Goal: Navigation & Orientation: Find specific page/section

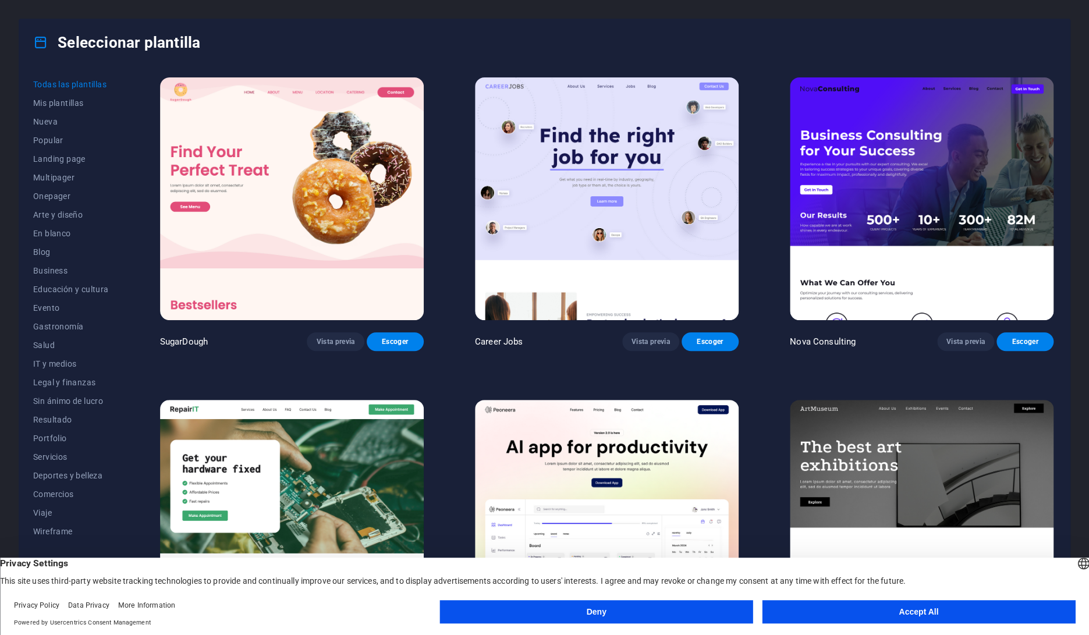
click at [937, 621] on button "Accept All" at bounding box center [918, 611] width 313 height 23
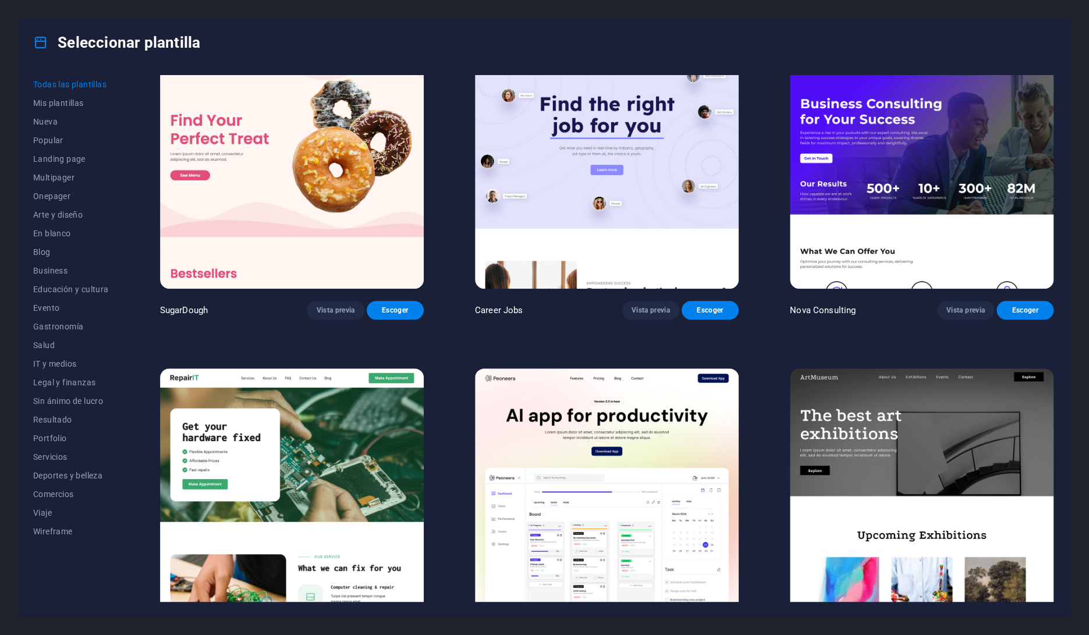
scroll to position [47, 0]
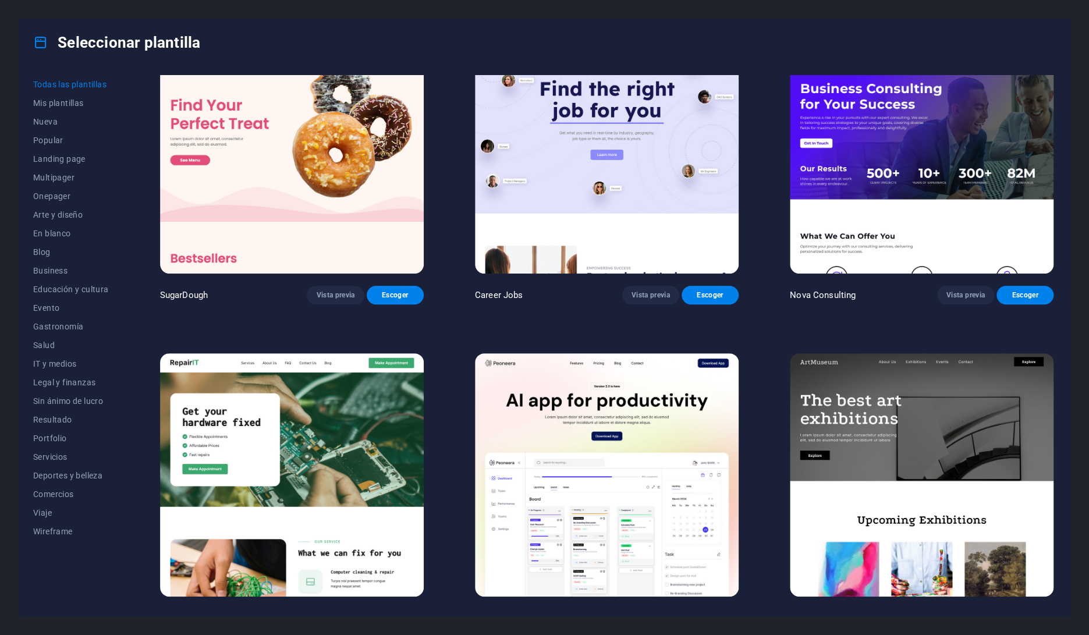
click at [951, 404] on img at bounding box center [922, 474] width 264 height 243
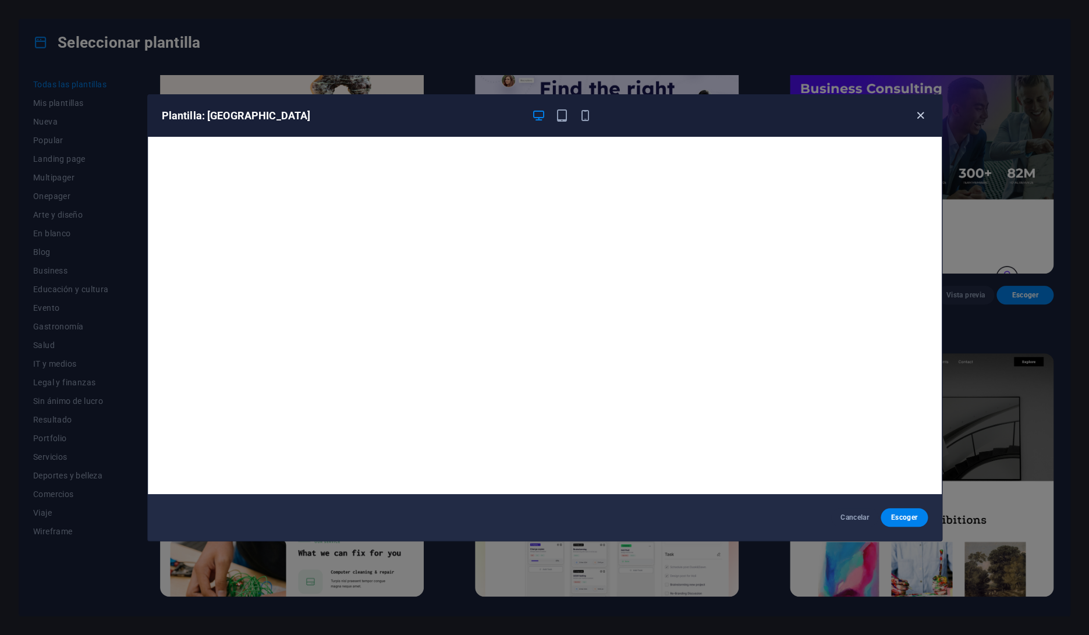
click at [922, 117] on icon "button" at bounding box center [920, 115] width 13 height 13
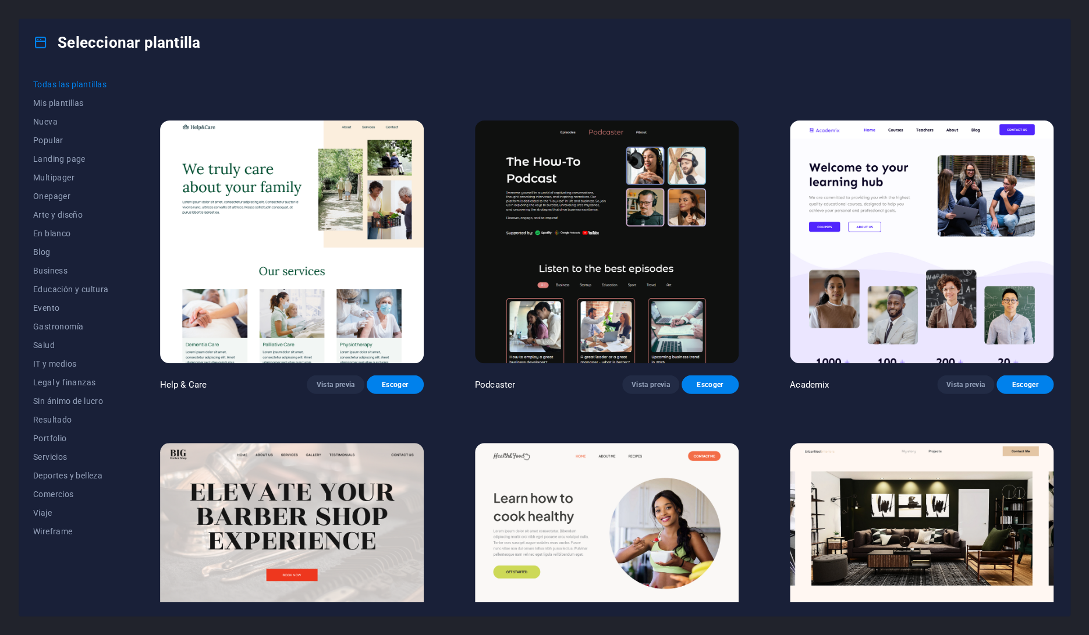
scroll to position [1257, 0]
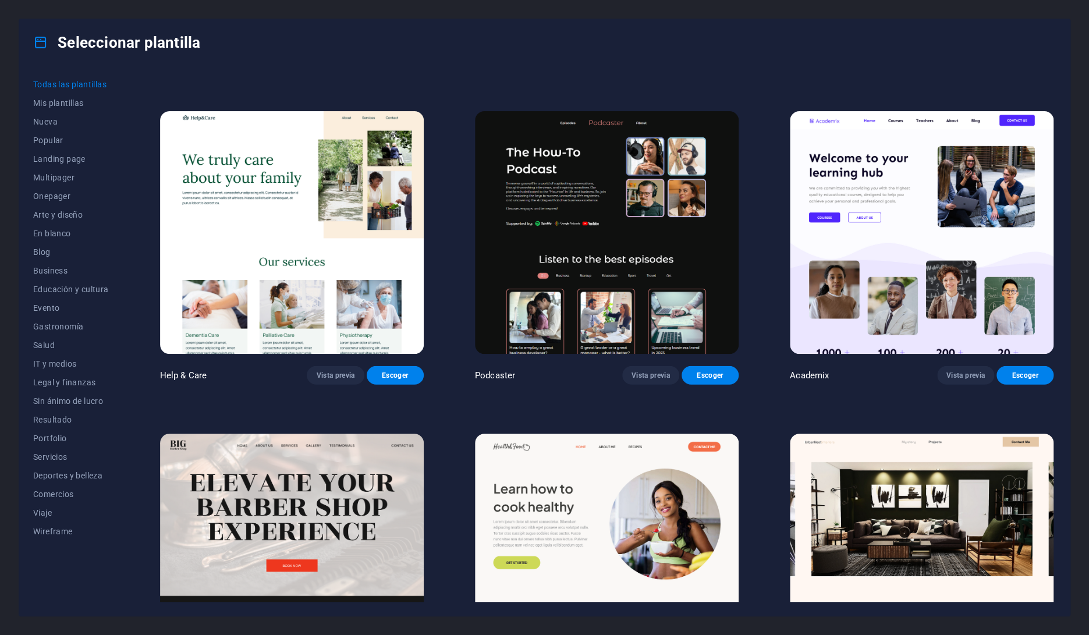
click at [630, 229] on img at bounding box center [607, 232] width 264 height 243
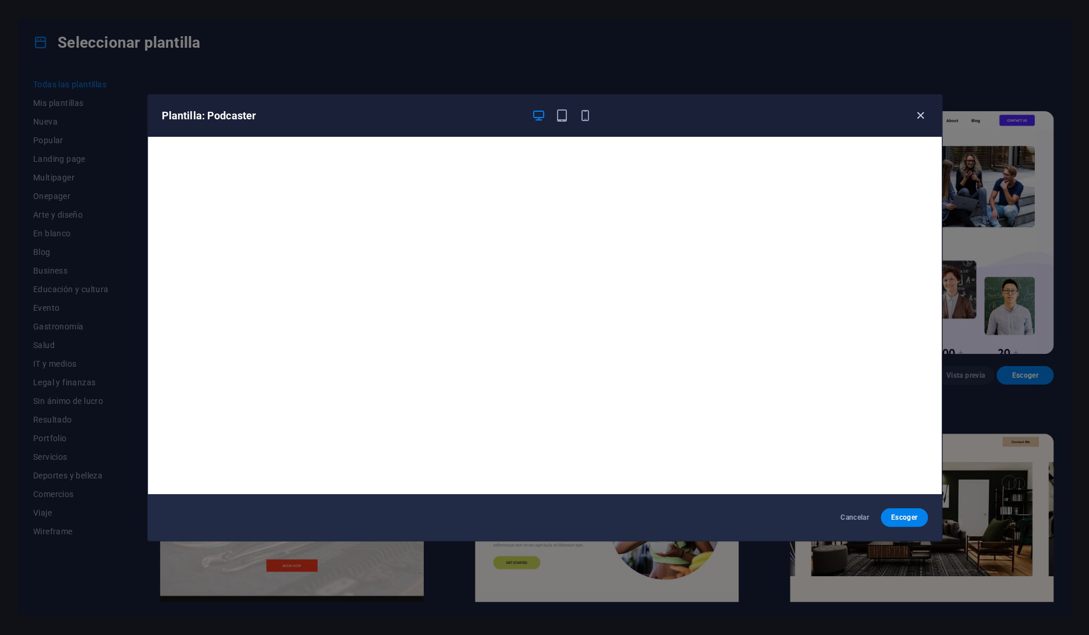
click at [920, 119] on icon "button" at bounding box center [920, 115] width 13 height 13
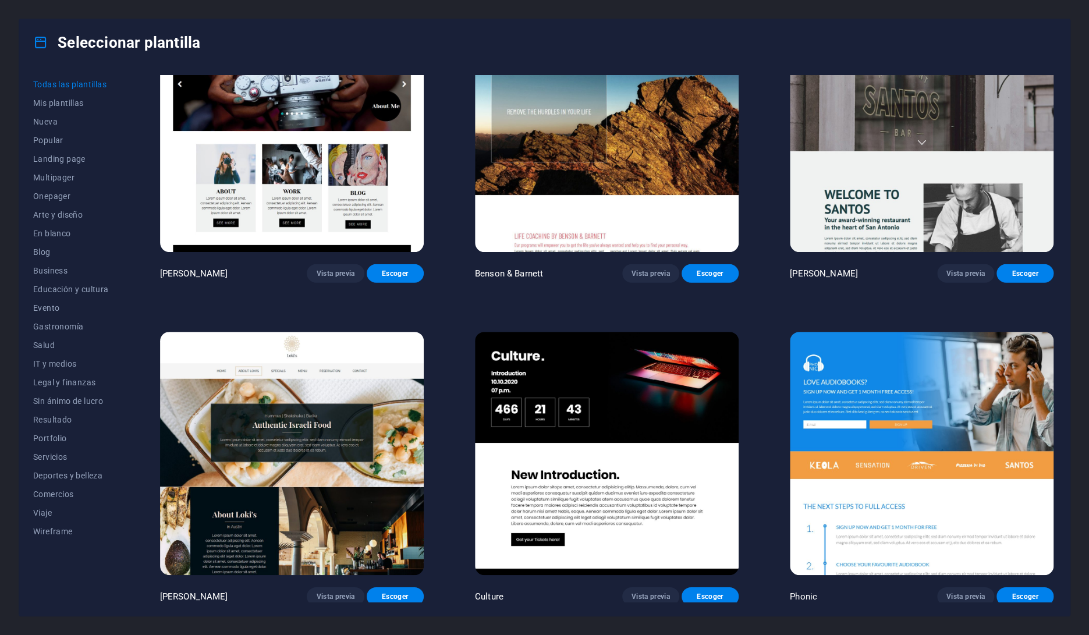
scroll to position [14501, 0]
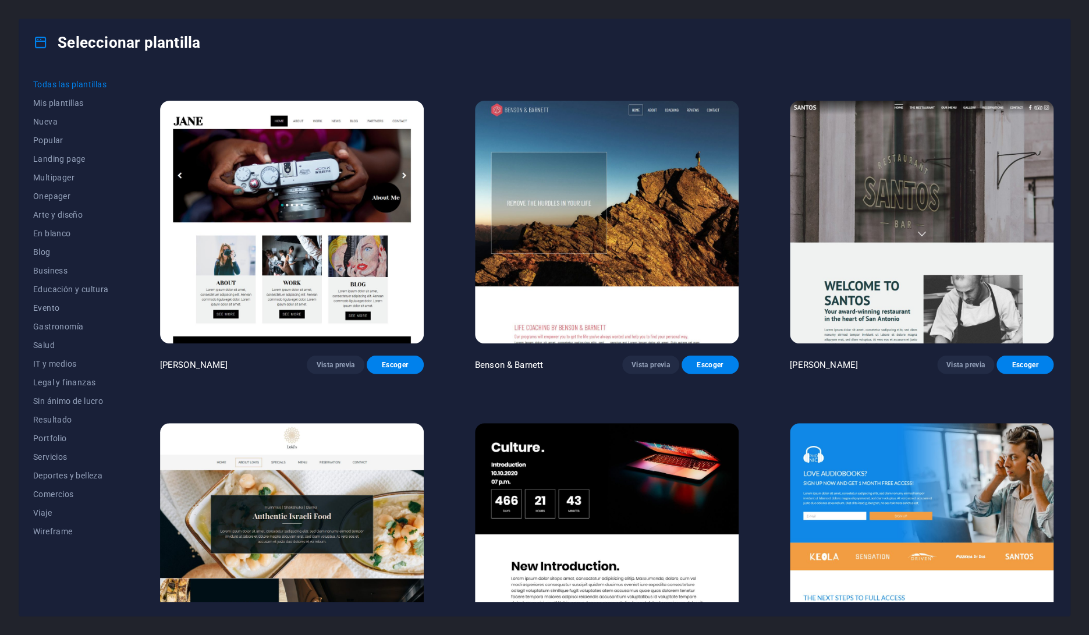
click at [959, 423] on img at bounding box center [922, 544] width 264 height 243
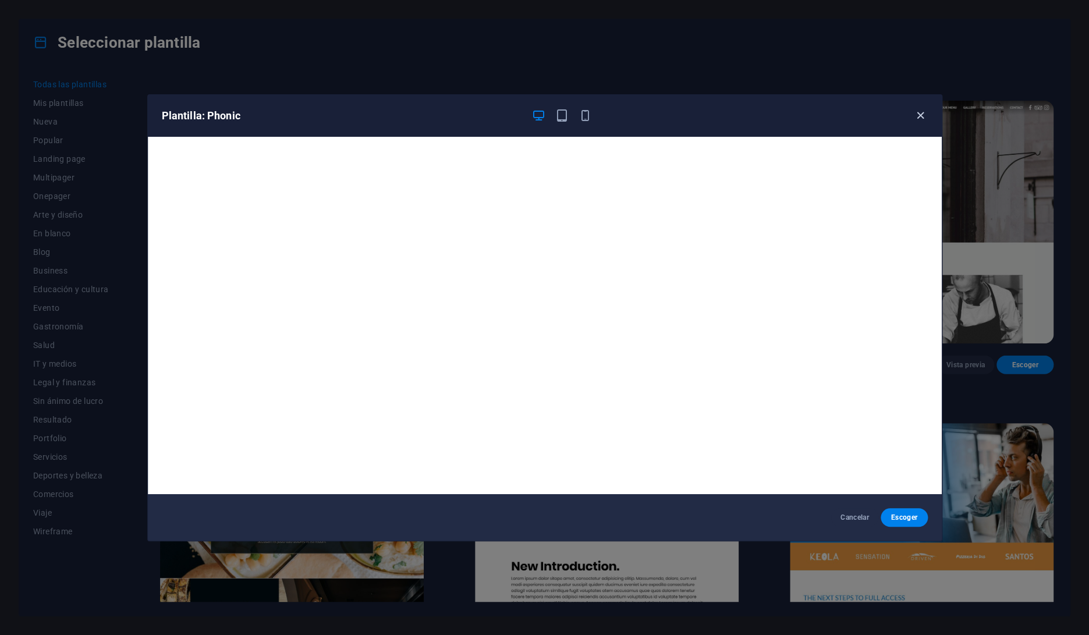
click at [921, 118] on icon "button" at bounding box center [920, 115] width 13 height 13
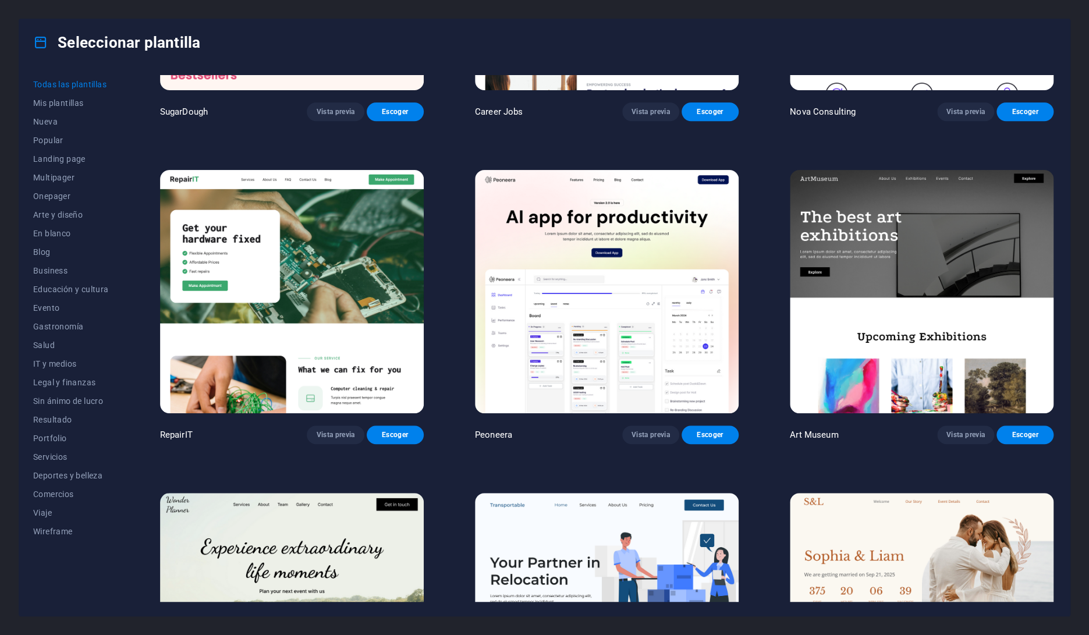
scroll to position [242, 0]
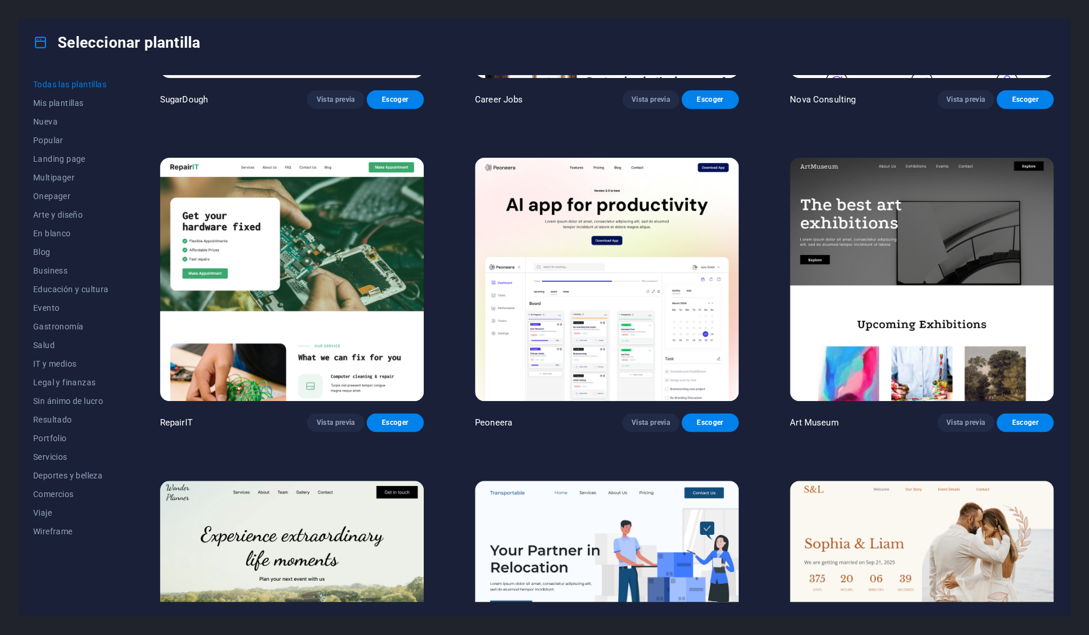
click at [711, 233] on img at bounding box center [607, 279] width 264 height 243
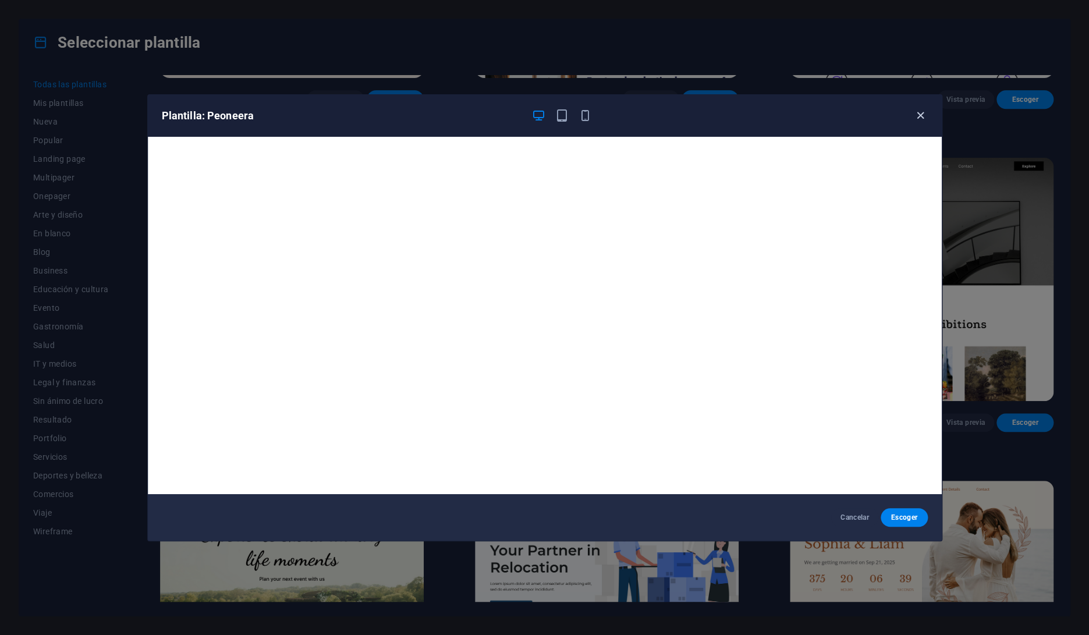
click at [923, 117] on icon "button" at bounding box center [920, 115] width 13 height 13
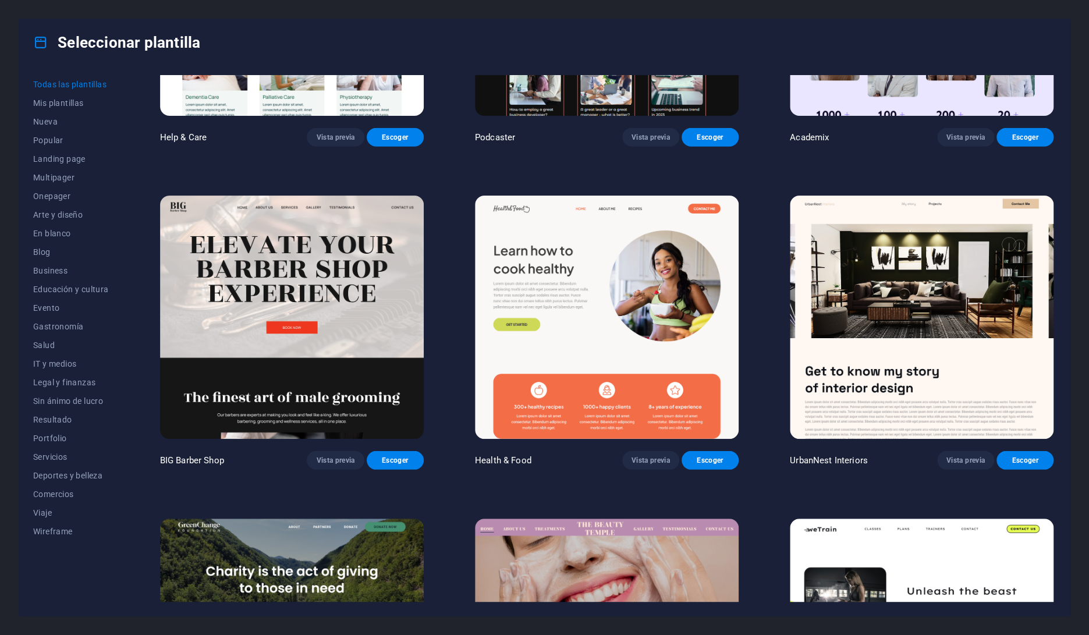
scroll to position [1500, 0]
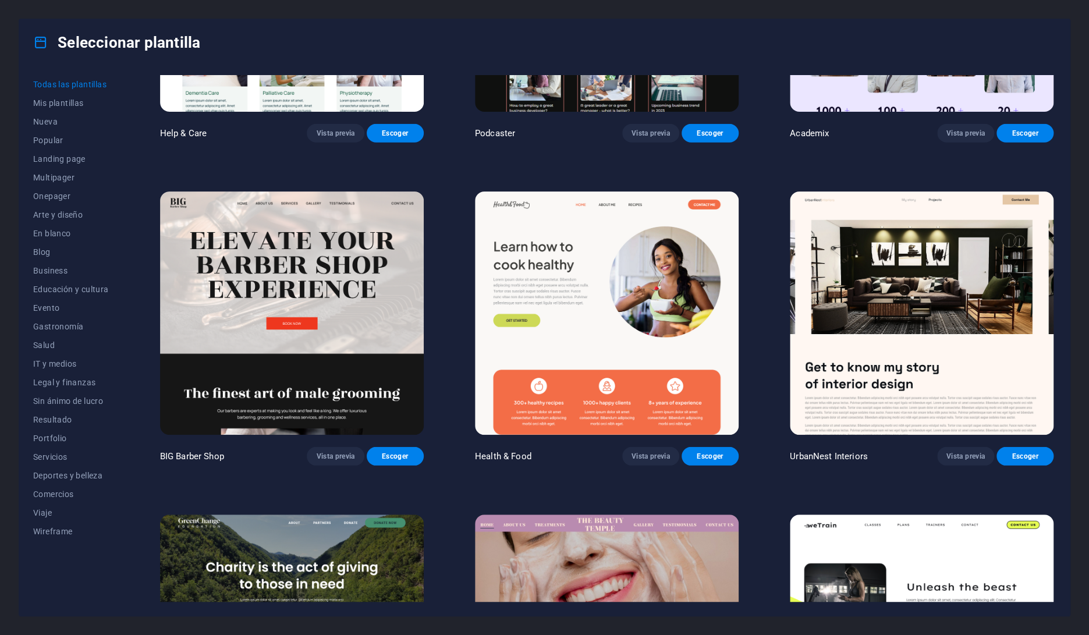
click at [980, 342] on img at bounding box center [922, 313] width 264 height 243
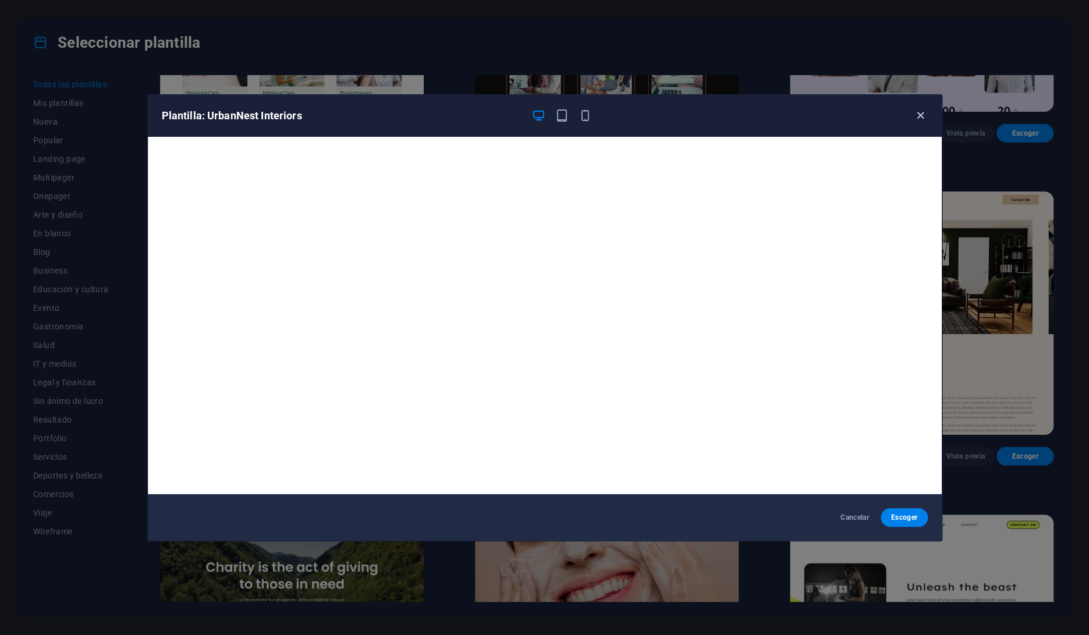
click at [923, 117] on icon "button" at bounding box center [920, 115] width 13 height 13
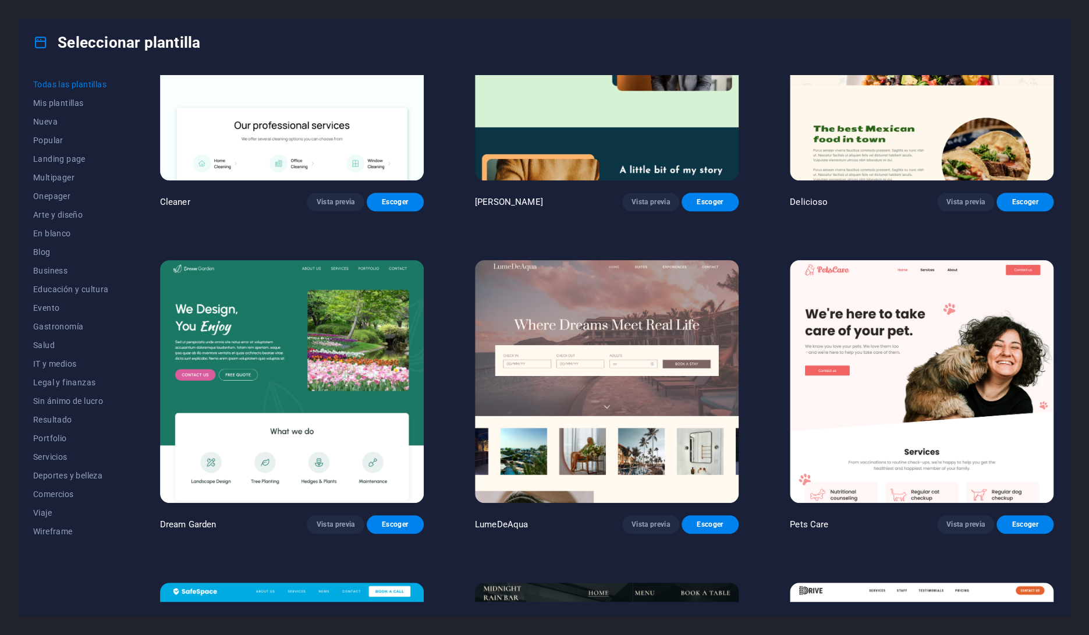
scroll to position [2403, 0]
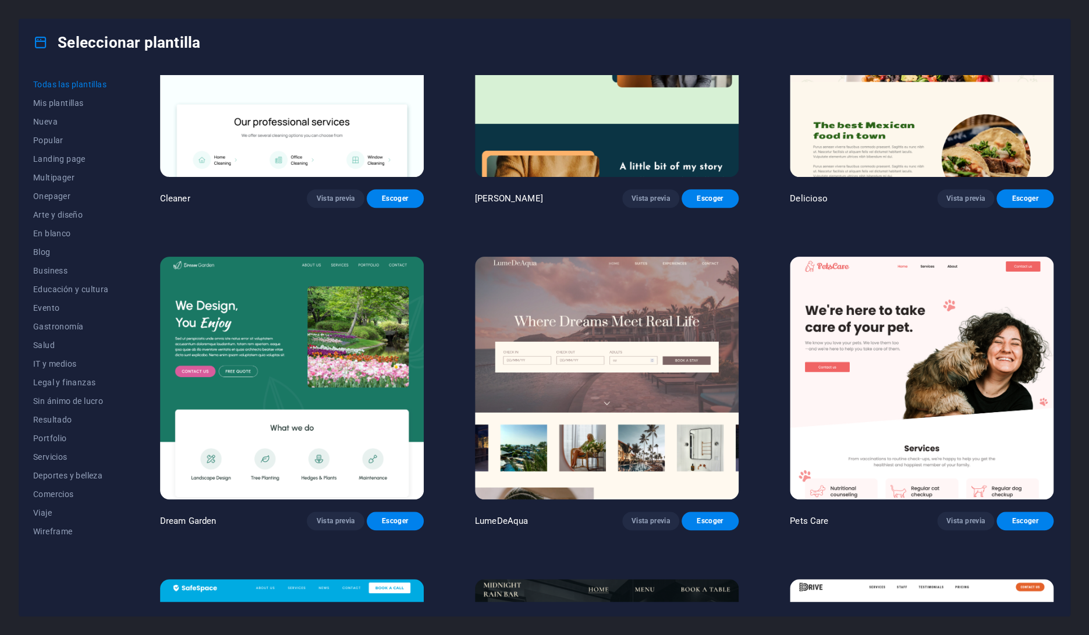
click at [634, 359] on img at bounding box center [607, 378] width 264 height 243
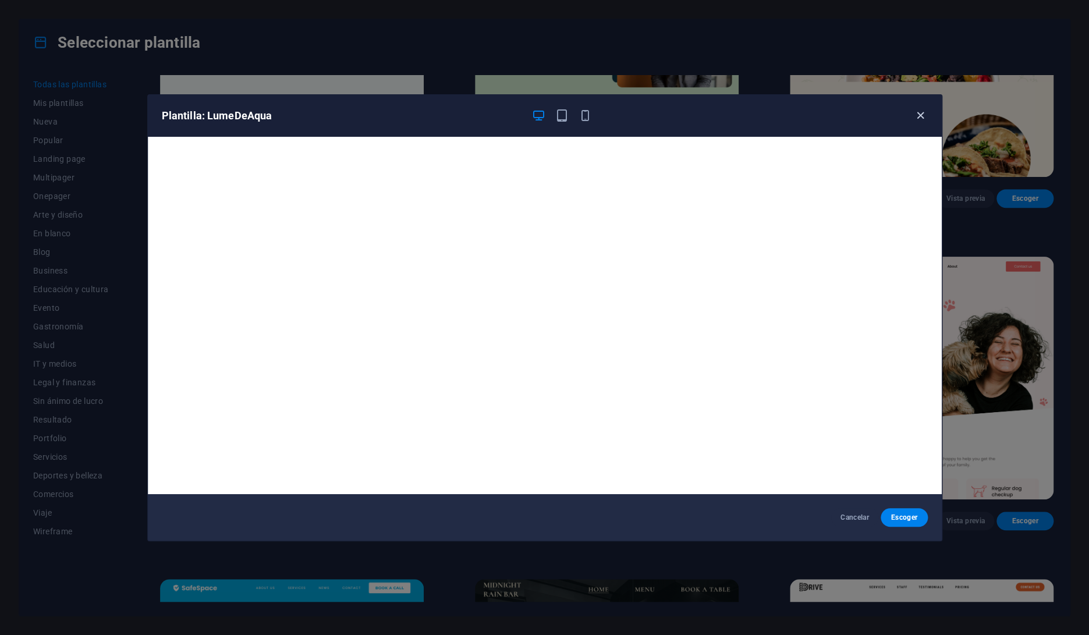
click at [921, 117] on icon "button" at bounding box center [920, 115] width 13 height 13
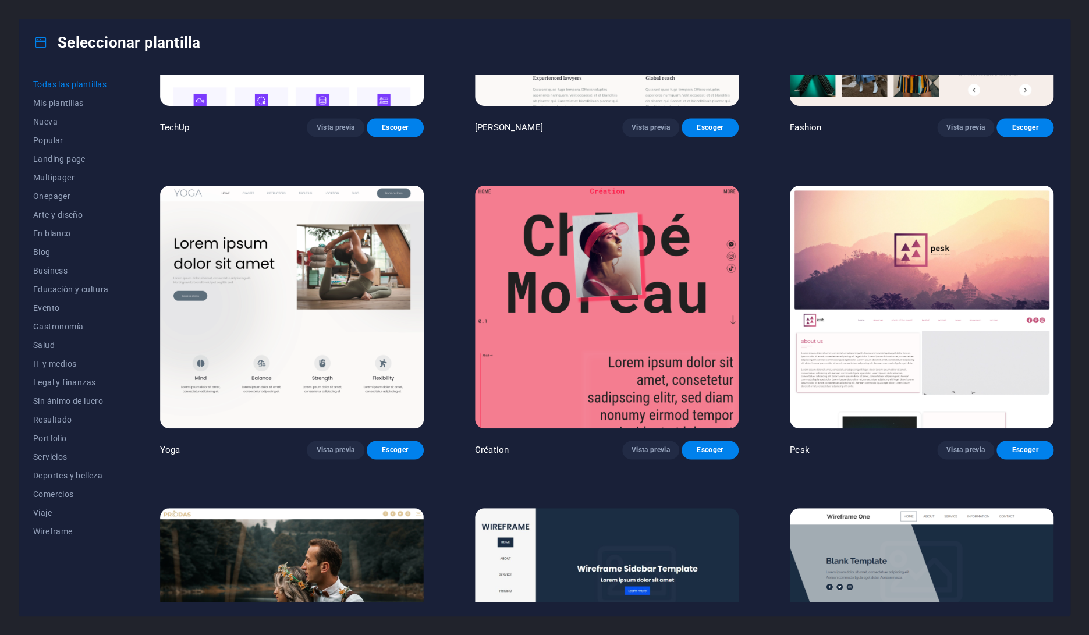
scroll to position [5057, 0]
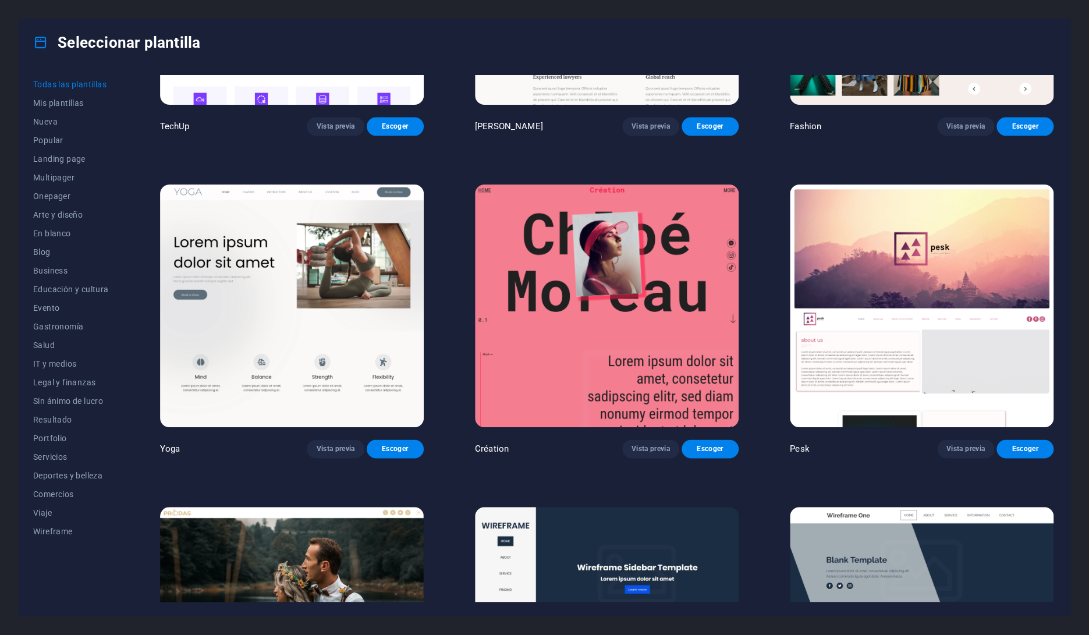
click at [942, 247] on img at bounding box center [922, 306] width 264 height 243
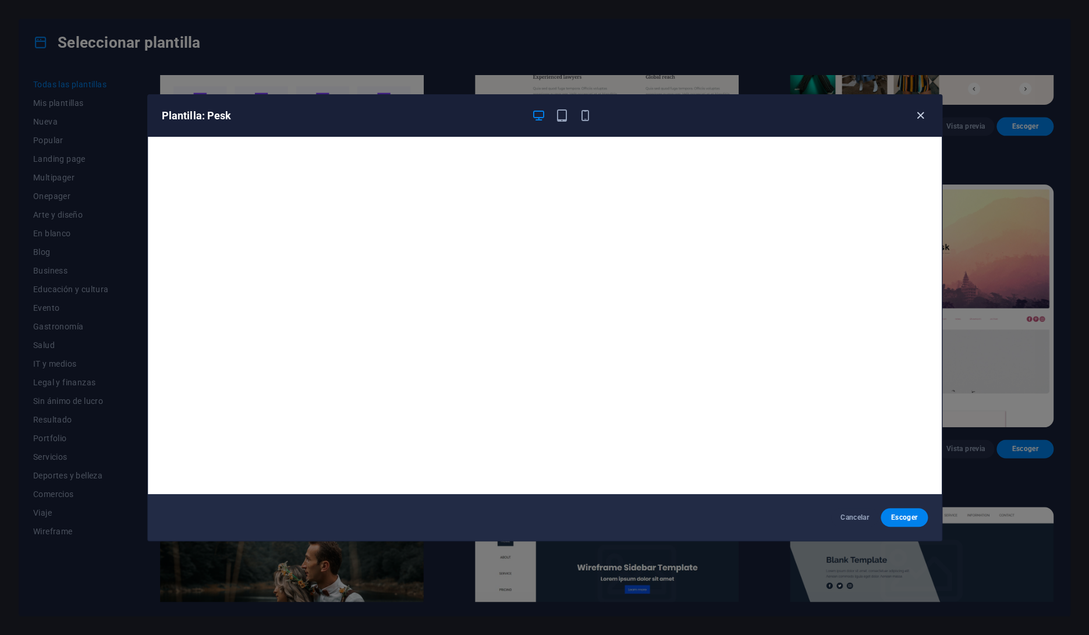
click at [919, 114] on icon "button" at bounding box center [920, 115] width 13 height 13
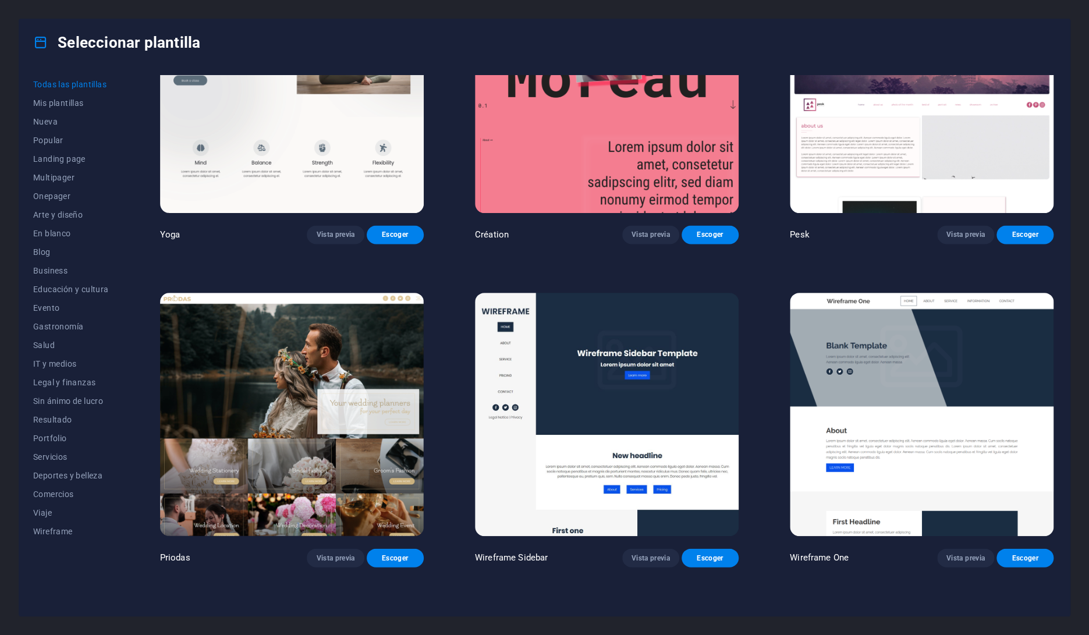
scroll to position [5095, 0]
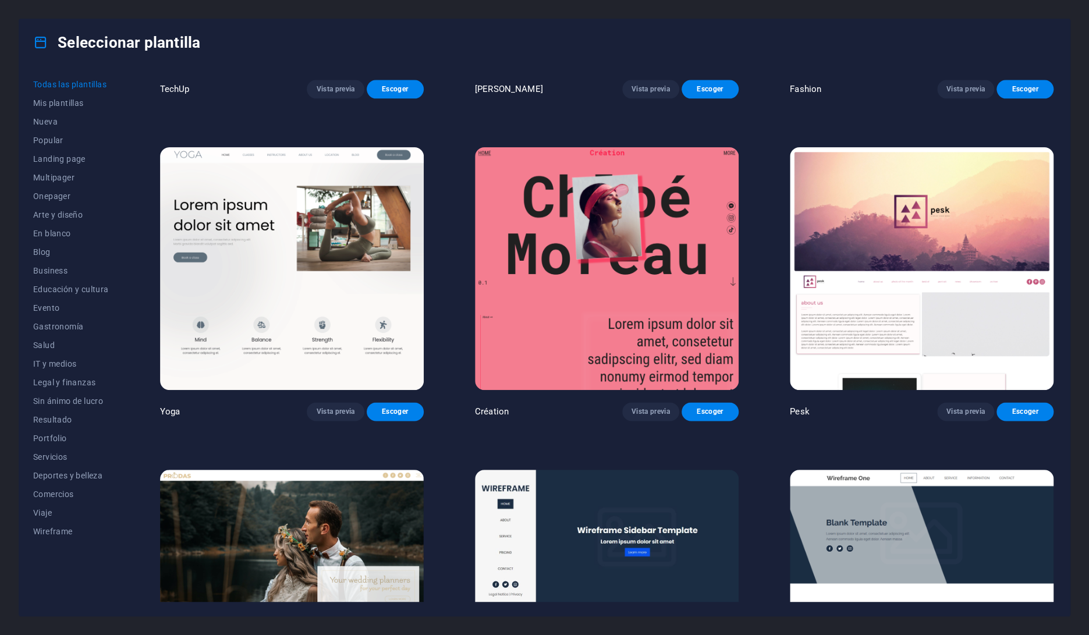
click at [267, 187] on img at bounding box center [292, 268] width 264 height 243
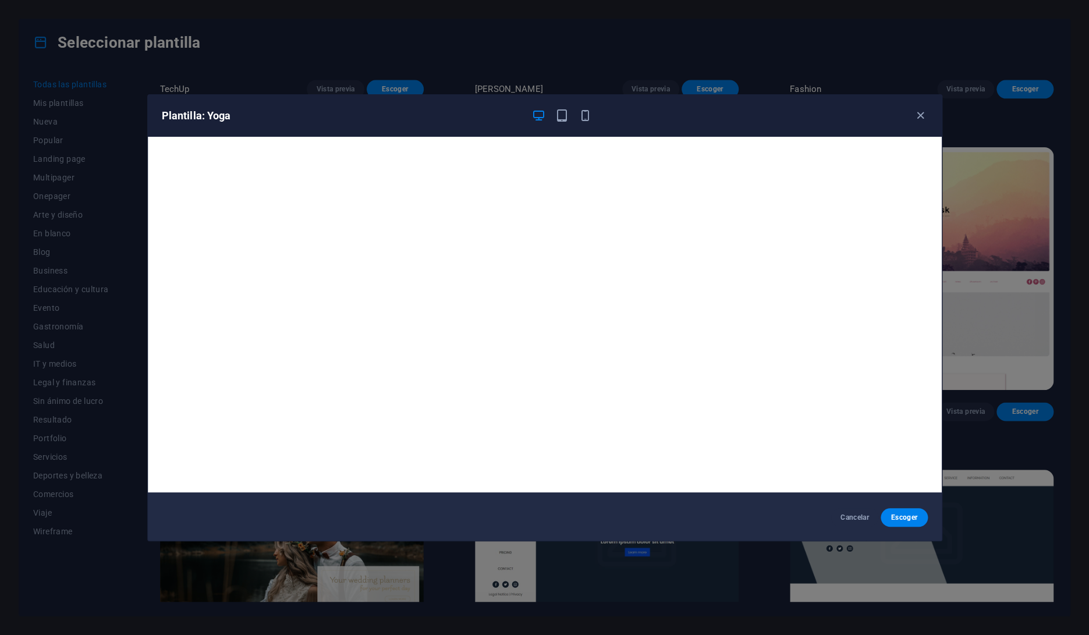
scroll to position [2, 0]
click at [921, 115] on icon "button" at bounding box center [920, 115] width 13 height 13
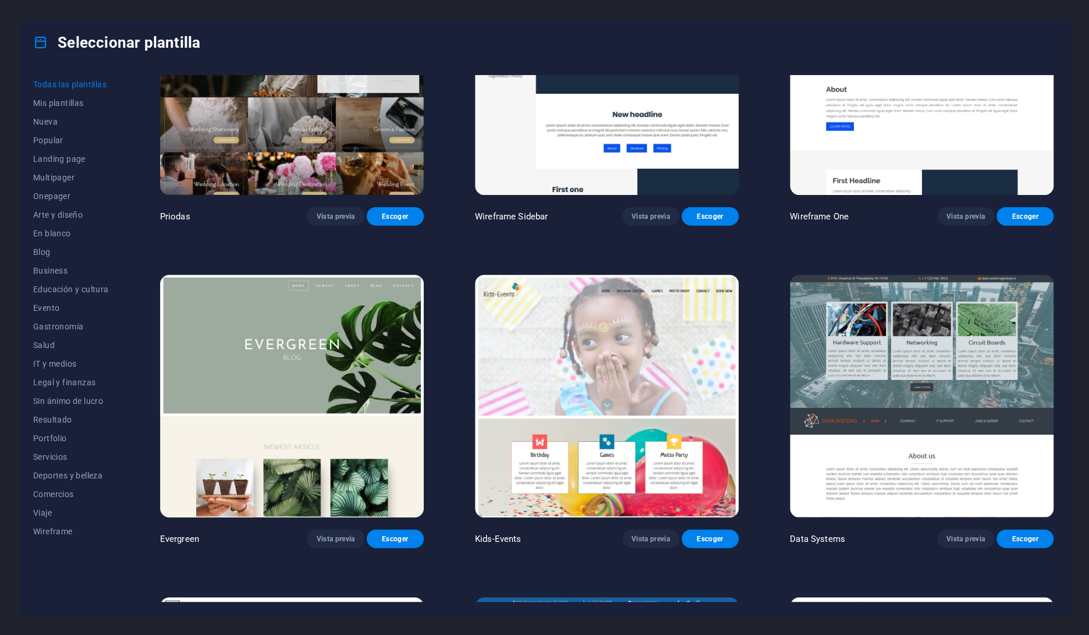
scroll to position [5616, 0]
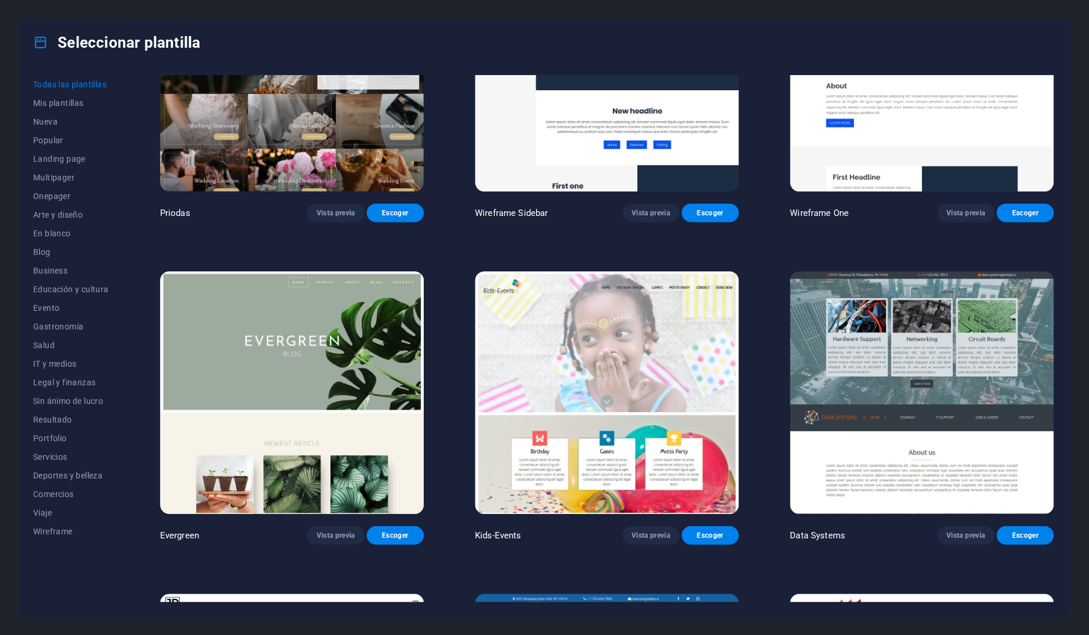
click at [387, 334] on img at bounding box center [292, 392] width 264 height 243
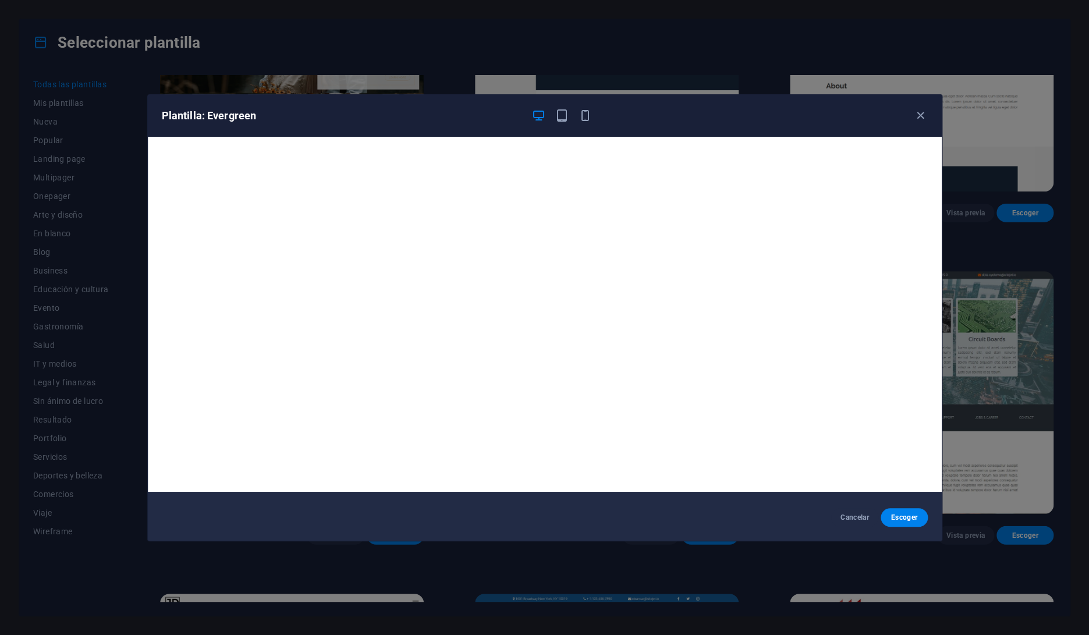
scroll to position [0, 0]
click at [914, 115] on icon "button" at bounding box center [920, 115] width 13 height 13
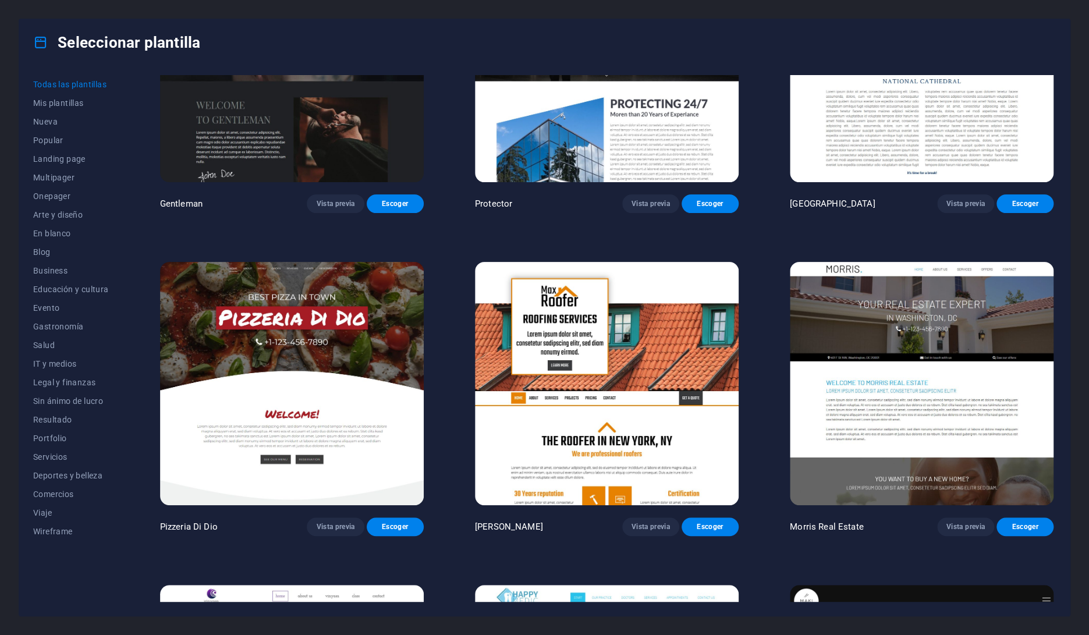
scroll to position [6594, 0]
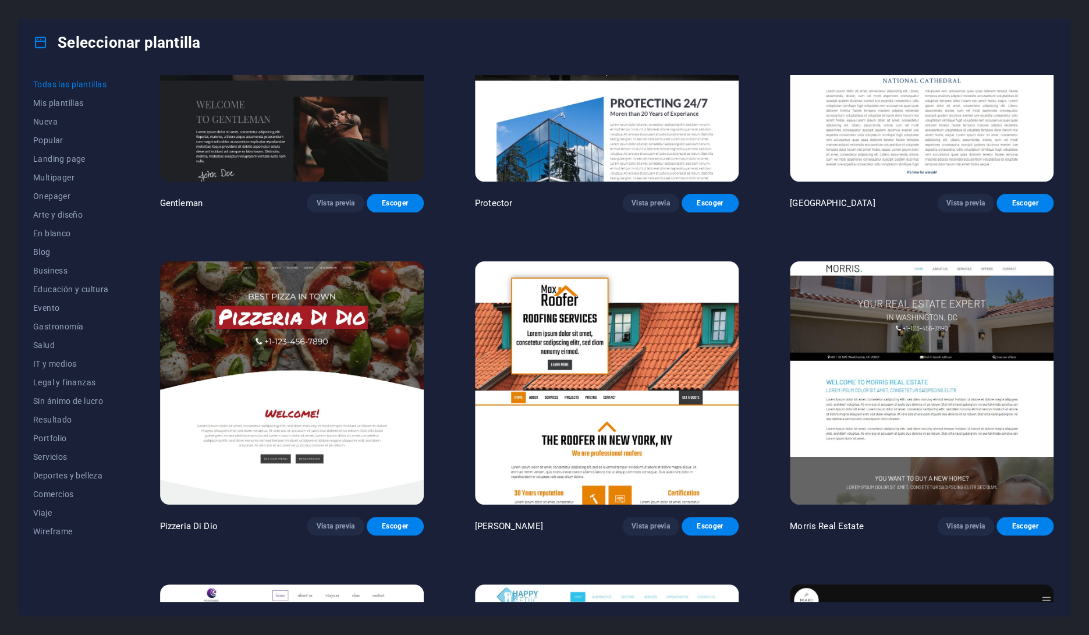
click at [724, 348] on img at bounding box center [607, 382] width 264 height 243
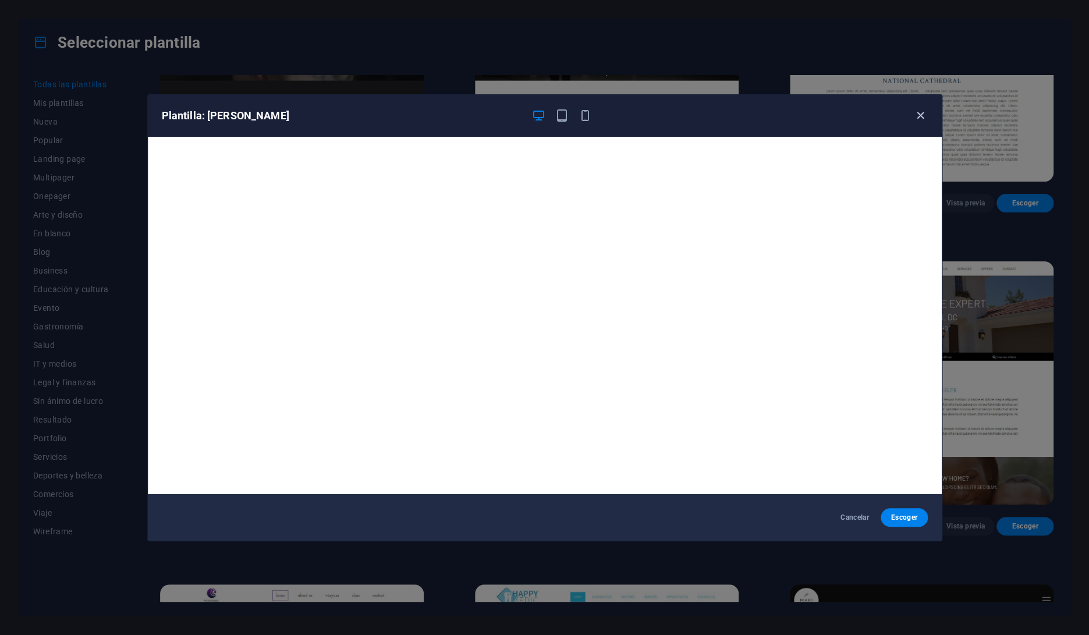
click at [924, 114] on icon "button" at bounding box center [920, 115] width 13 height 13
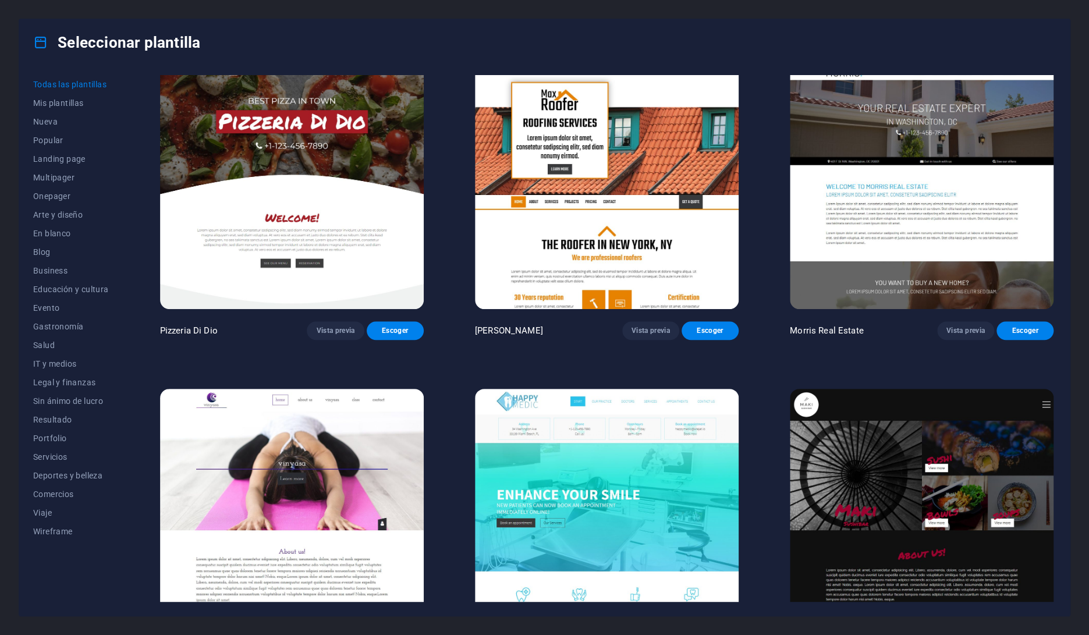
scroll to position [6818, 0]
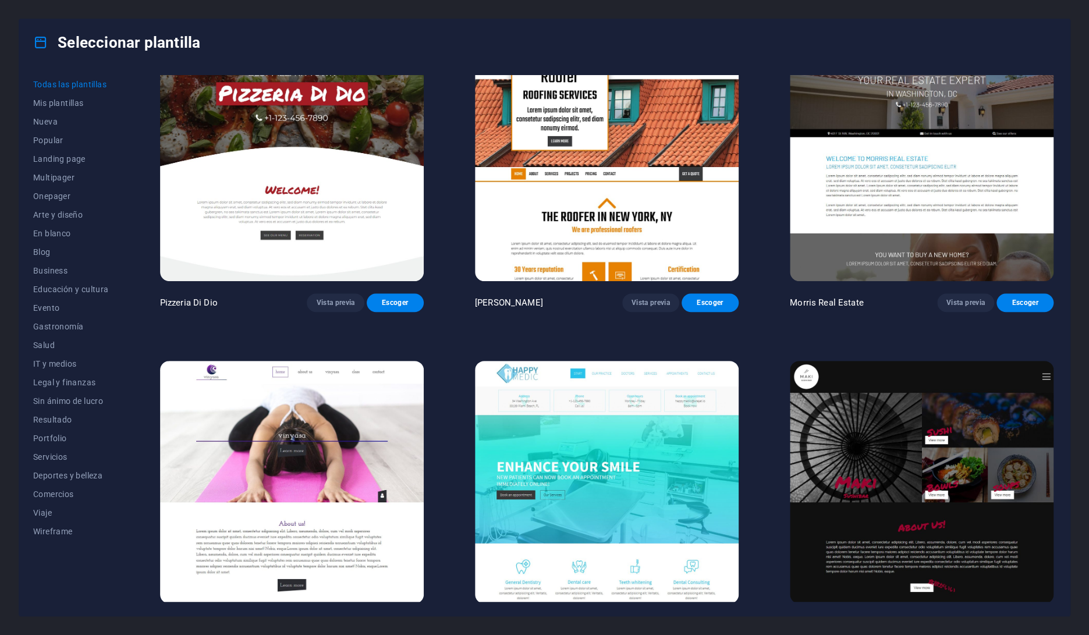
click at [394, 432] on img at bounding box center [292, 482] width 264 height 243
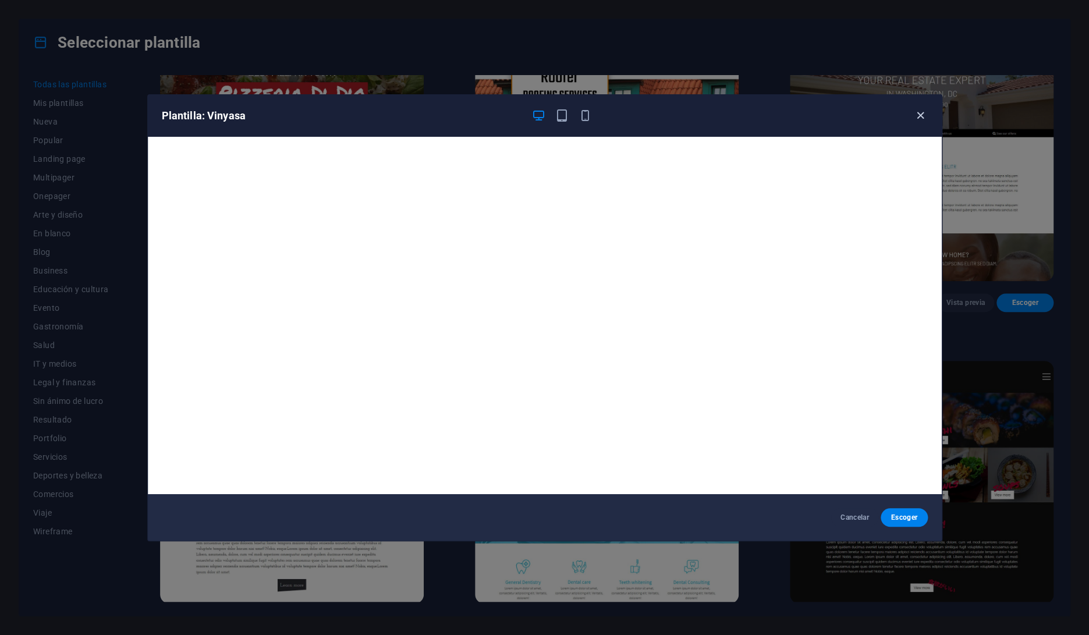
click at [924, 116] on icon "button" at bounding box center [920, 115] width 13 height 13
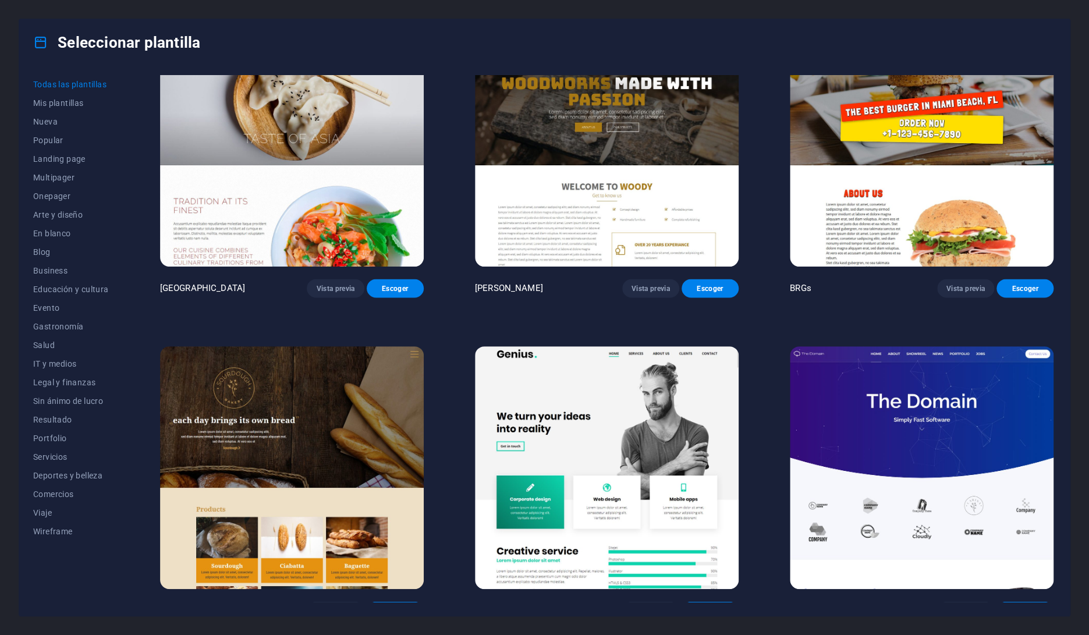
scroll to position [7479, 0]
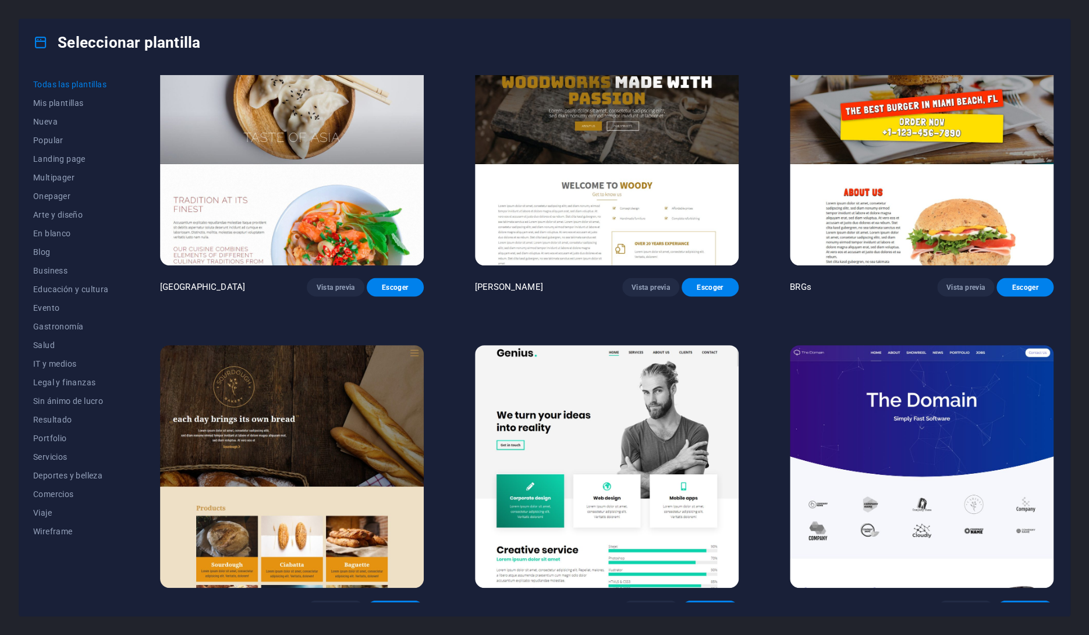
click at [392, 373] on img at bounding box center [292, 466] width 264 height 243
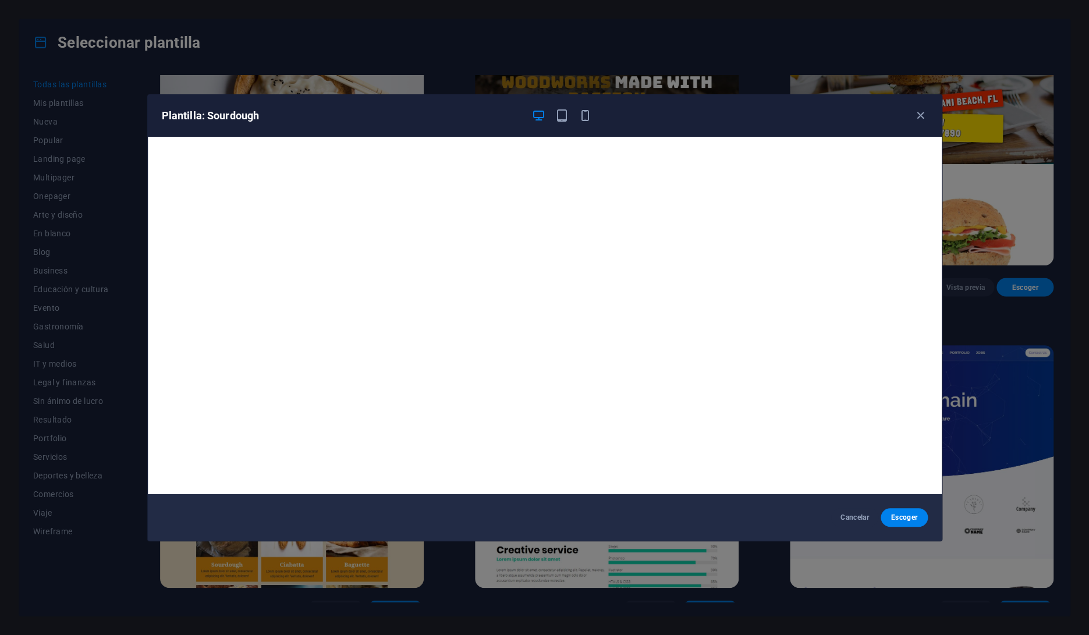
scroll to position [2, 0]
click at [921, 115] on icon "button" at bounding box center [920, 115] width 13 height 13
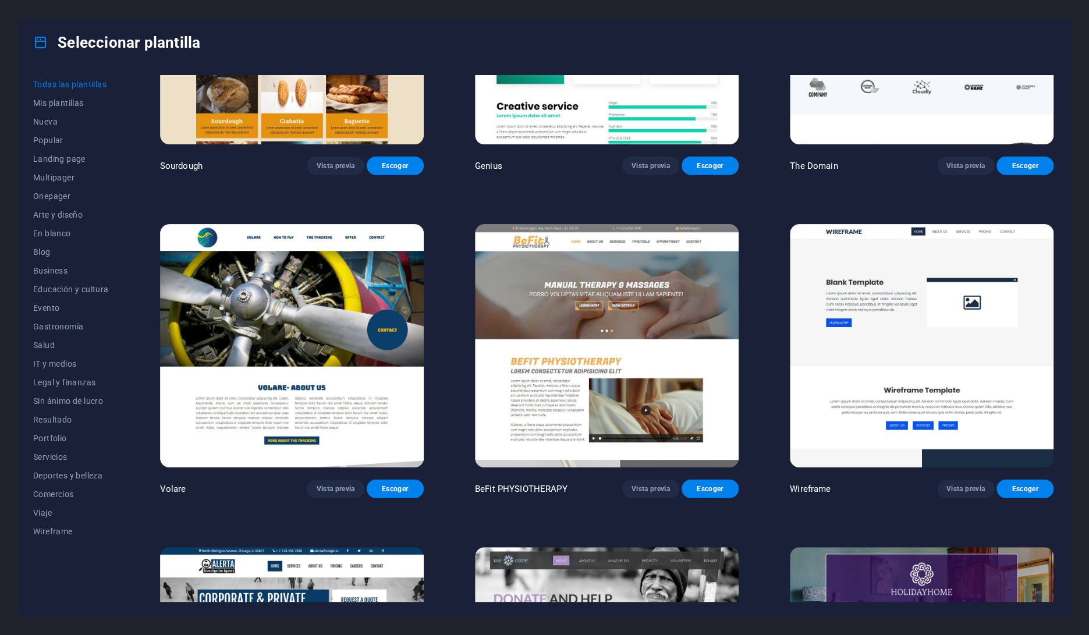
scroll to position [7926, 0]
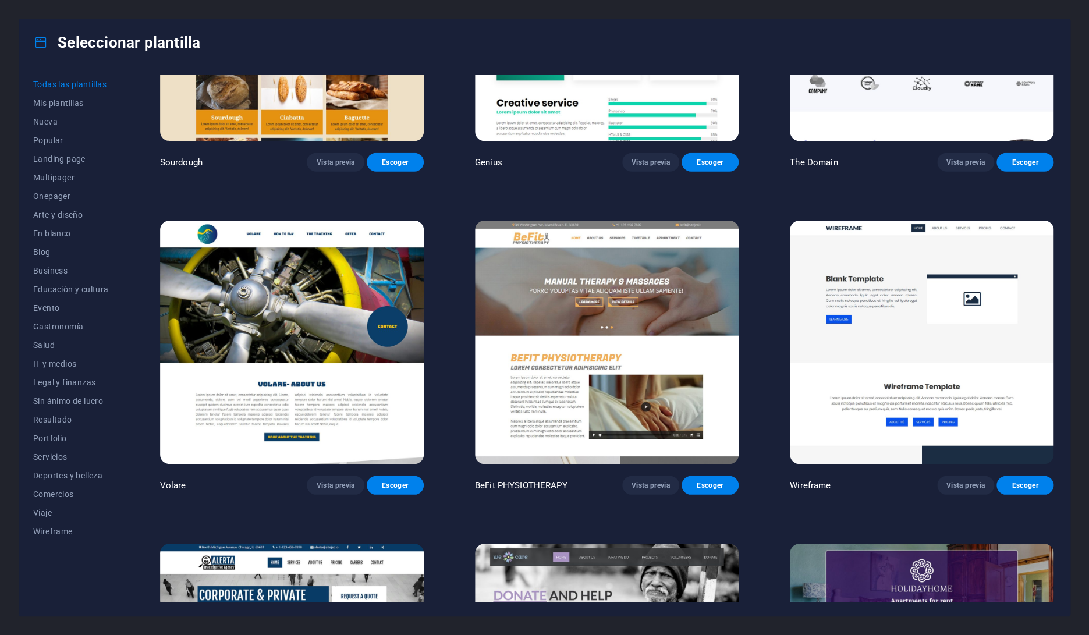
click at [721, 231] on img at bounding box center [607, 342] width 264 height 243
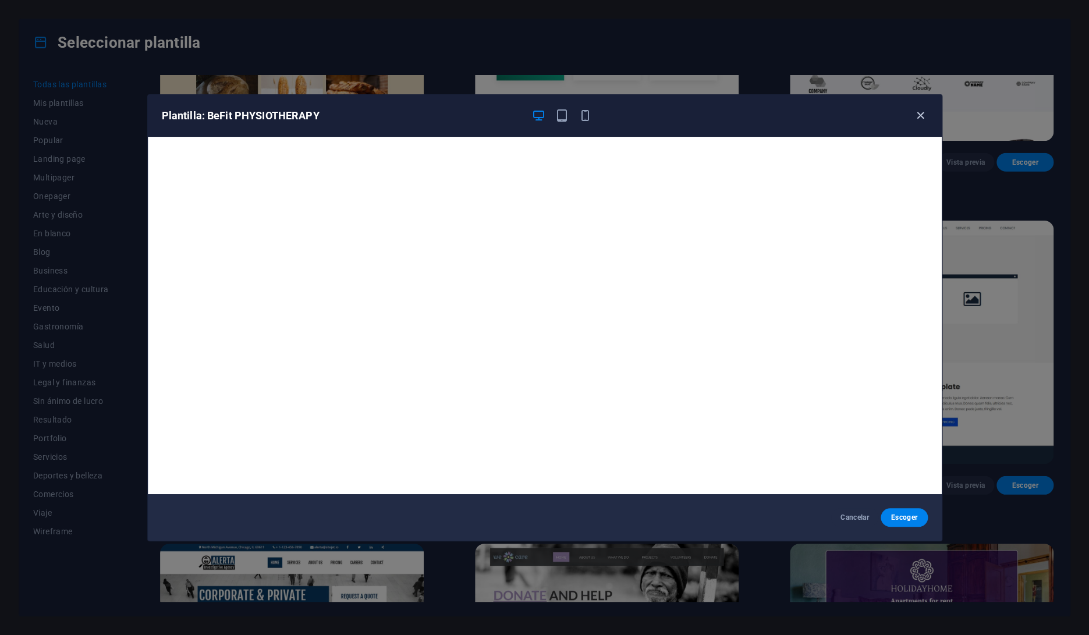
click at [919, 114] on icon "button" at bounding box center [920, 115] width 13 height 13
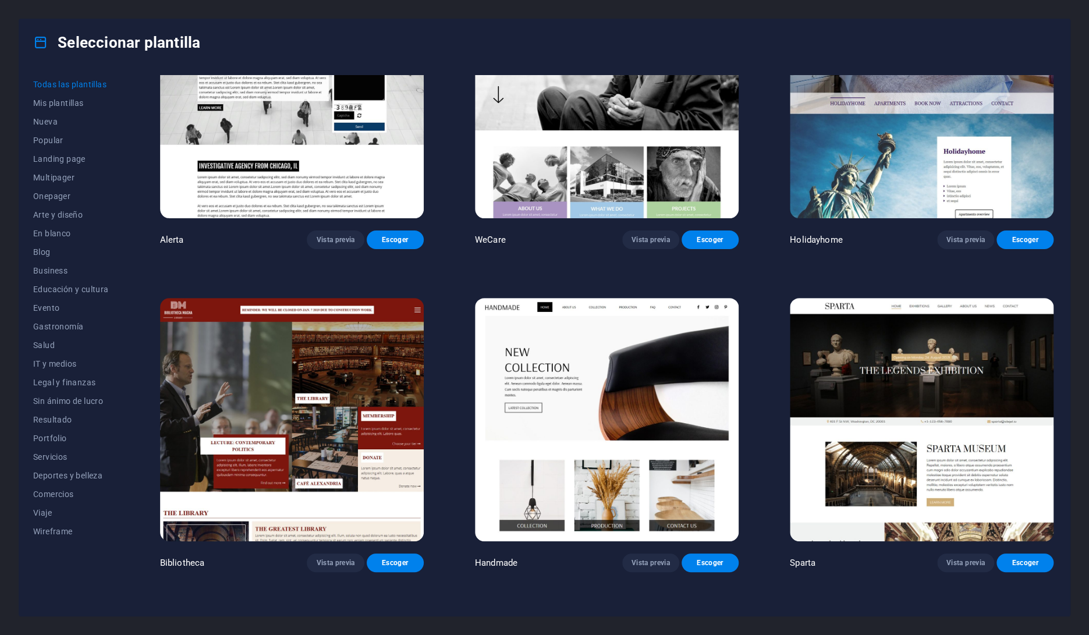
scroll to position [8503, 0]
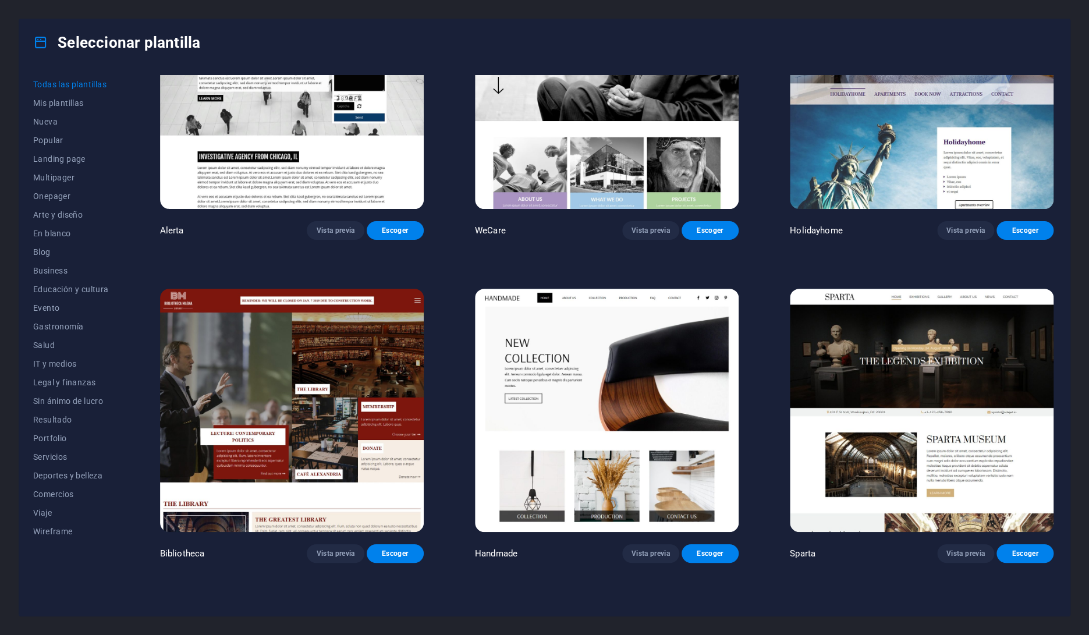
click at [675, 289] on img at bounding box center [607, 410] width 264 height 243
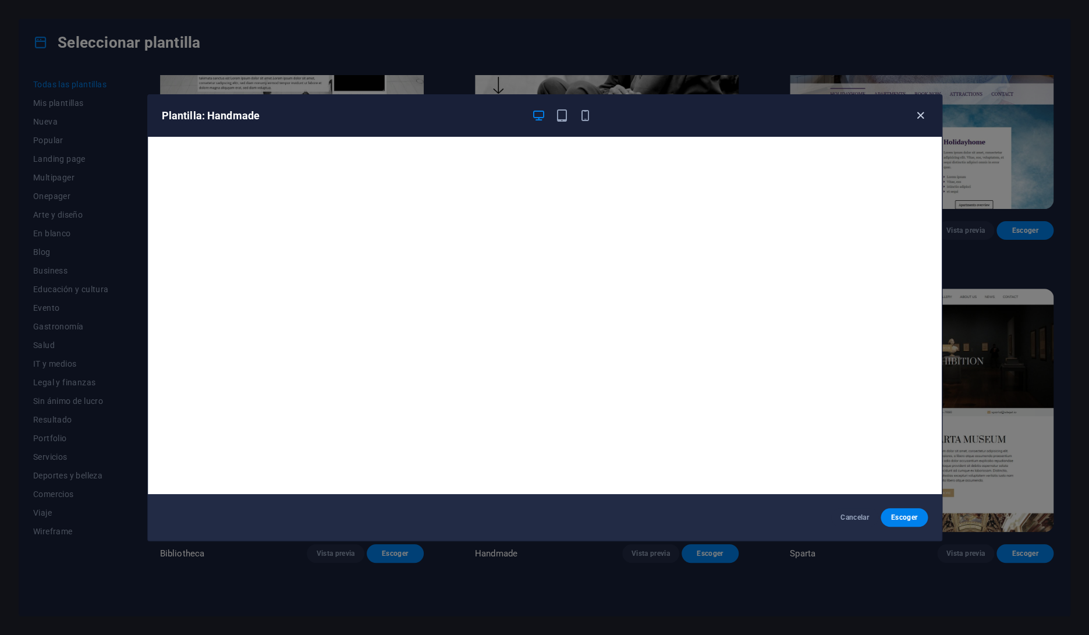
click at [926, 119] on icon "button" at bounding box center [920, 115] width 13 height 13
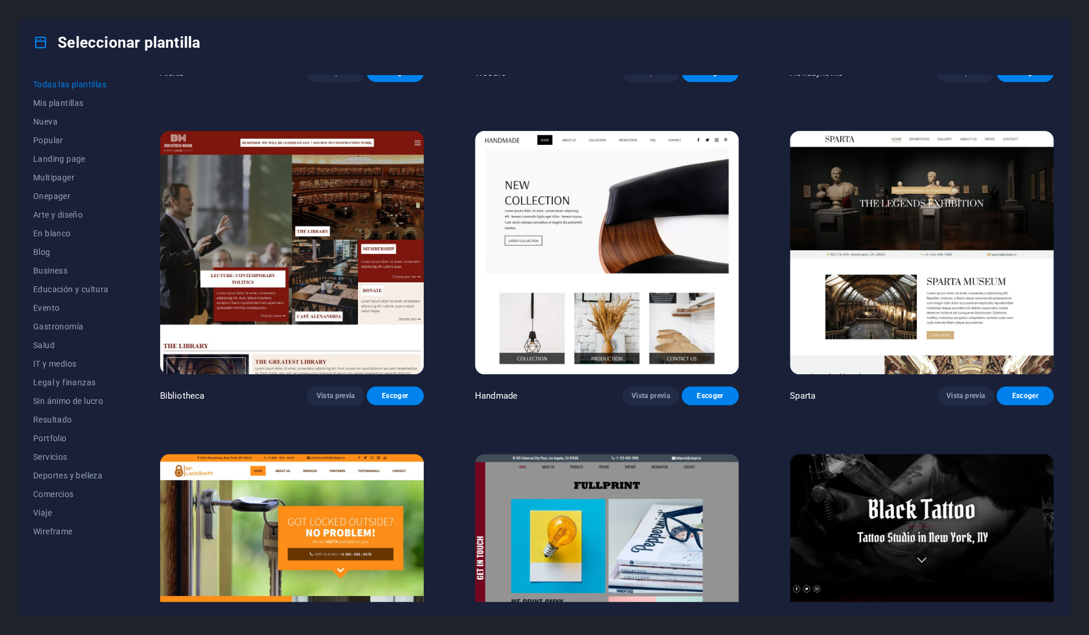
scroll to position [8680, 0]
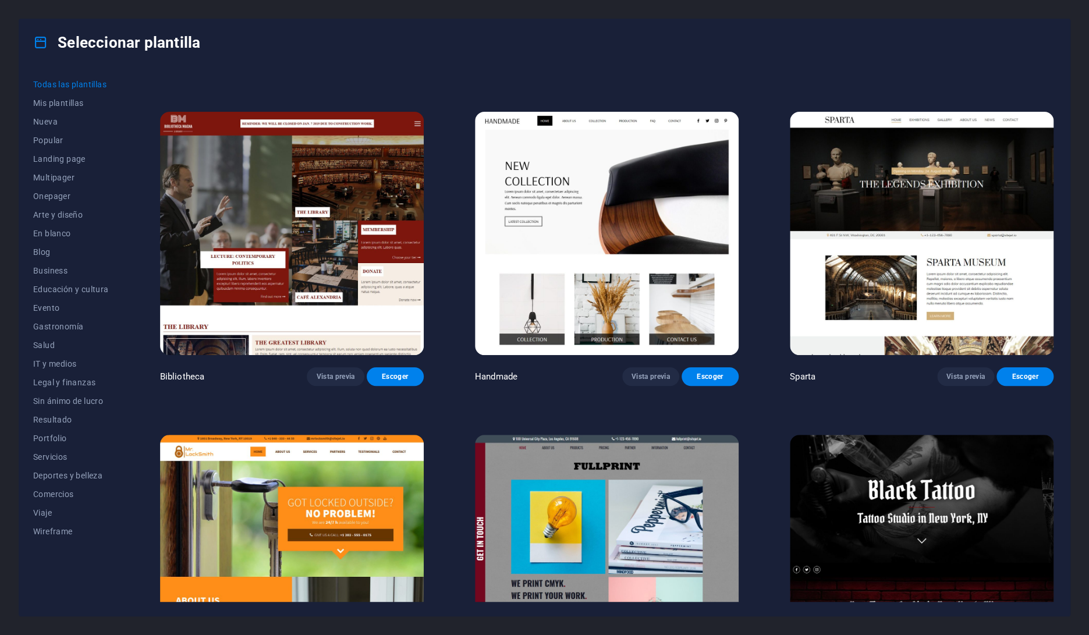
click at [261, 435] on img at bounding box center [292, 556] width 264 height 243
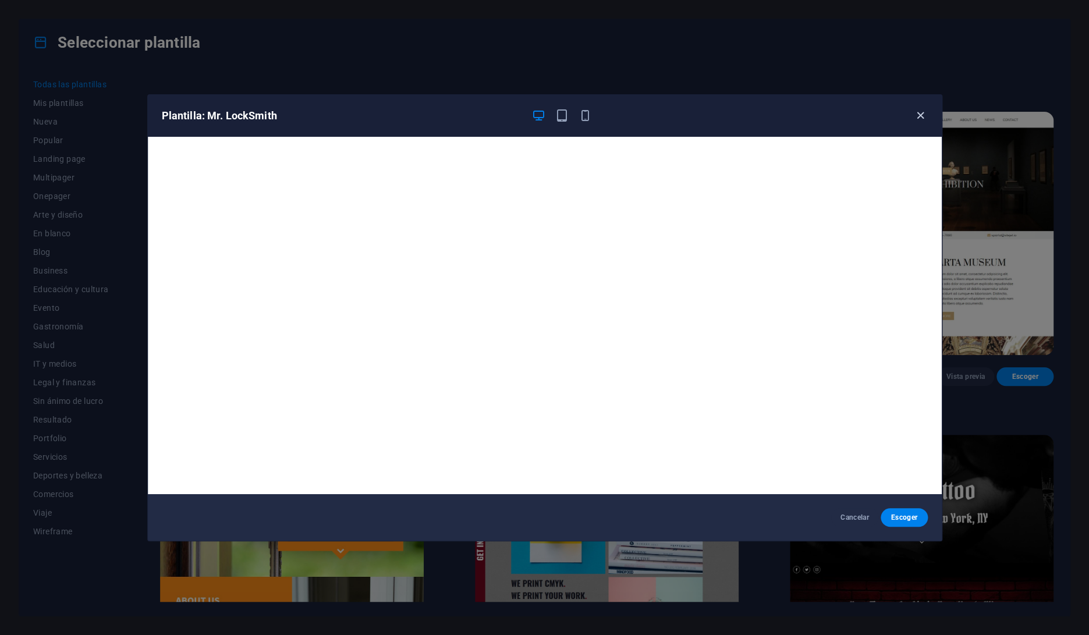
click at [917, 113] on icon "button" at bounding box center [920, 115] width 13 height 13
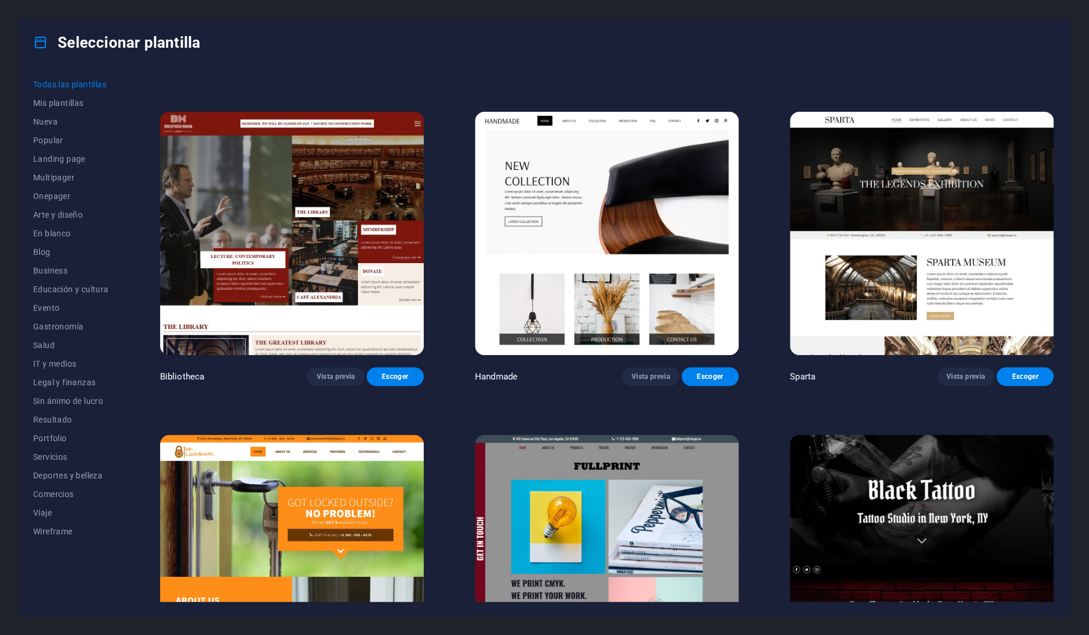
click at [977, 145] on img at bounding box center [922, 233] width 264 height 243
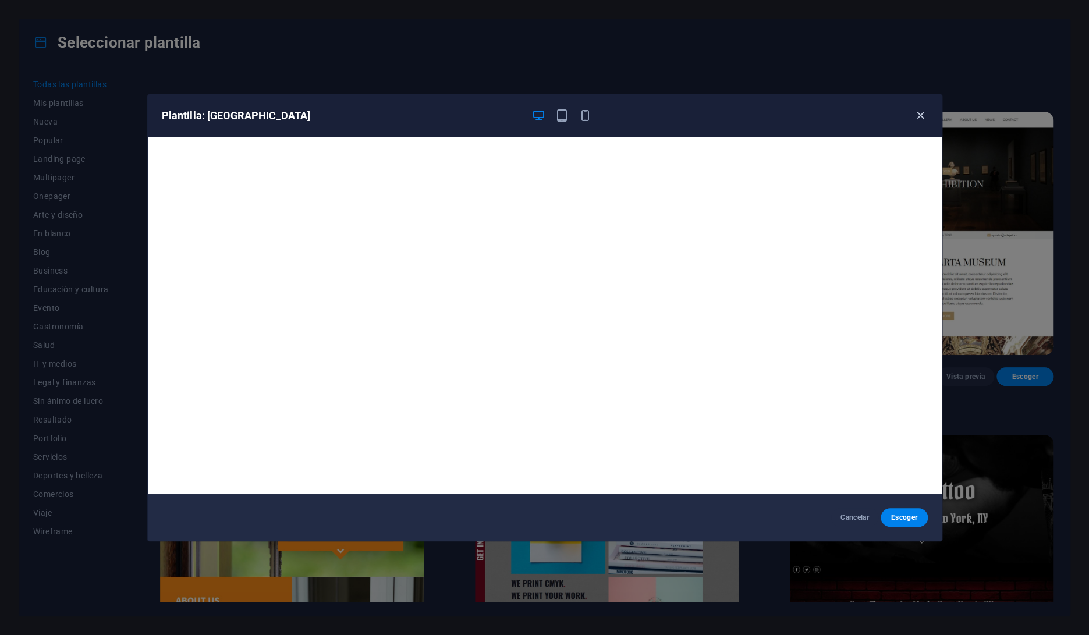
click at [922, 115] on icon "button" at bounding box center [920, 115] width 13 height 13
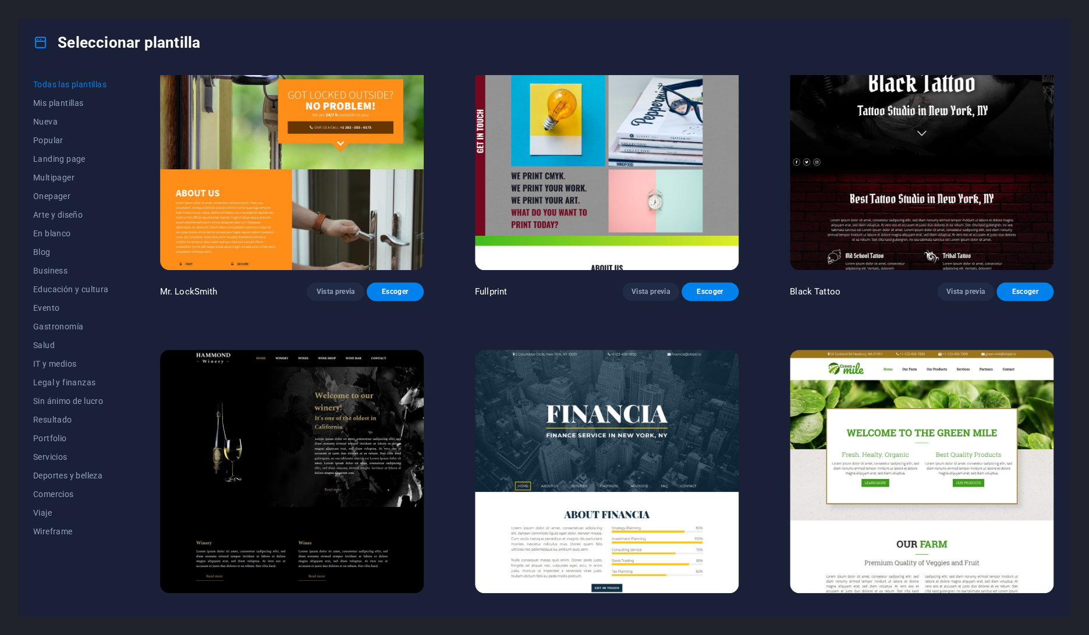
scroll to position [9090, 0]
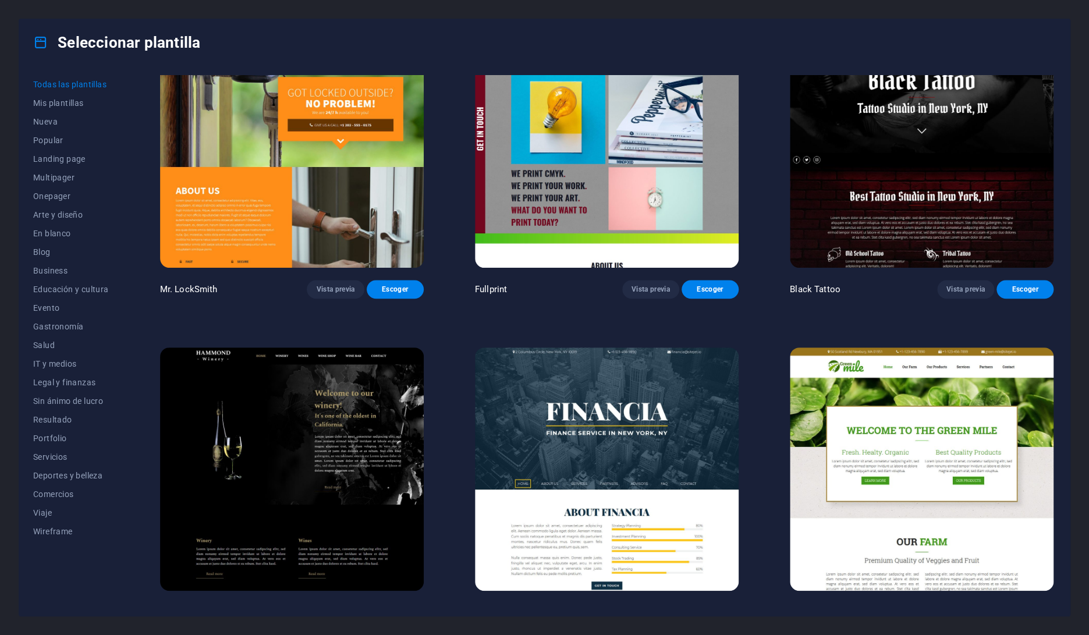
click at [700, 348] on img at bounding box center [607, 469] width 264 height 243
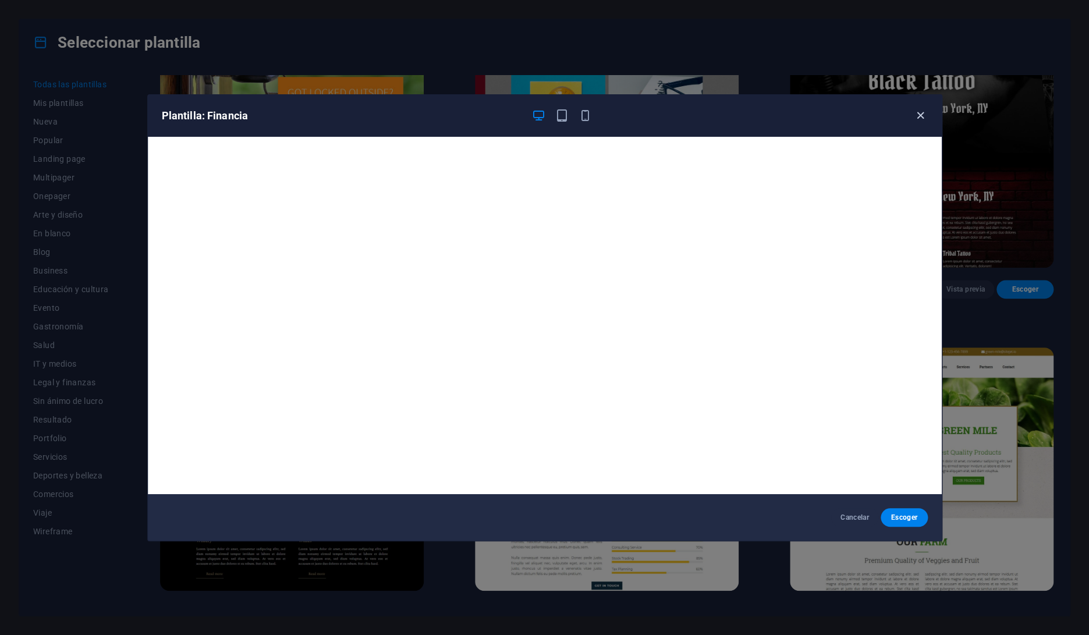
click at [921, 120] on icon "button" at bounding box center [920, 115] width 13 height 13
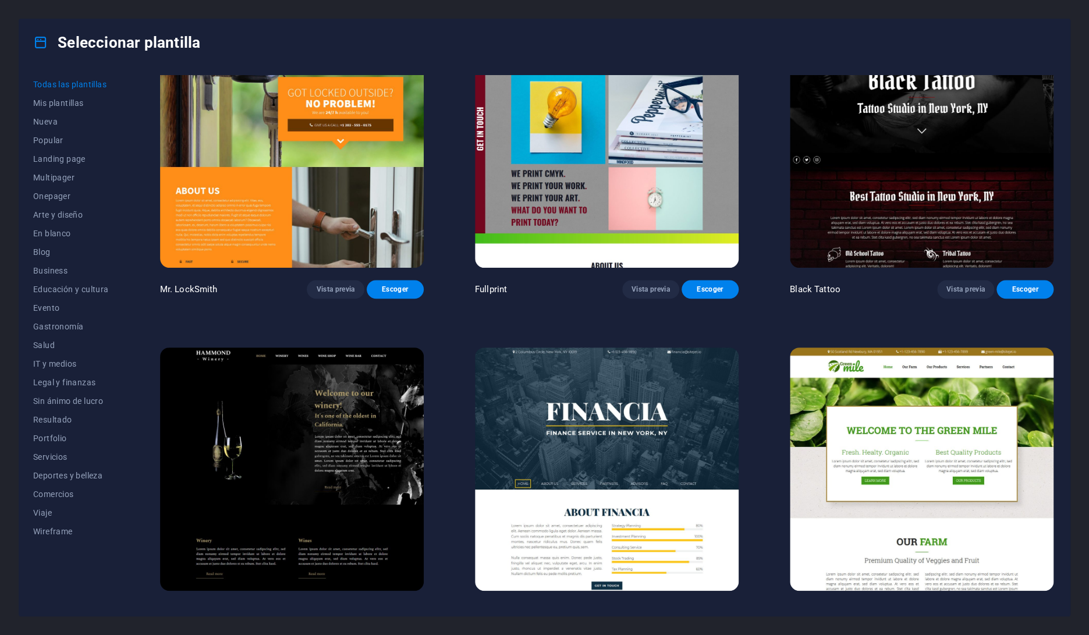
click at [935, 348] on img at bounding box center [922, 469] width 264 height 243
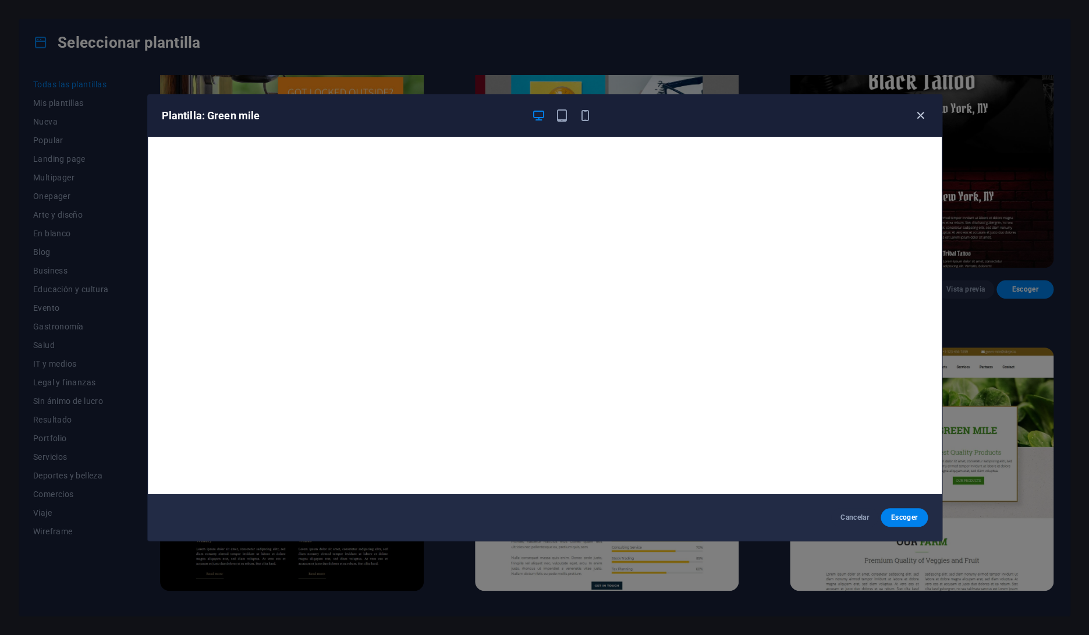
click at [917, 114] on icon "button" at bounding box center [920, 115] width 13 height 13
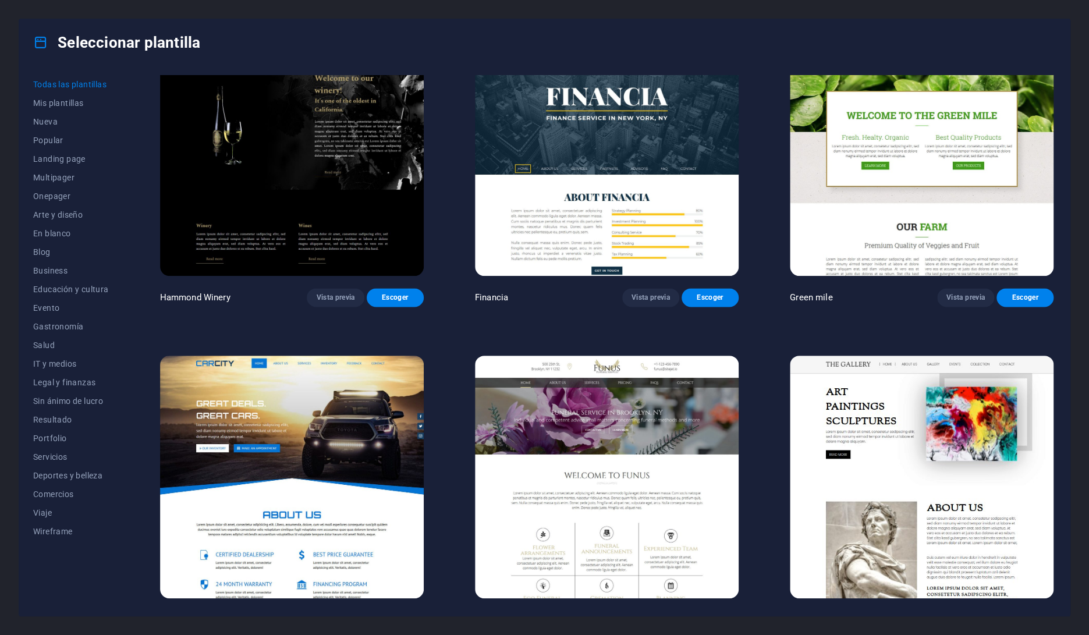
scroll to position [9407, 0]
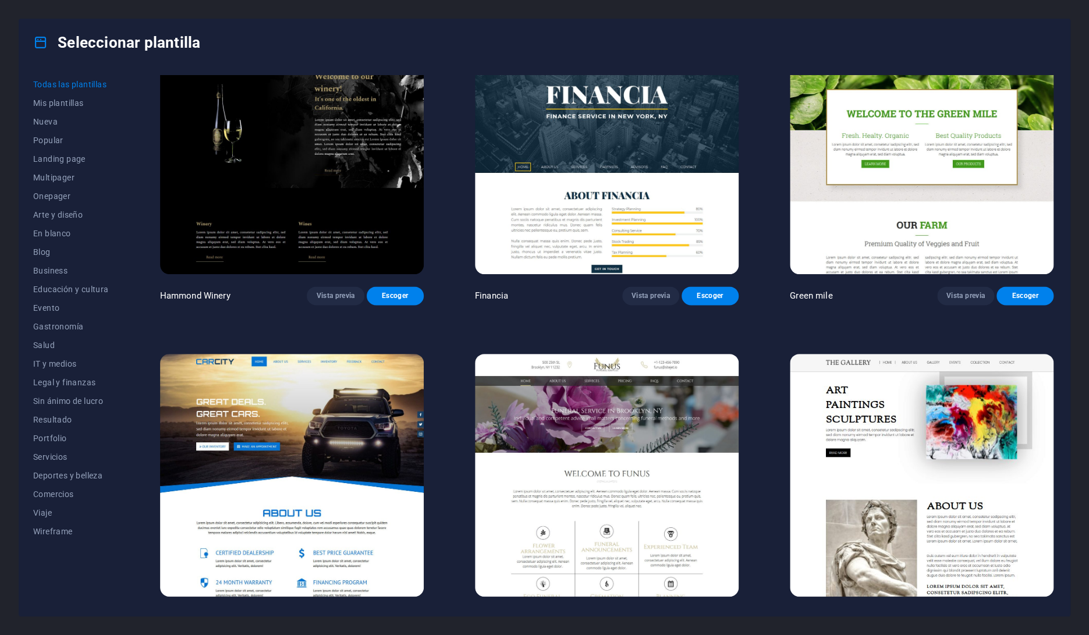
click at [947, 354] on img at bounding box center [922, 475] width 264 height 243
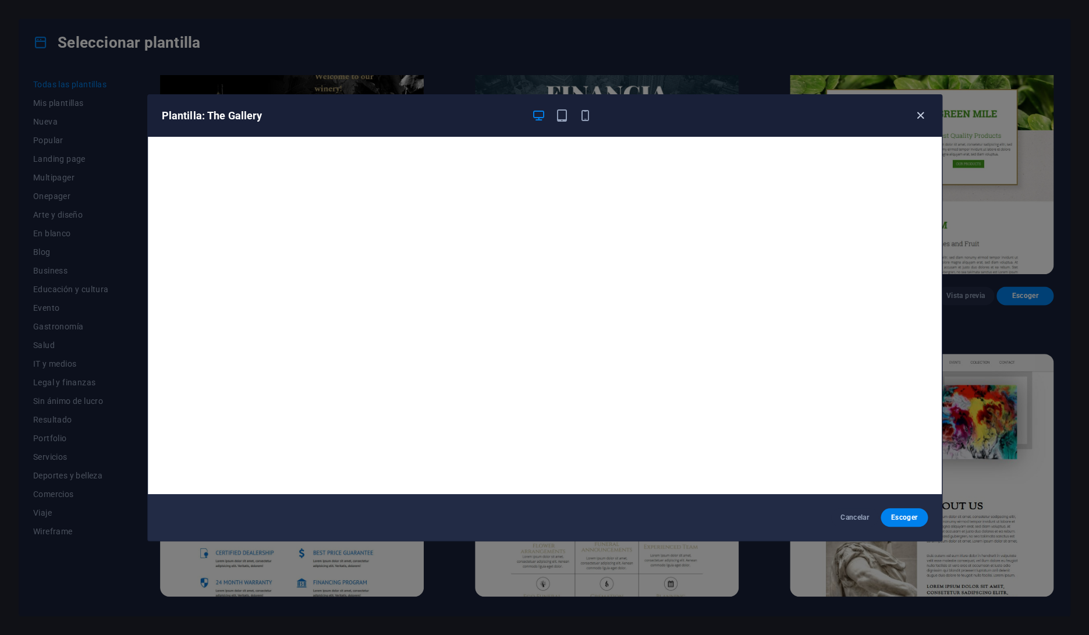
click at [920, 119] on icon "button" at bounding box center [920, 115] width 13 height 13
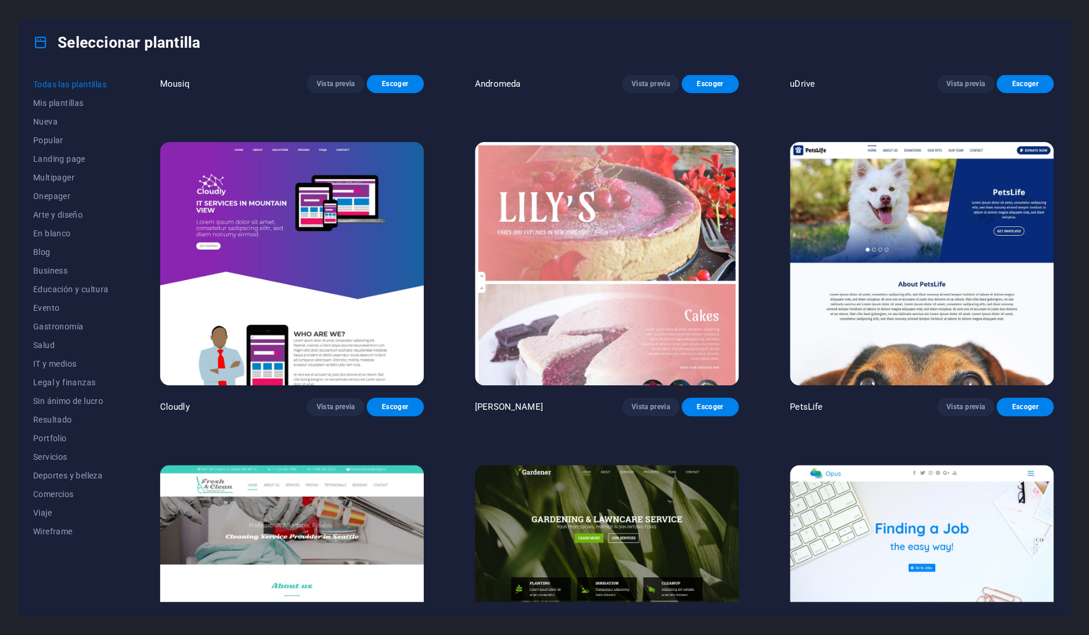
scroll to position [10934, 0]
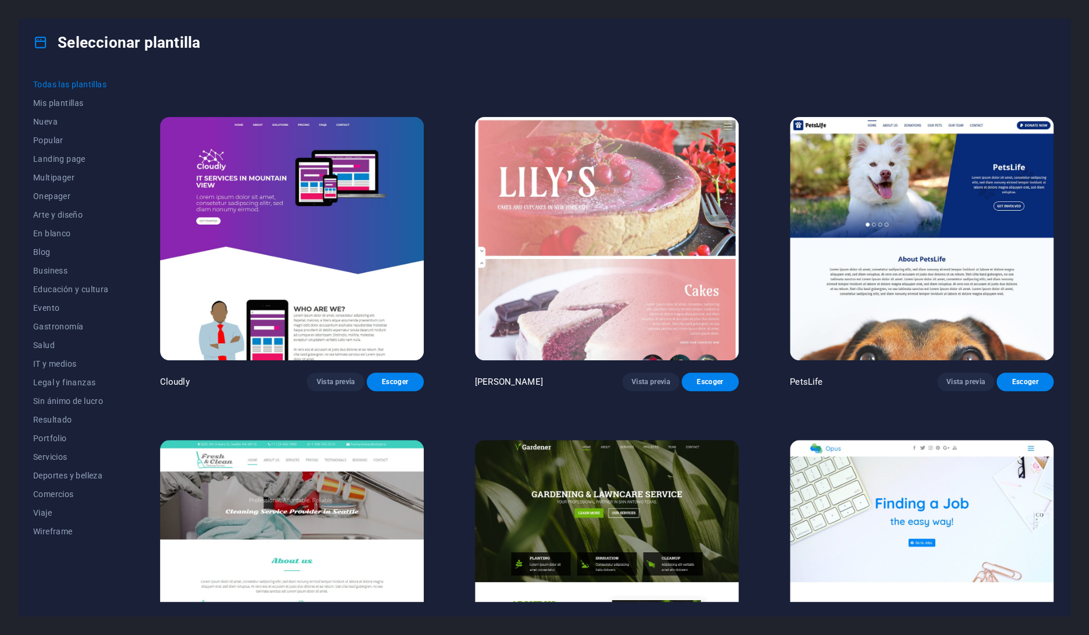
click at [348, 440] on img at bounding box center [292, 561] width 264 height 243
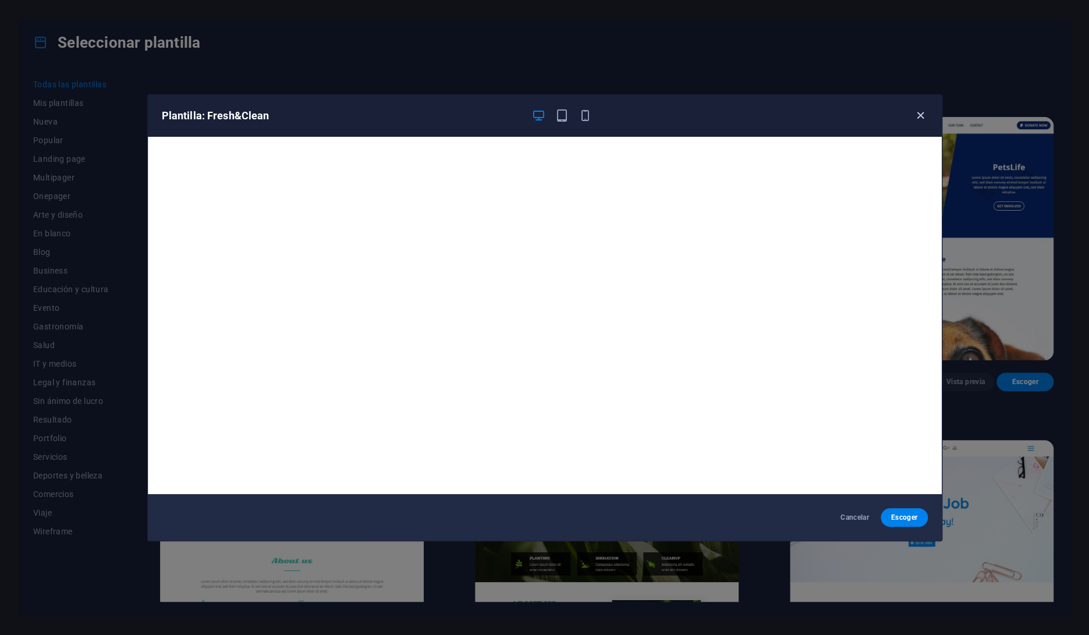
click at [921, 117] on icon "button" at bounding box center [920, 115] width 13 height 13
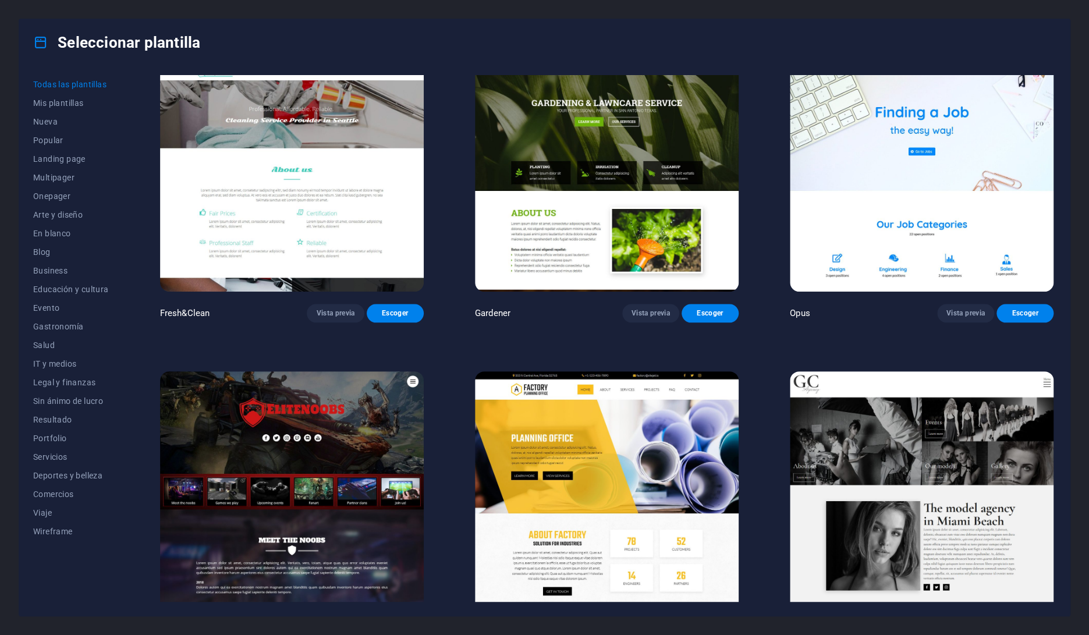
scroll to position [11335, 0]
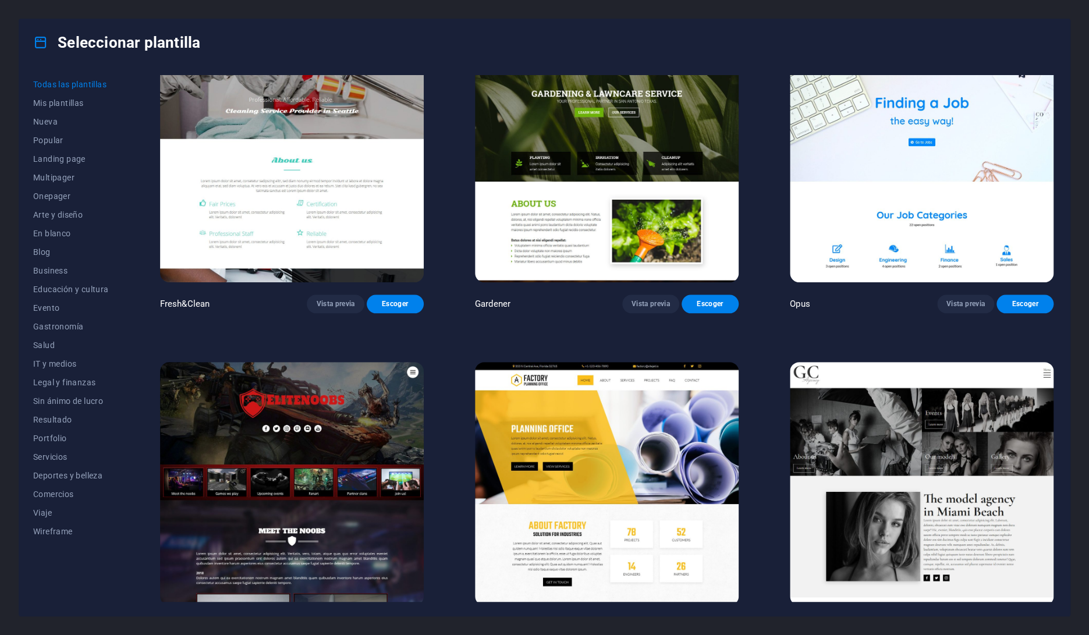
click at [841, 362] on img at bounding box center [922, 483] width 264 height 243
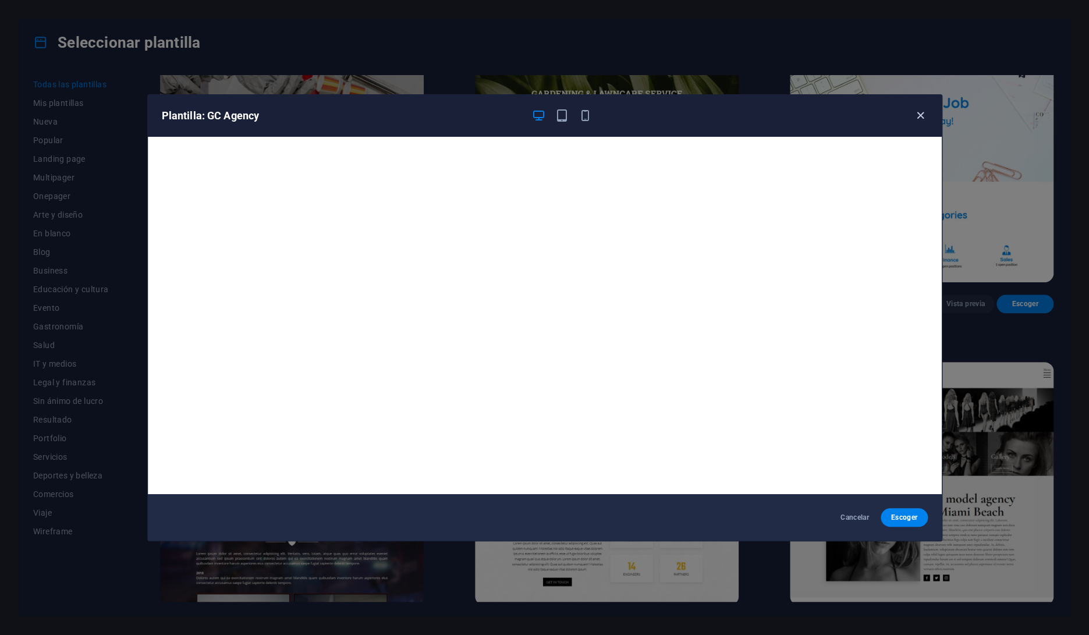
click at [919, 119] on icon "button" at bounding box center [920, 115] width 13 height 13
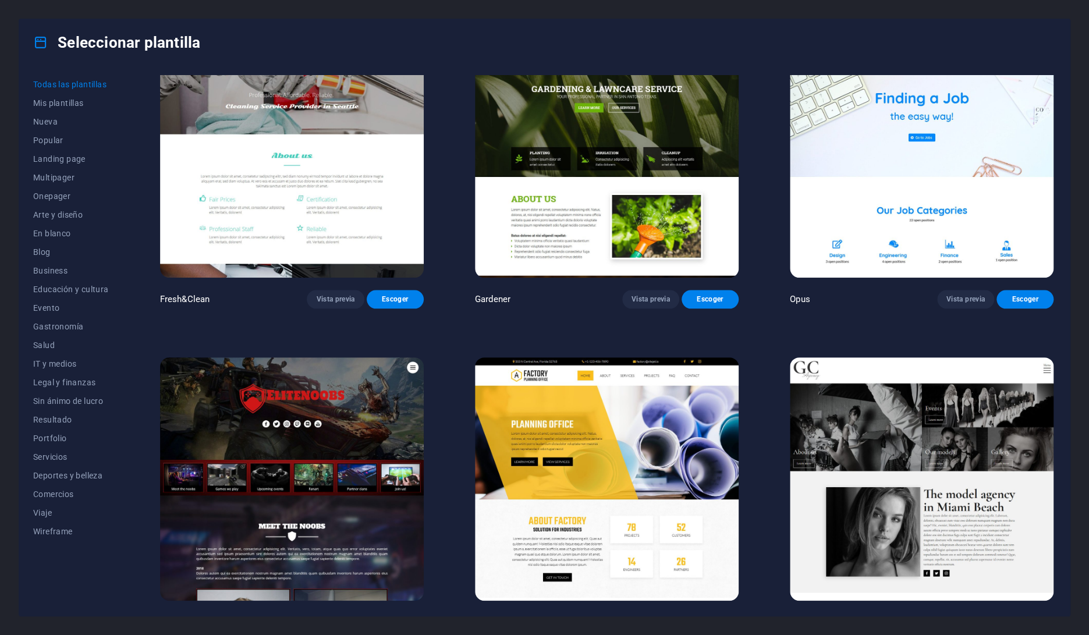
scroll to position [11344, 0]
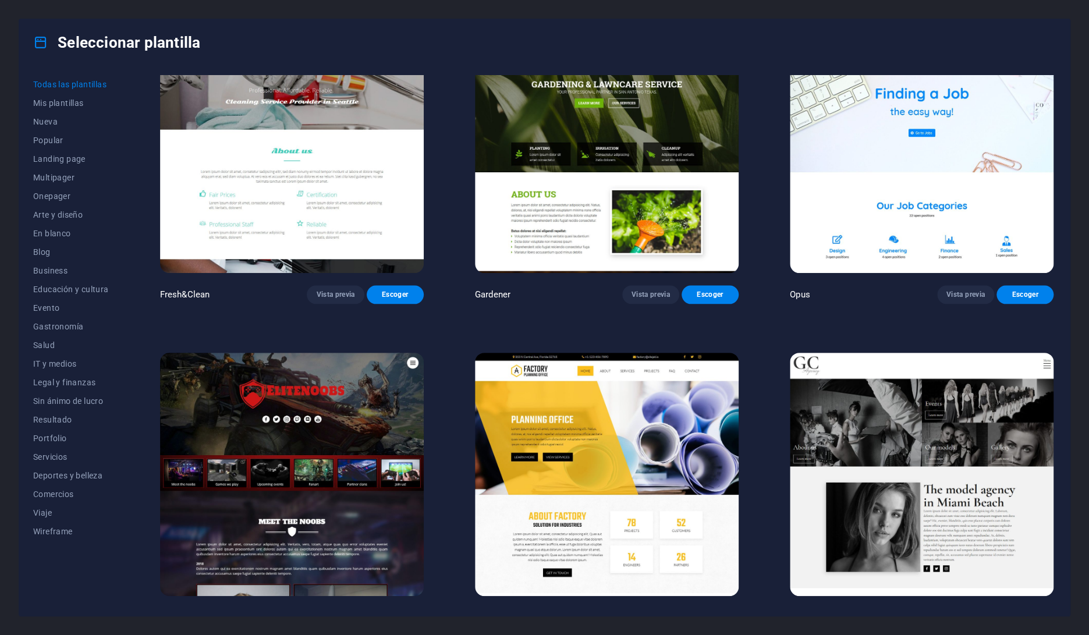
click at [267, 353] on img at bounding box center [292, 474] width 264 height 243
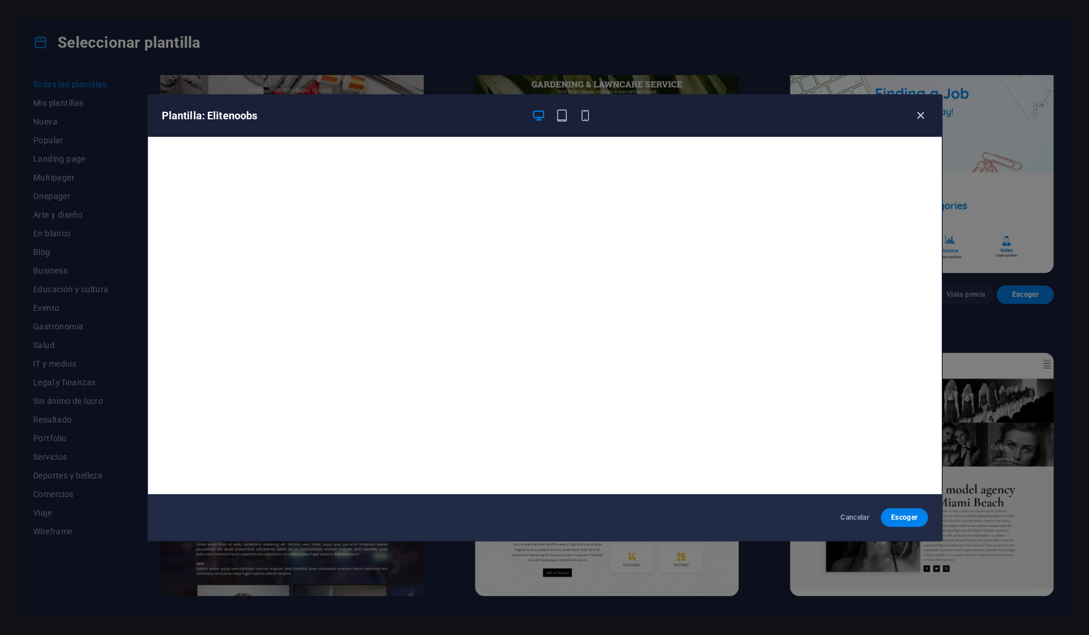
click at [923, 118] on icon "button" at bounding box center [920, 115] width 13 height 13
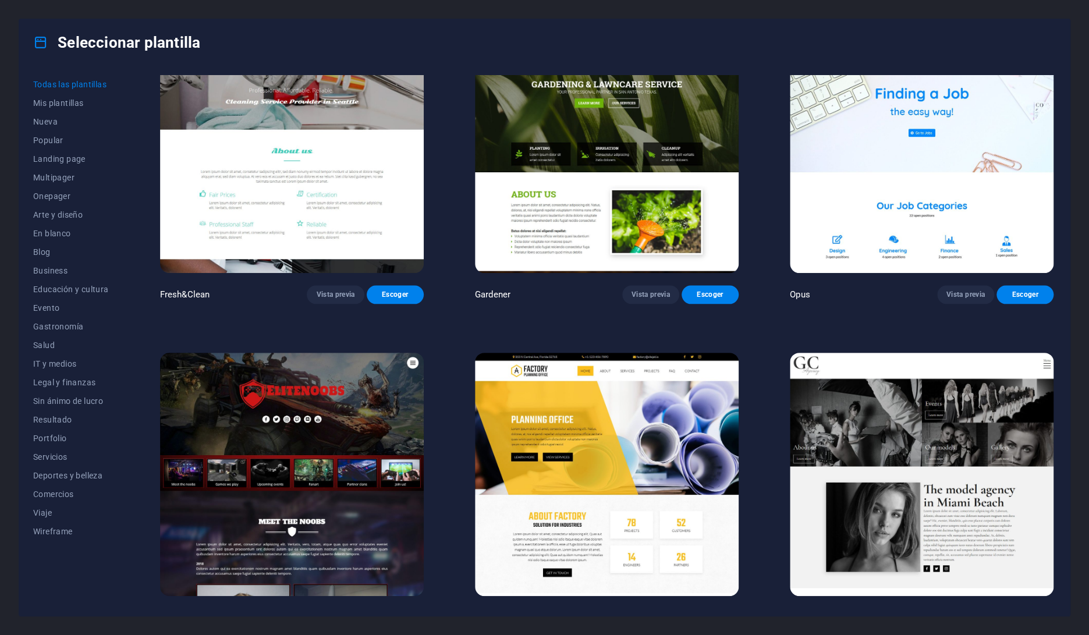
click at [635, 353] on img at bounding box center [607, 474] width 264 height 243
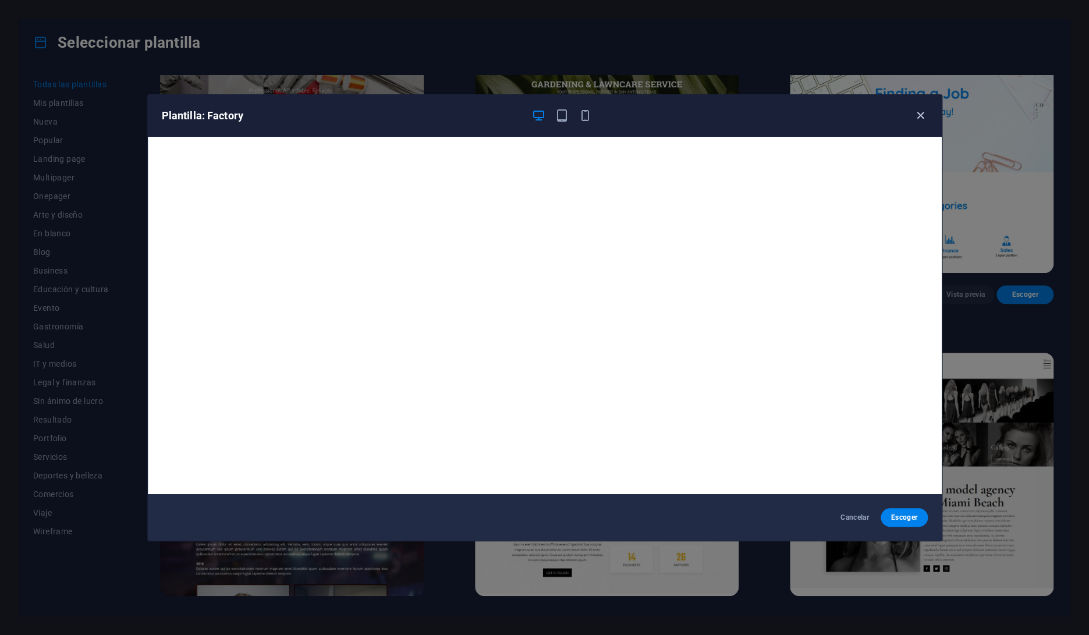
click at [925, 111] on icon "button" at bounding box center [920, 115] width 13 height 13
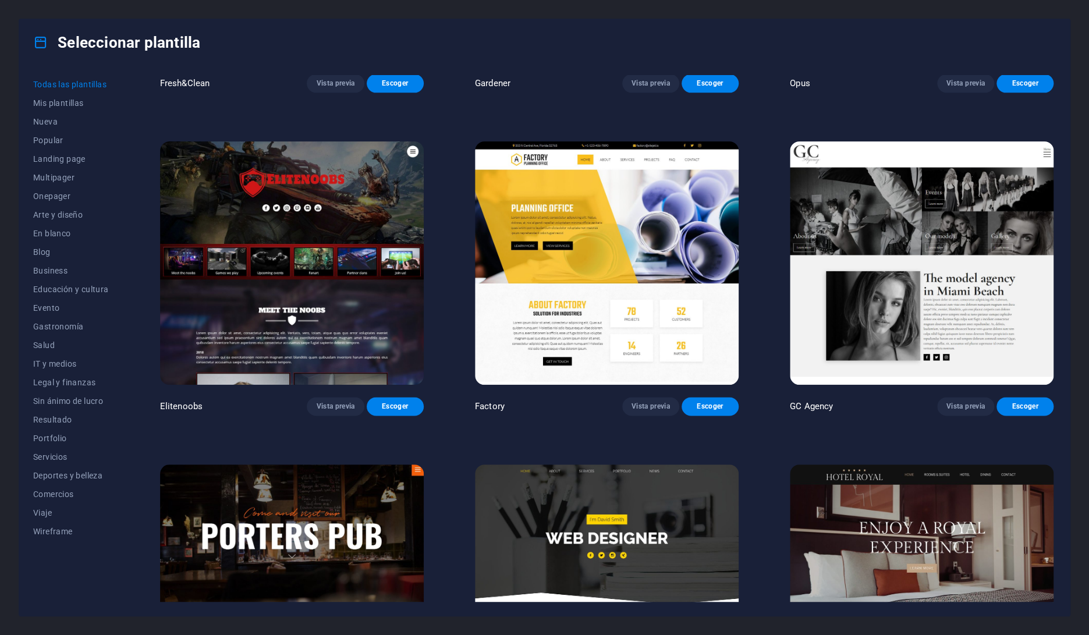
scroll to position [11558, 0]
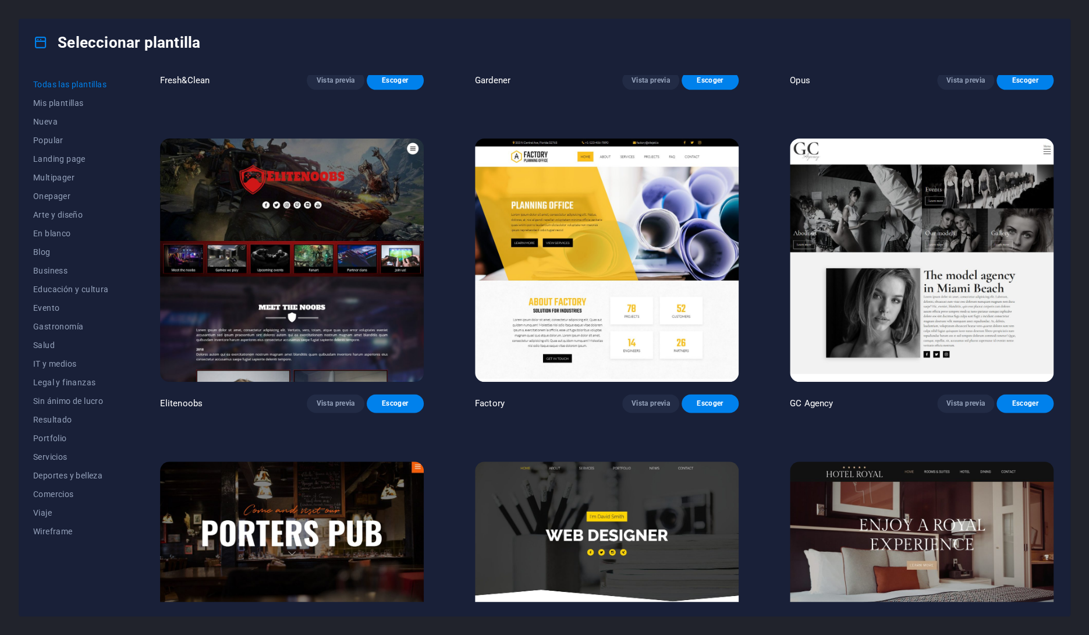
click at [672, 462] on img at bounding box center [607, 583] width 264 height 243
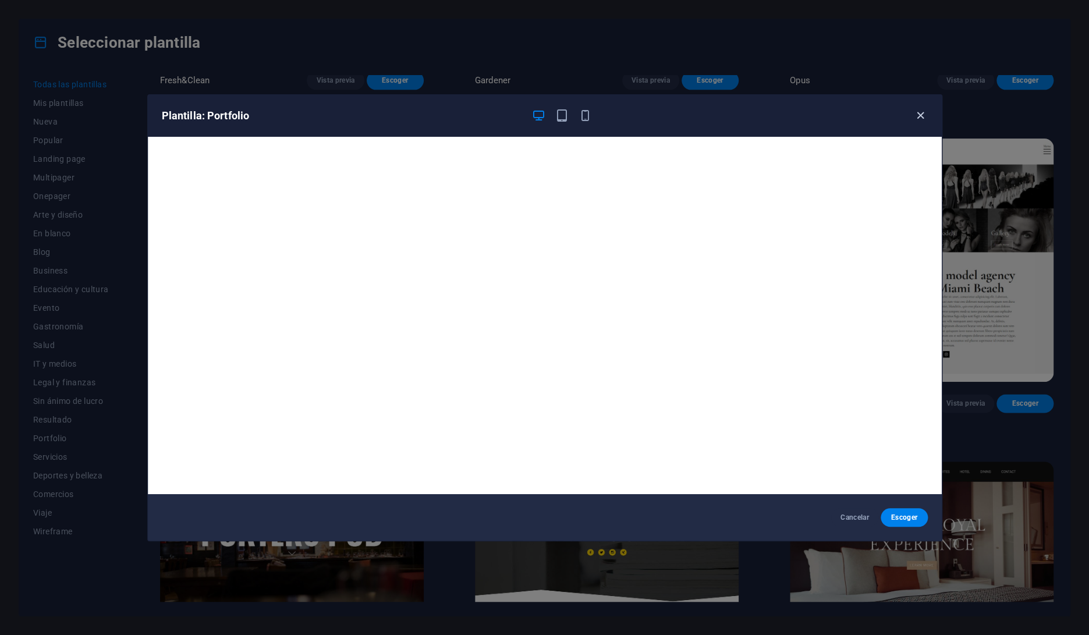
click at [919, 115] on icon "button" at bounding box center [920, 115] width 13 height 13
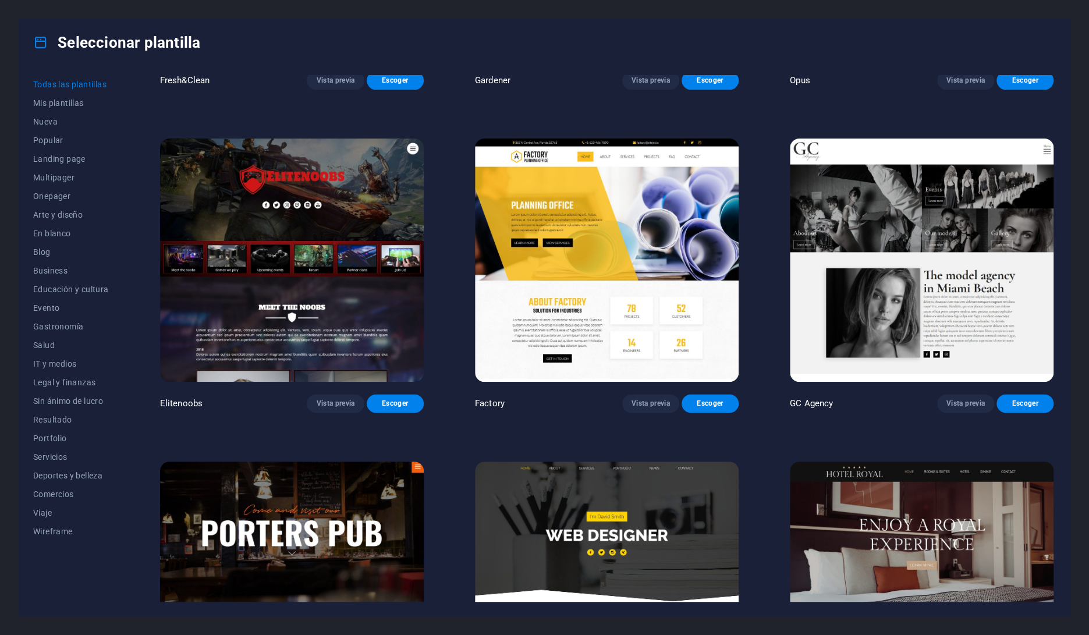
click at [915, 462] on img at bounding box center [922, 583] width 264 height 243
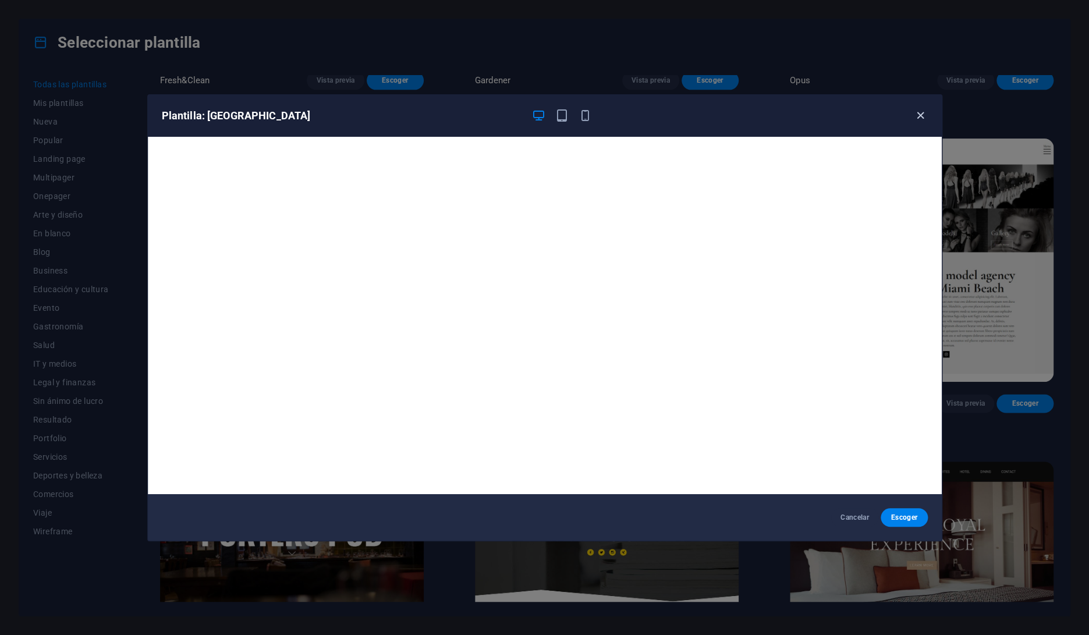
click at [914, 116] on icon "button" at bounding box center [920, 115] width 13 height 13
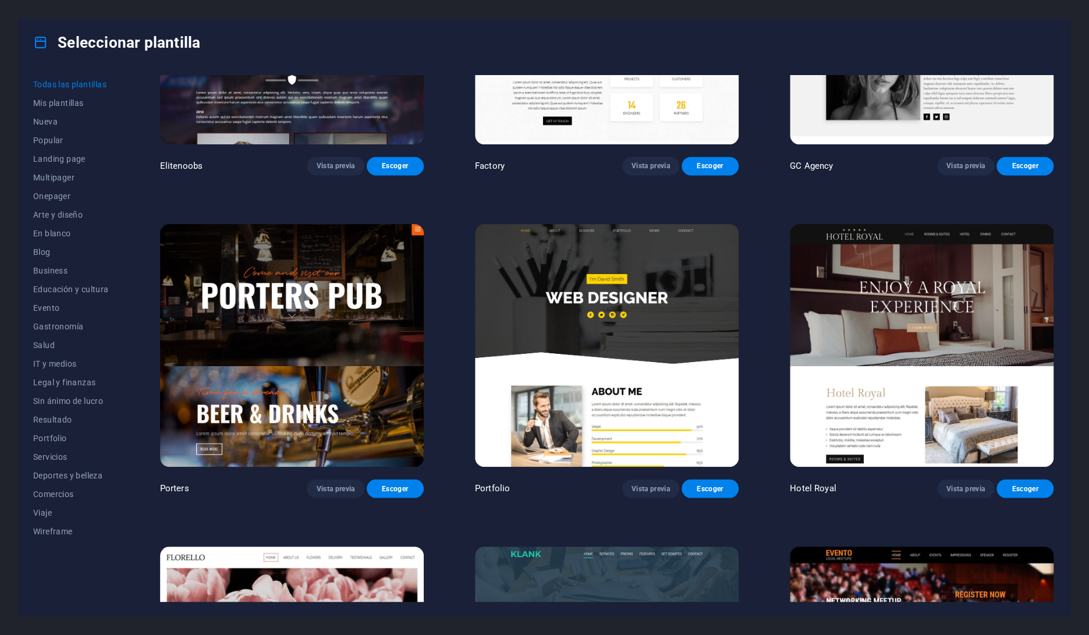
scroll to position [11856, 0]
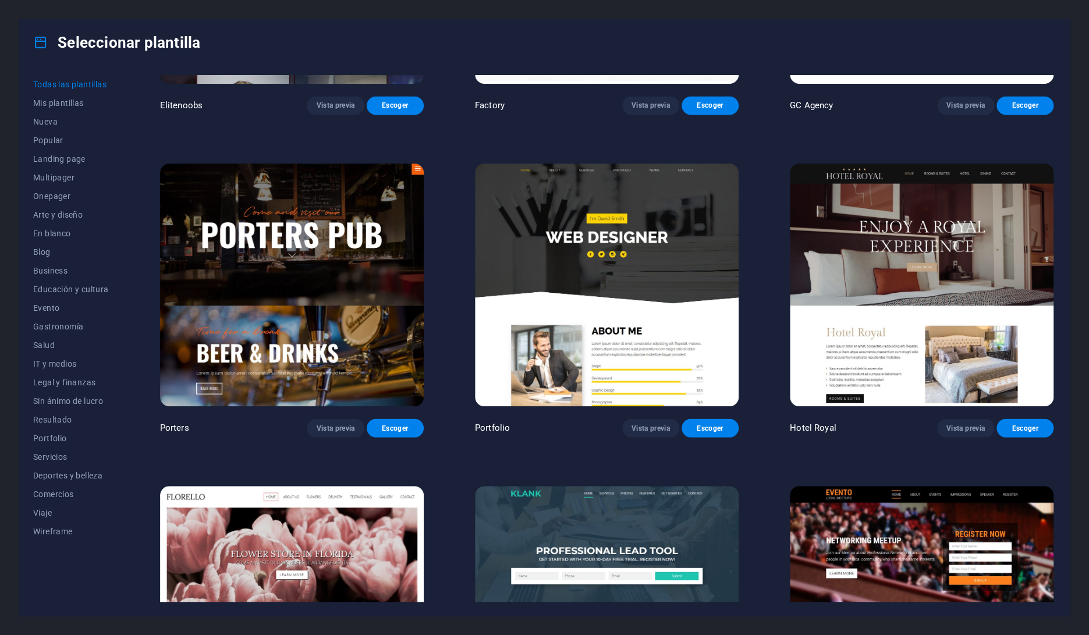
click at [675, 486] on img at bounding box center [607, 607] width 264 height 243
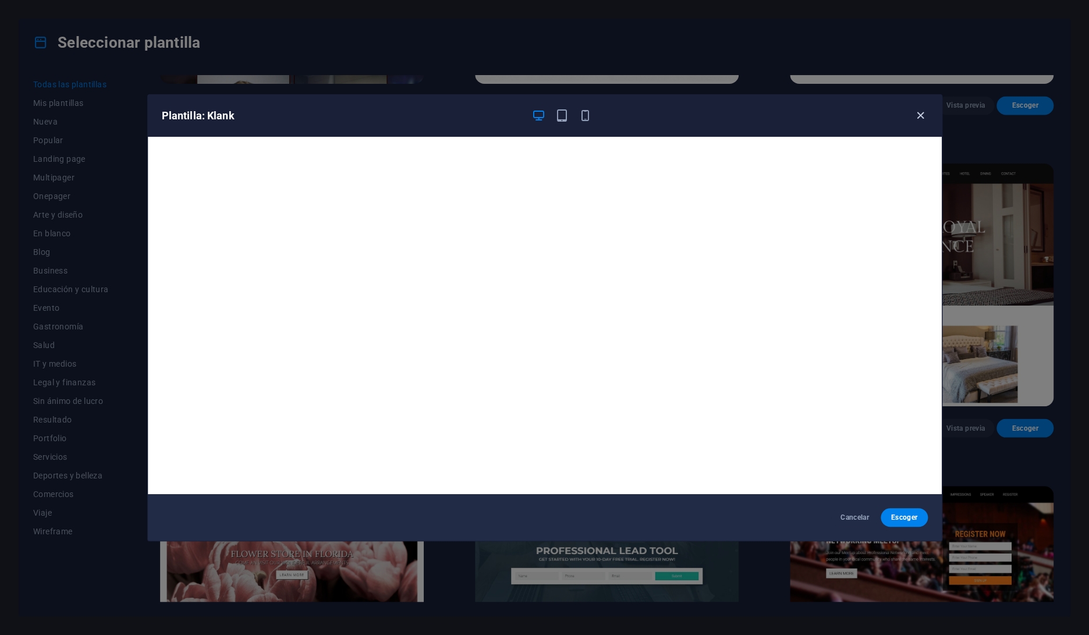
click at [918, 116] on icon "button" at bounding box center [920, 115] width 13 height 13
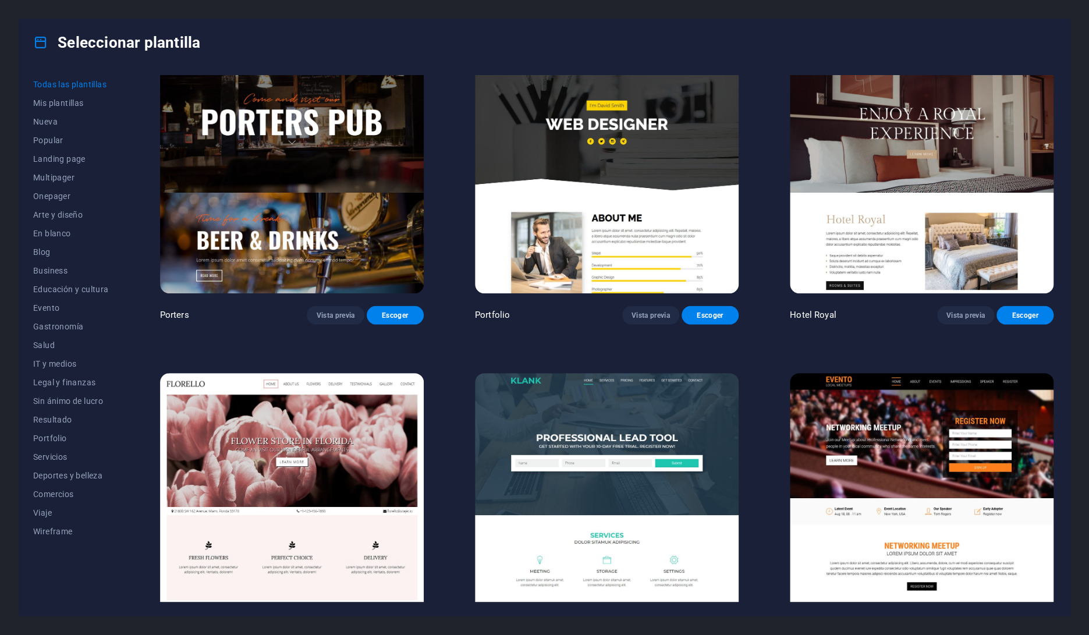
scroll to position [11996, 0]
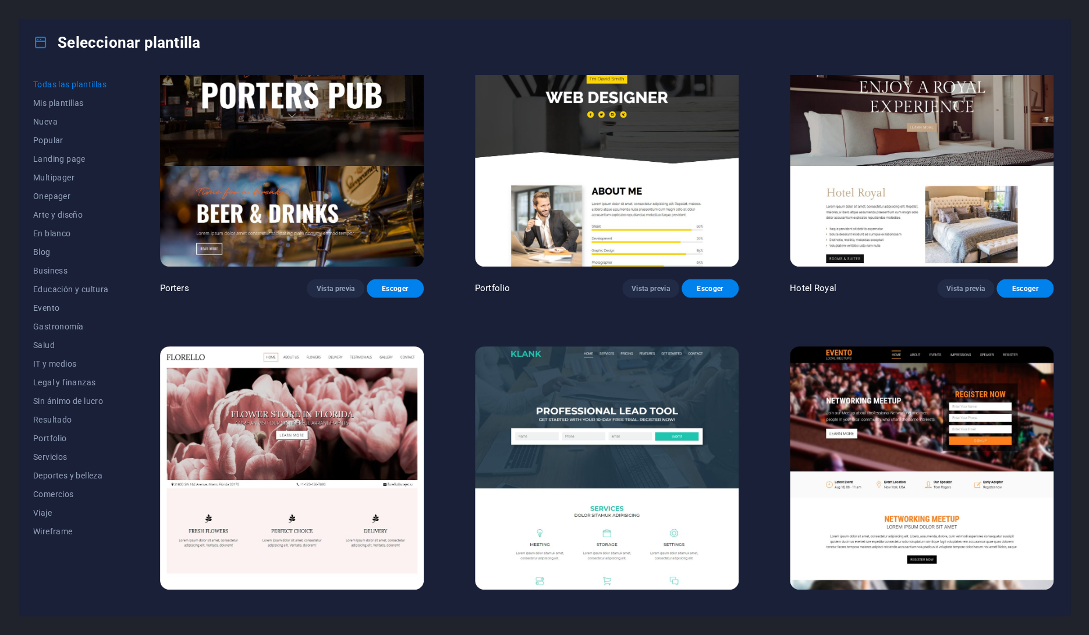
click at [329, 346] on img at bounding box center [292, 467] width 264 height 243
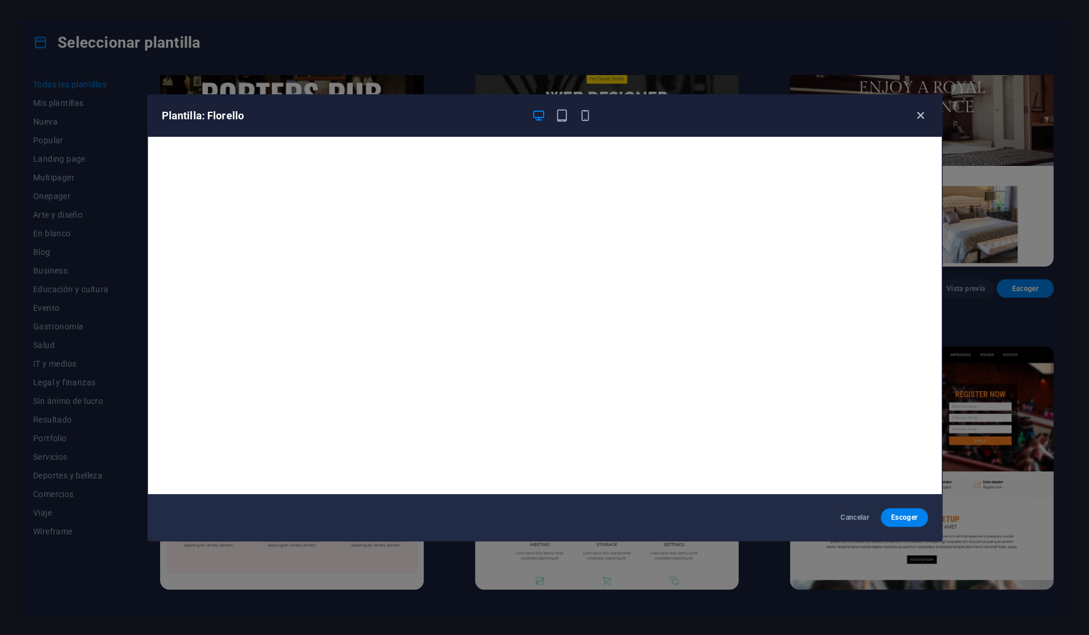
click at [915, 116] on icon "button" at bounding box center [920, 115] width 13 height 13
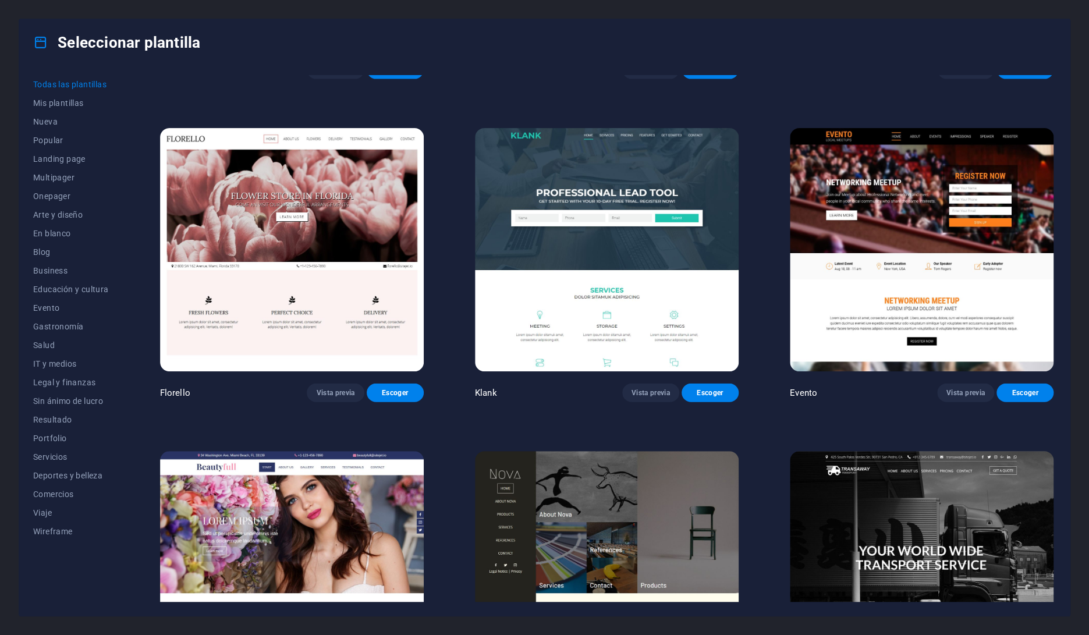
scroll to position [12248, 0]
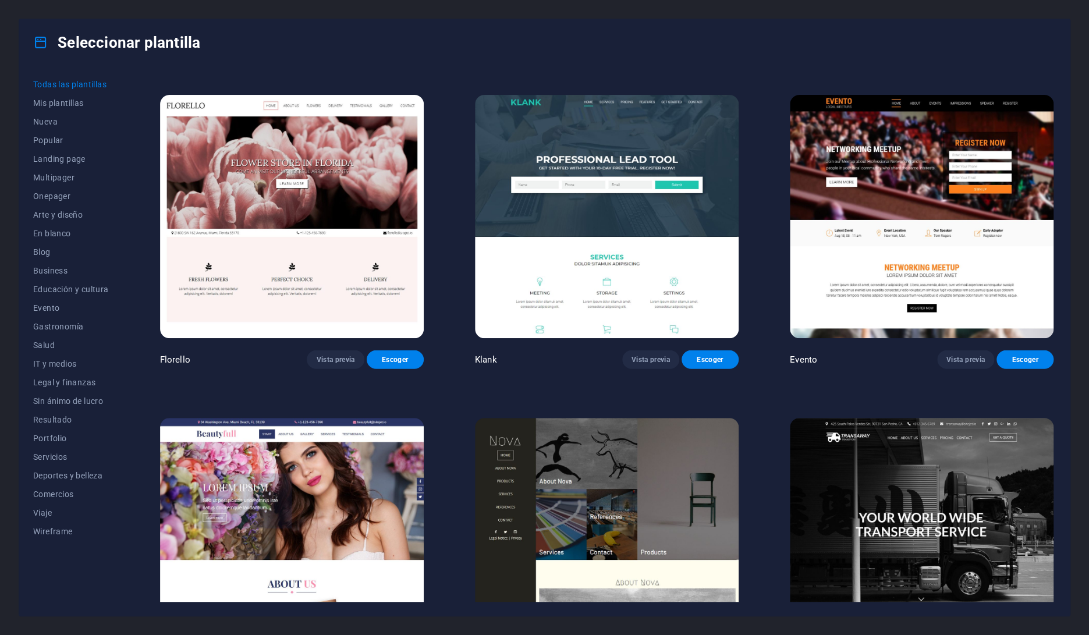
click at [646, 418] on img at bounding box center [607, 539] width 264 height 243
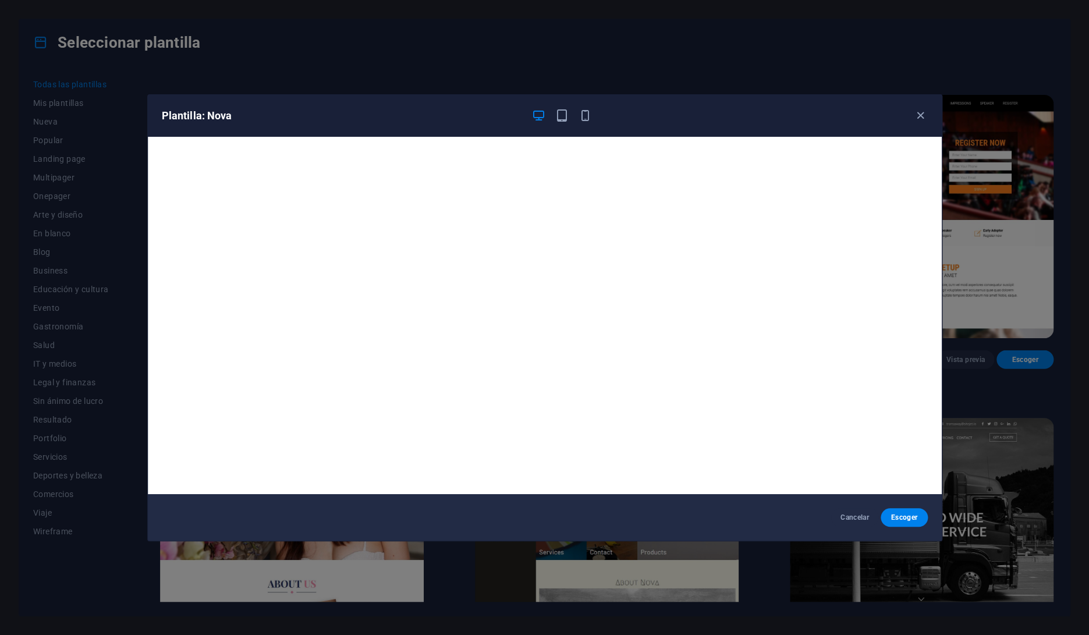
scroll to position [2, 0]
click at [920, 110] on icon "button" at bounding box center [920, 115] width 13 height 13
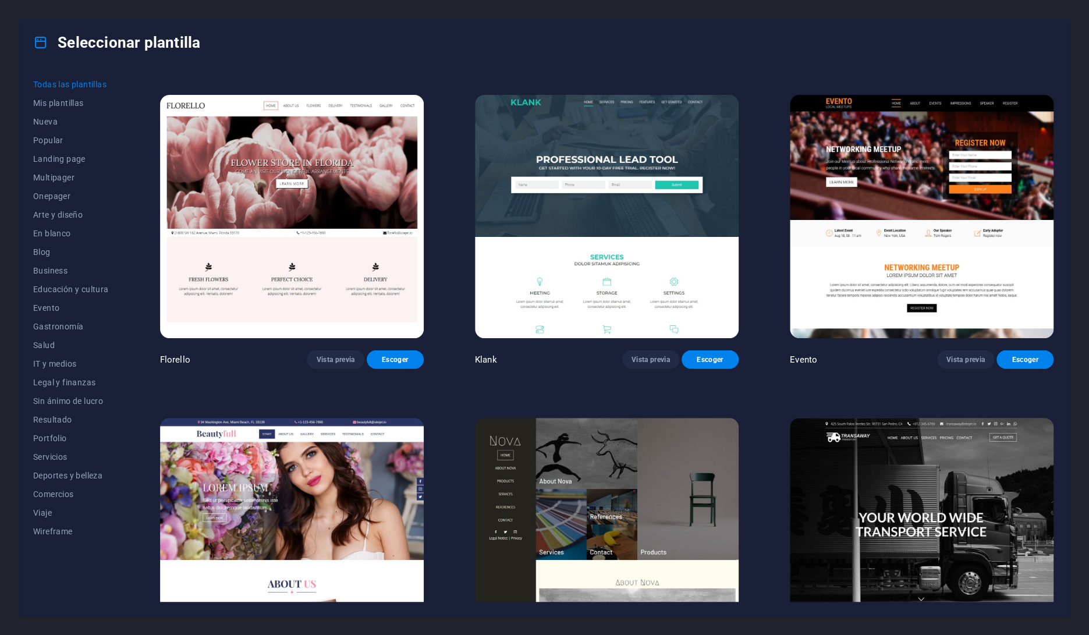
click at [908, 418] on img at bounding box center [922, 539] width 264 height 243
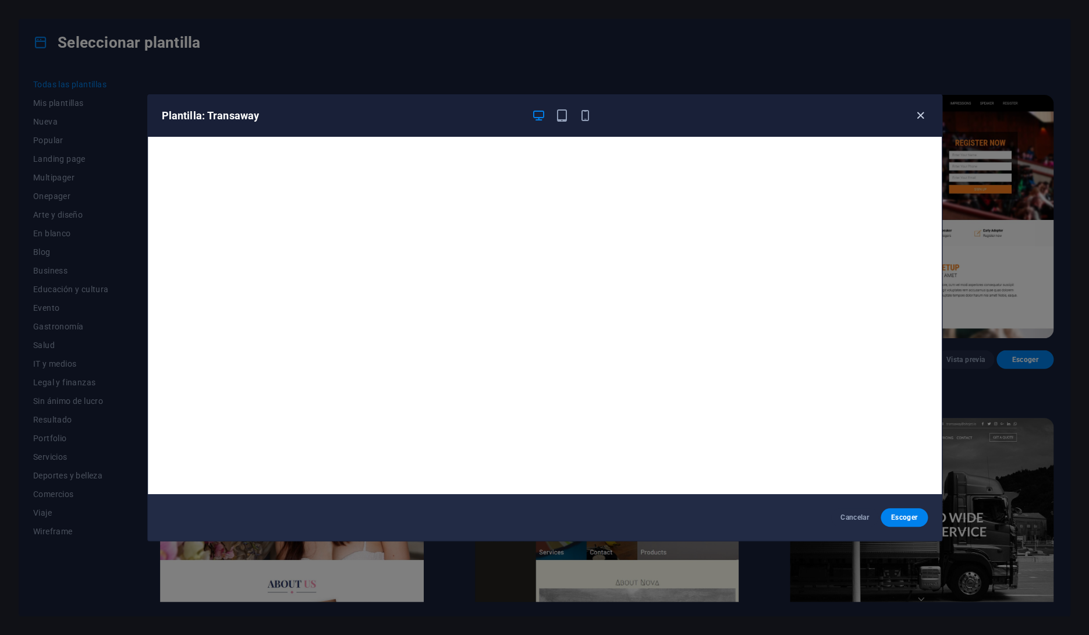
click at [920, 118] on icon "button" at bounding box center [920, 115] width 13 height 13
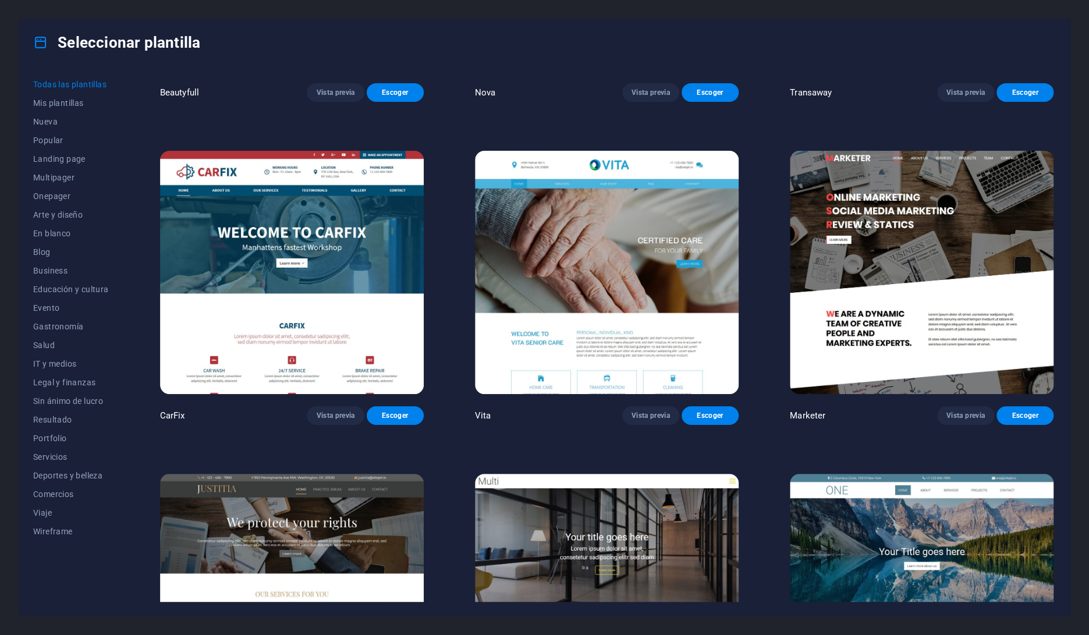
scroll to position [12899, 0]
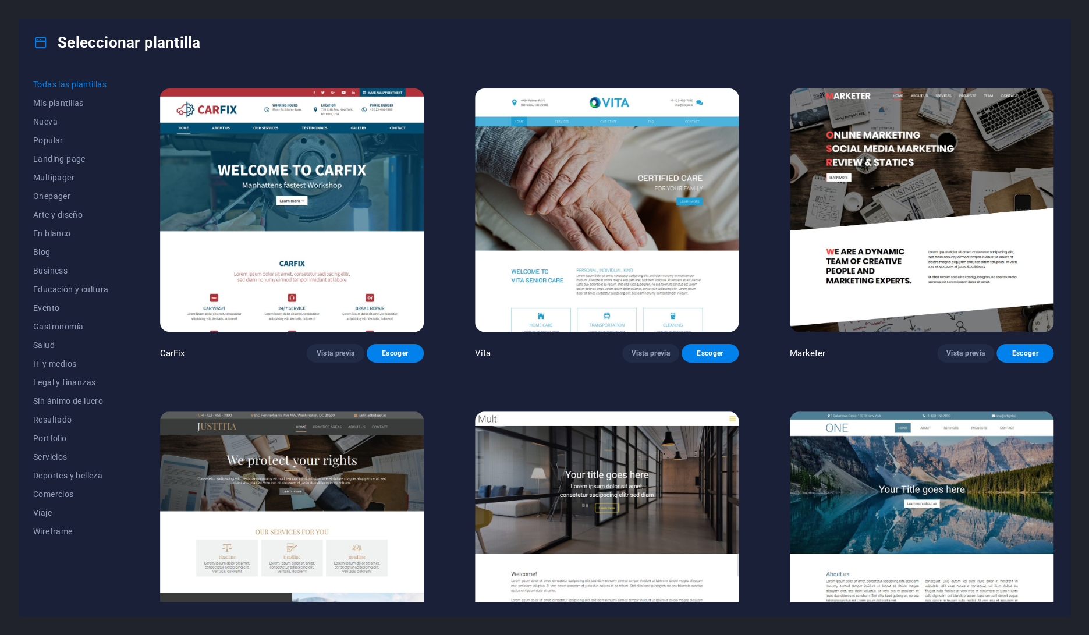
click at [324, 412] on img at bounding box center [292, 533] width 264 height 243
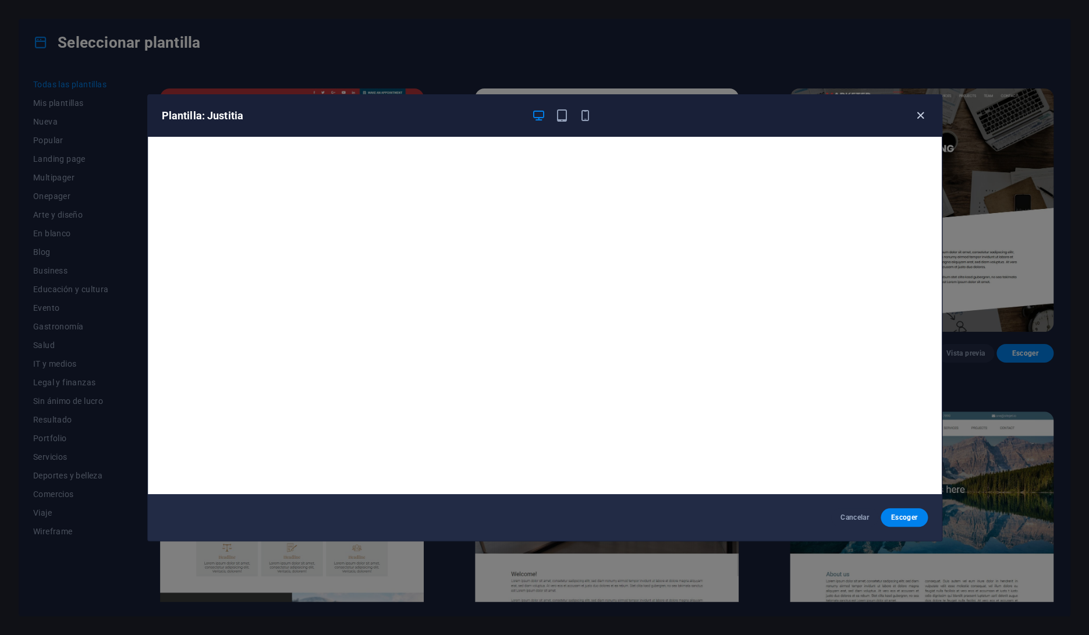
click at [921, 117] on icon "button" at bounding box center [920, 115] width 13 height 13
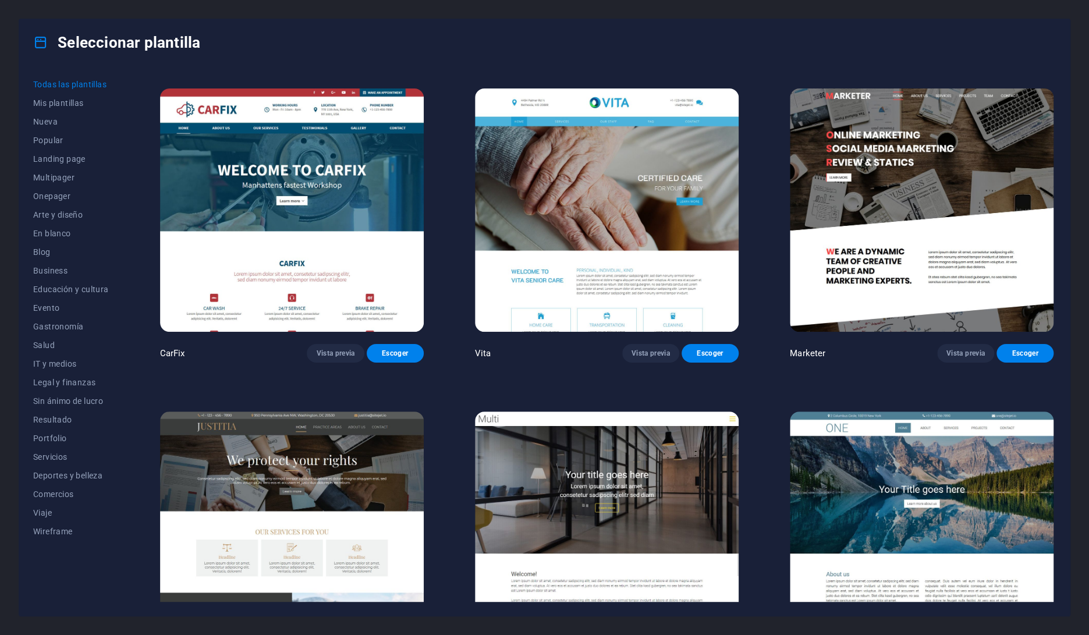
click at [908, 412] on img at bounding box center [922, 533] width 264 height 243
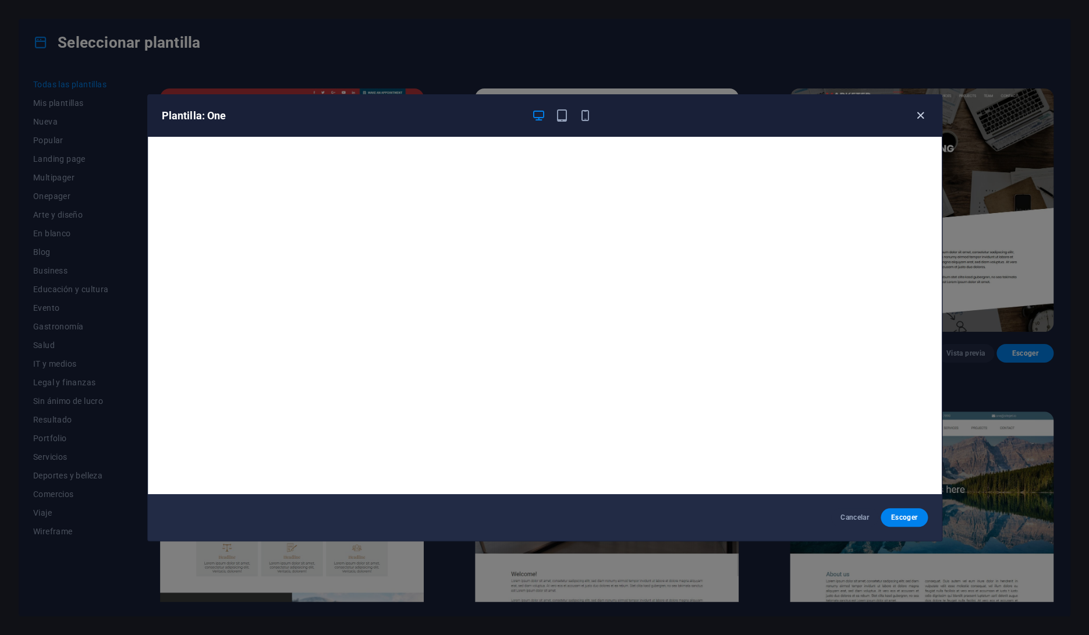
click at [922, 118] on icon "button" at bounding box center [920, 115] width 13 height 13
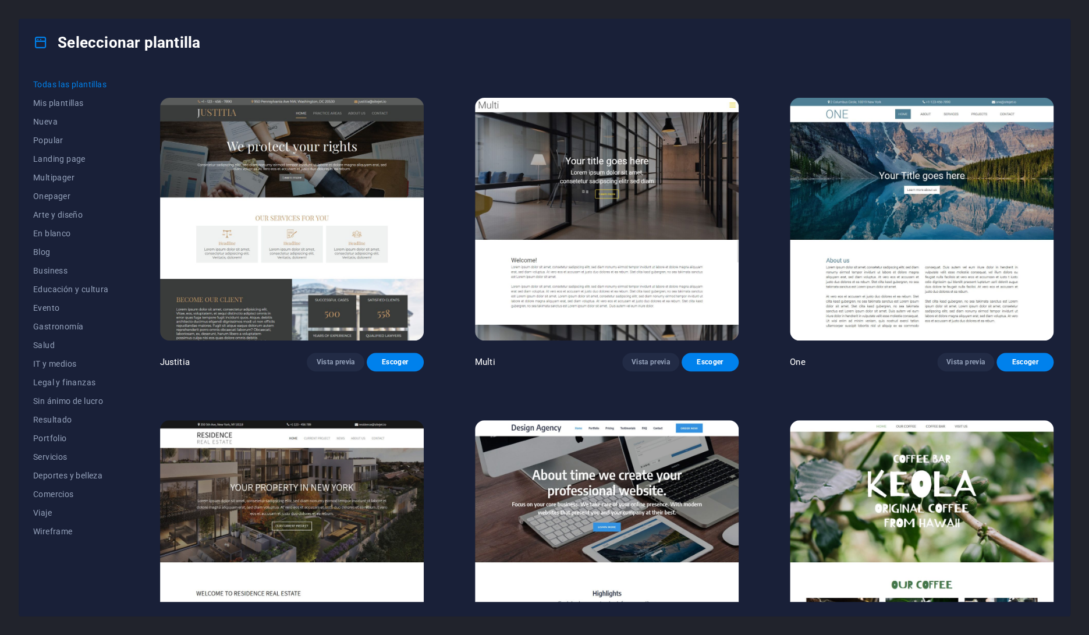
scroll to position [13216, 0]
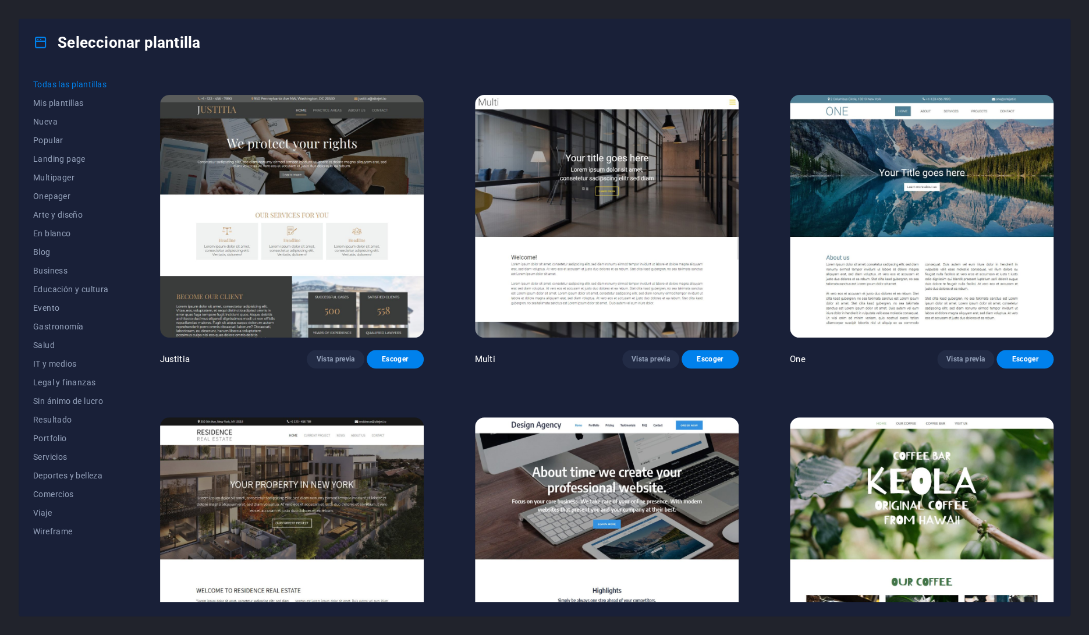
click at [919, 417] on img at bounding box center [922, 538] width 264 height 243
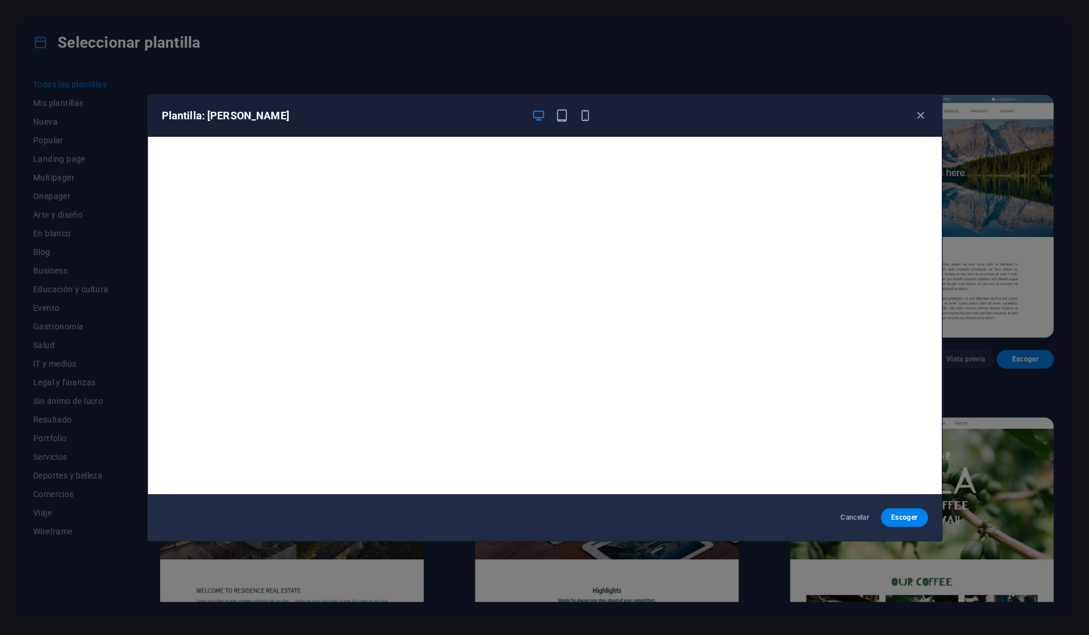
scroll to position [2, 0]
click at [919, 117] on icon "button" at bounding box center [920, 115] width 13 height 13
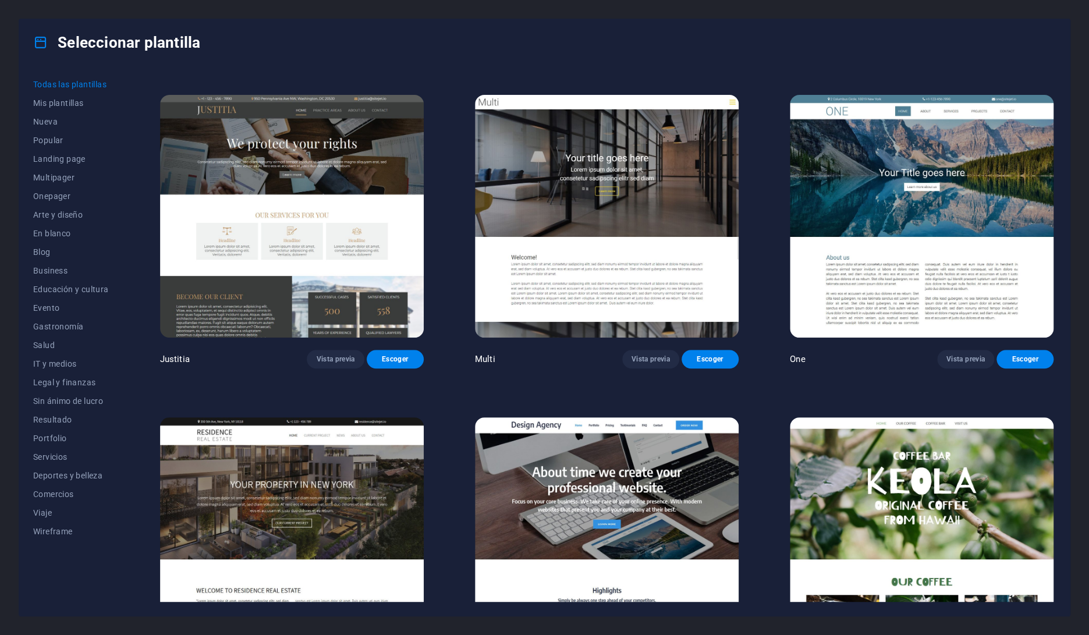
click at [875, 417] on img at bounding box center [922, 538] width 264 height 243
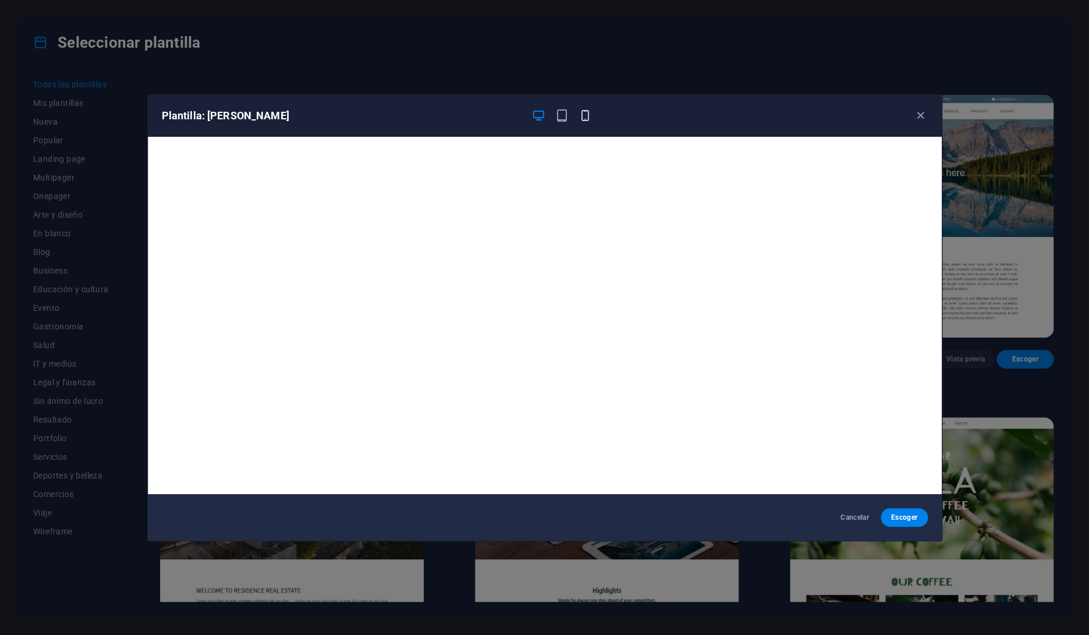
click at [583, 119] on icon "button" at bounding box center [585, 115] width 13 height 13
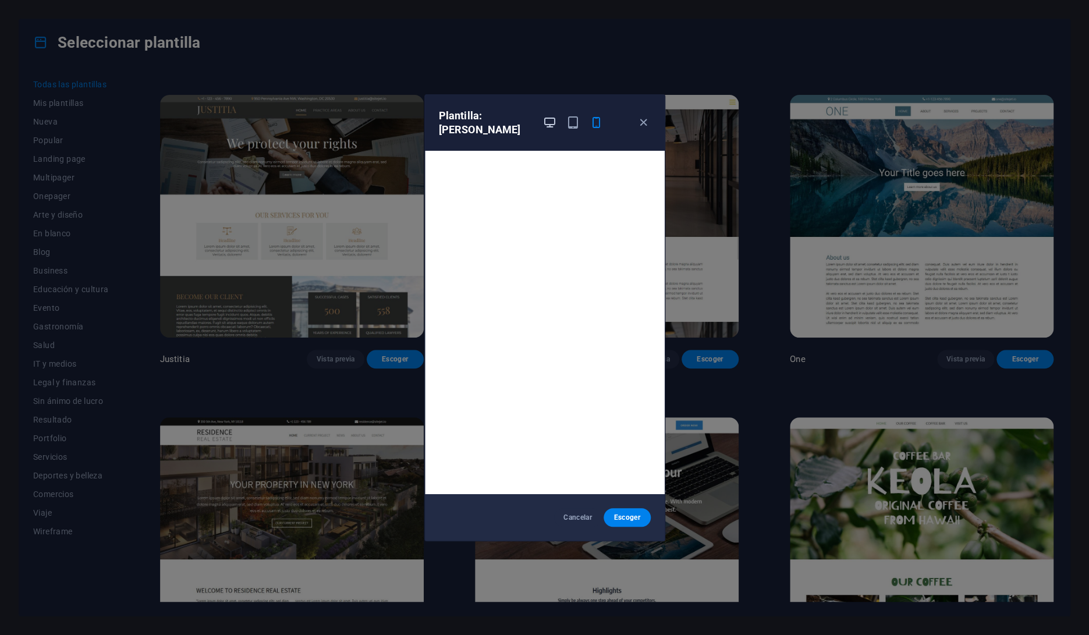
click at [551, 119] on icon "button" at bounding box center [549, 122] width 13 height 13
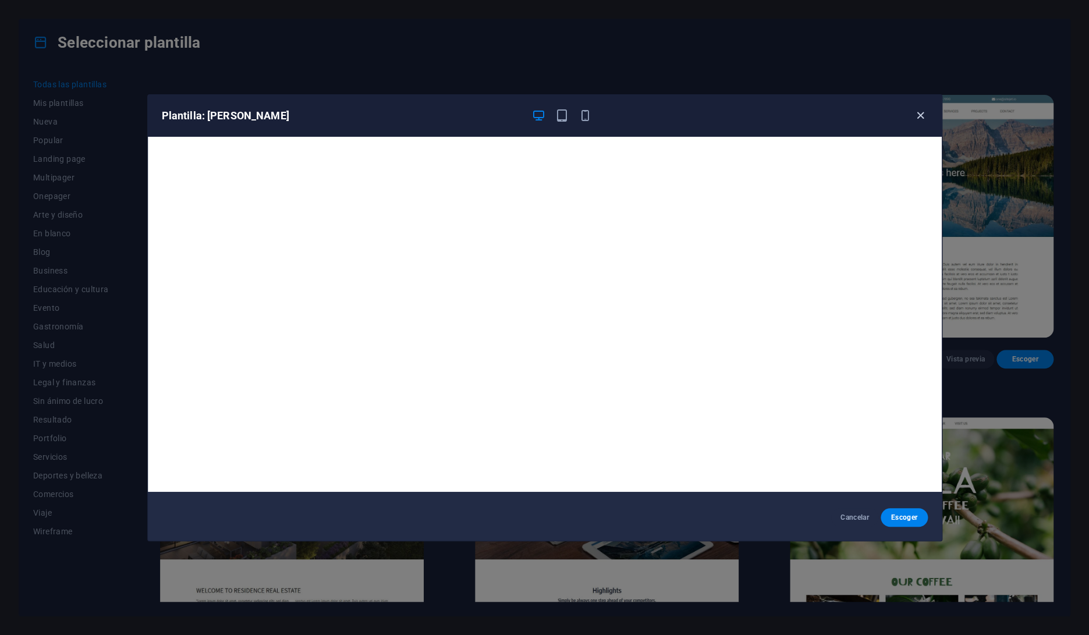
click at [921, 118] on icon "button" at bounding box center [920, 115] width 13 height 13
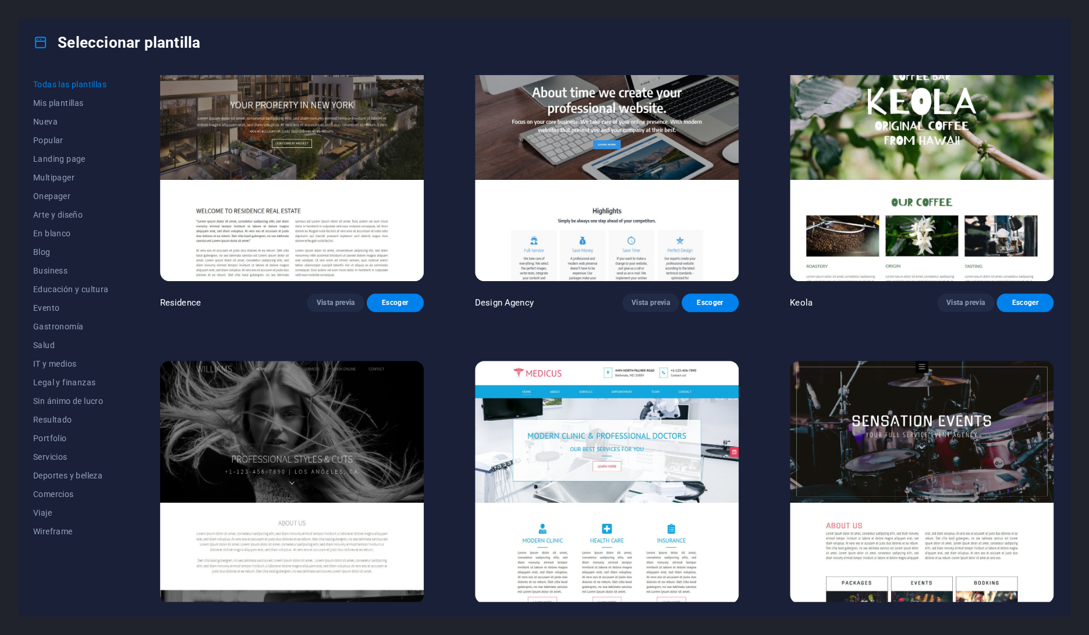
scroll to position [13598, 0]
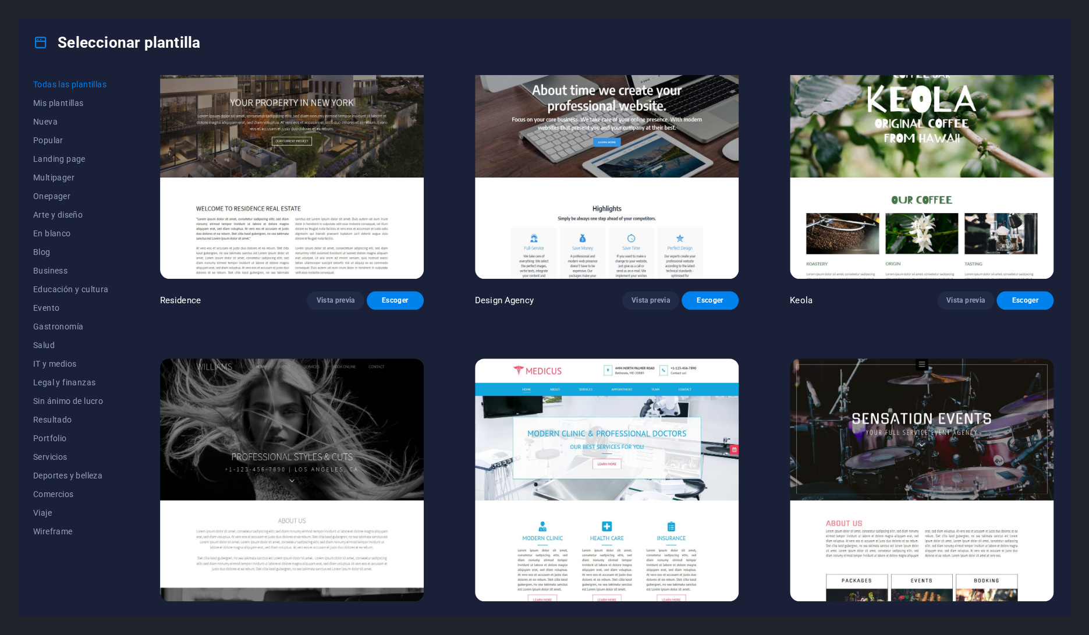
click at [910, 359] on img at bounding box center [922, 480] width 264 height 243
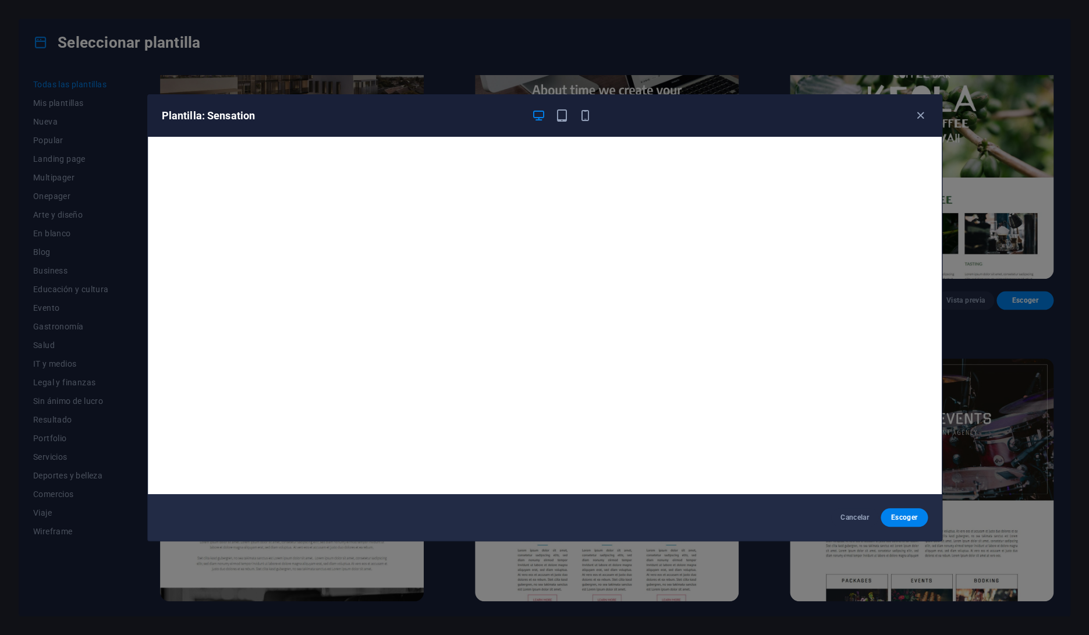
click at [797, 124] on div "Plantilla: Sensation" at bounding box center [545, 116] width 794 height 42
click at [923, 120] on icon "button" at bounding box center [920, 115] width 13 height 13
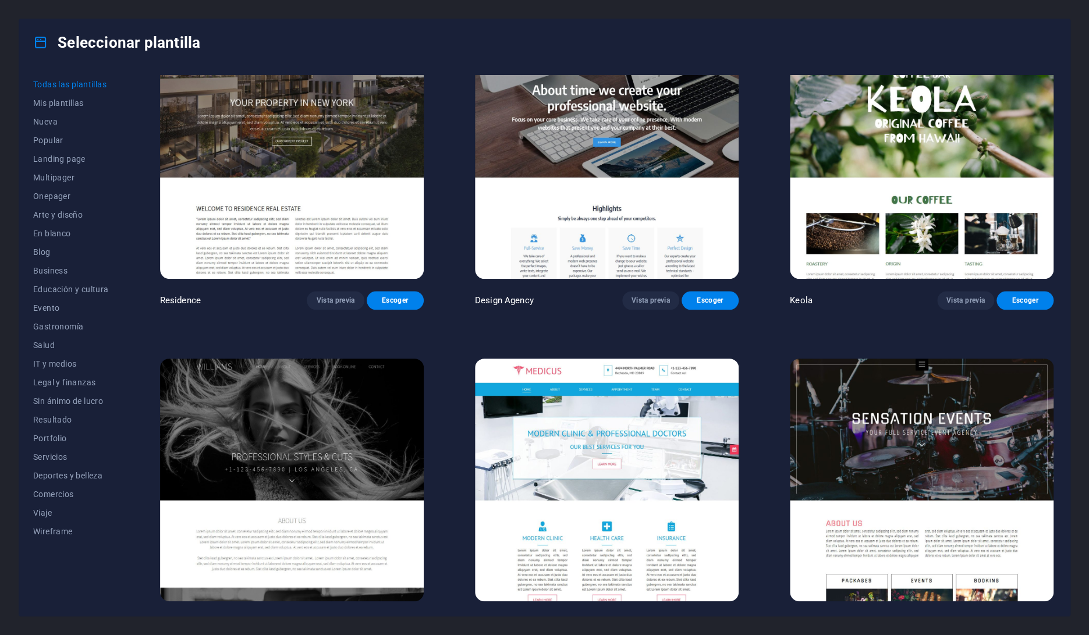
click at [904, 359] on img at bounding box center [922, 480] width 264 height 243
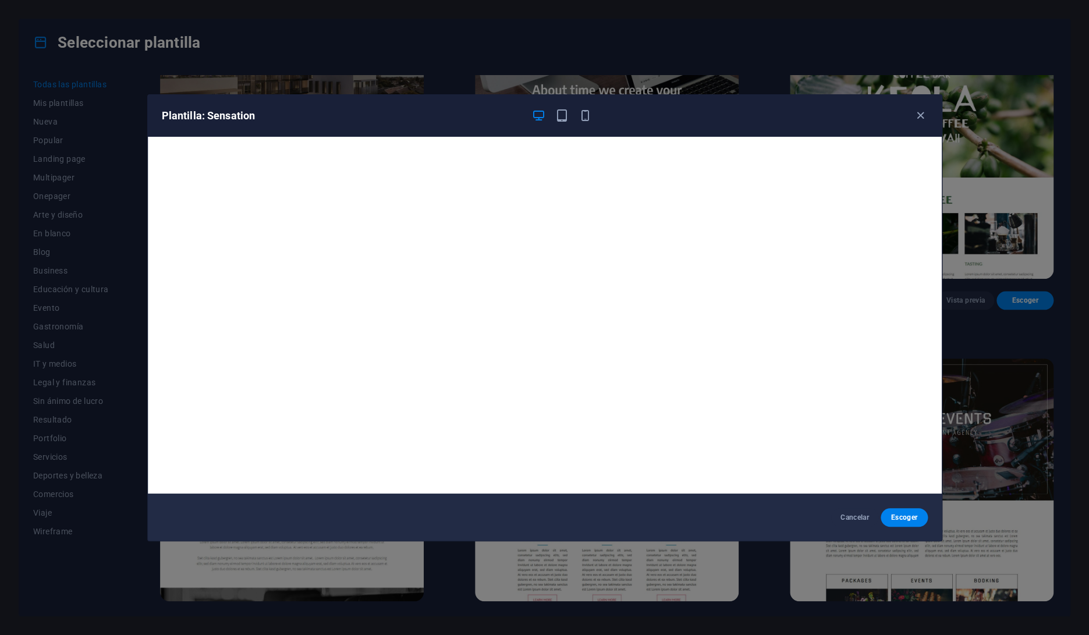
scroll to position [0, 0]
click at [920, 116] on icon "button" at bounding box center [920, 115] width 13 height 13
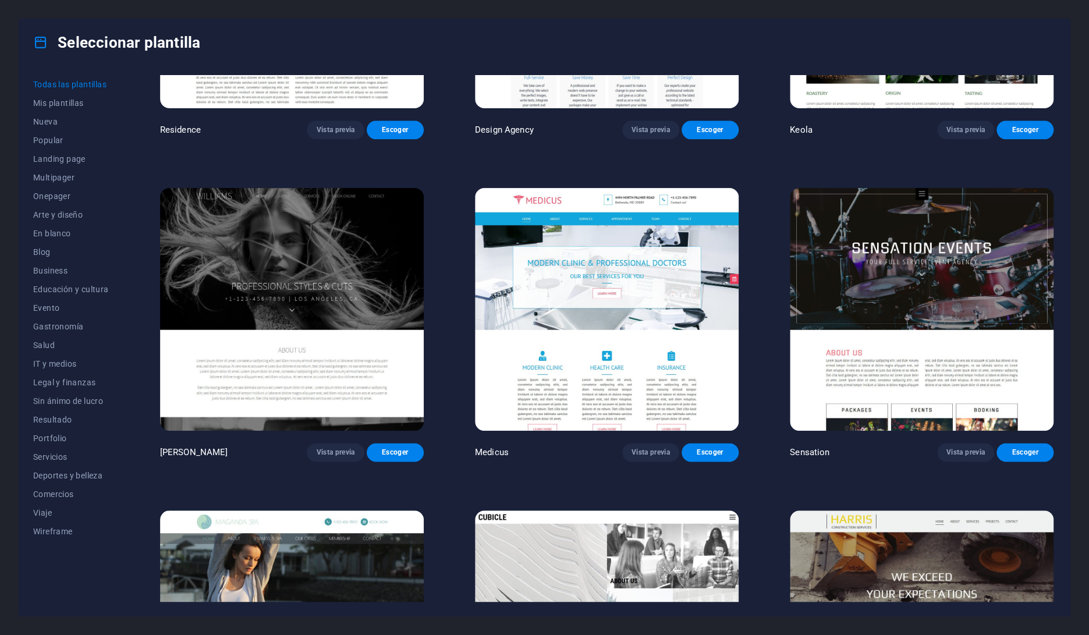
scroll to position [13775, 0]
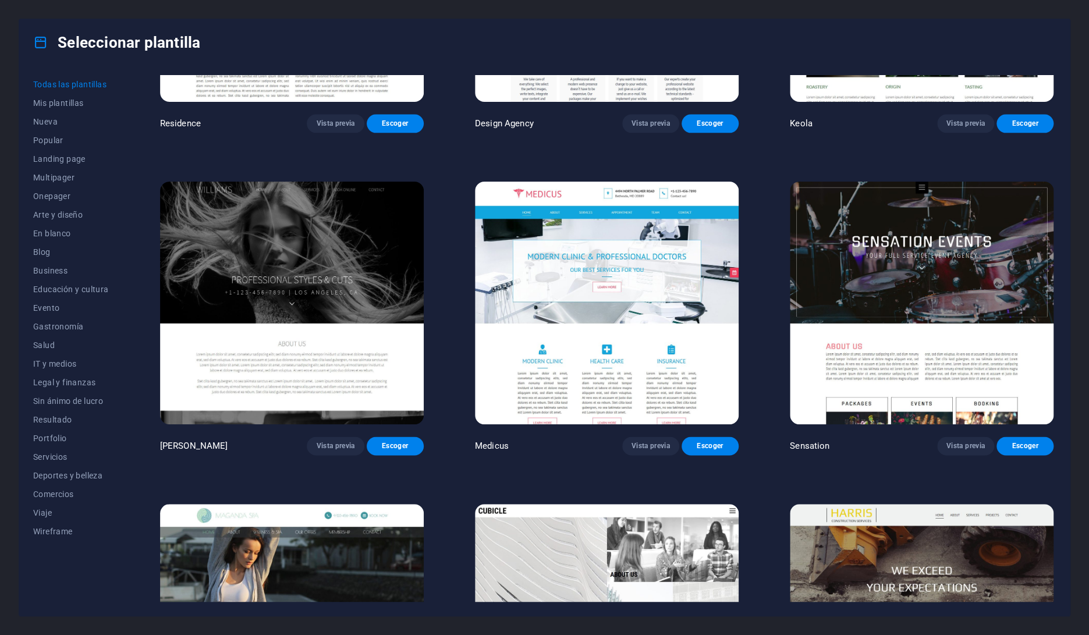
click at [567, 504] on img at bounding box center [607, 625] width 264 height 243
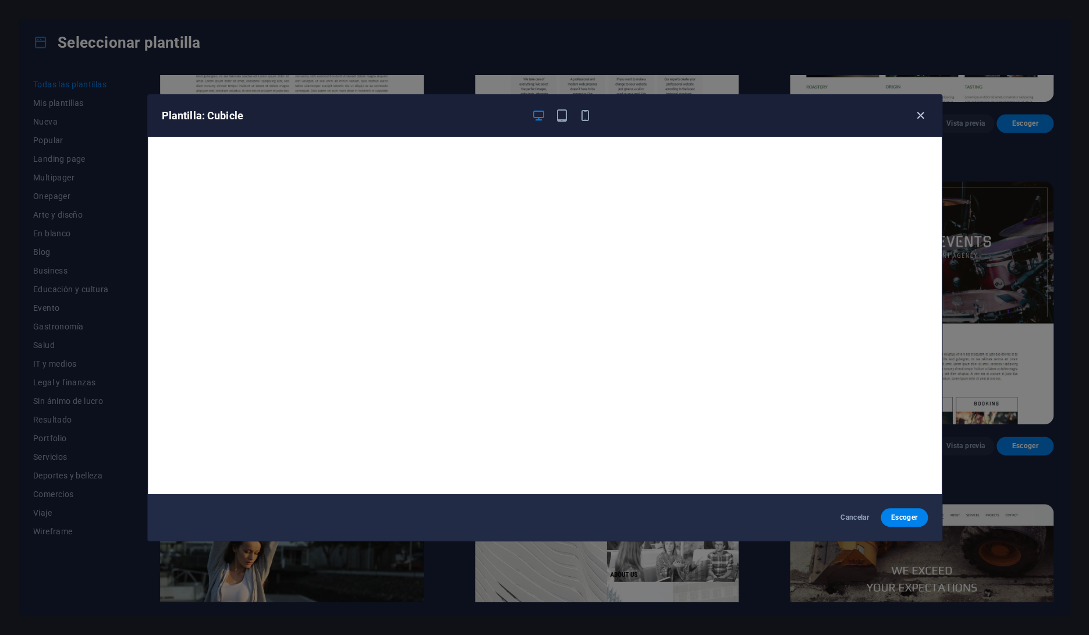
click at [920, 117] on icon "button" at bounding box center [920, 115] width 13 height 13
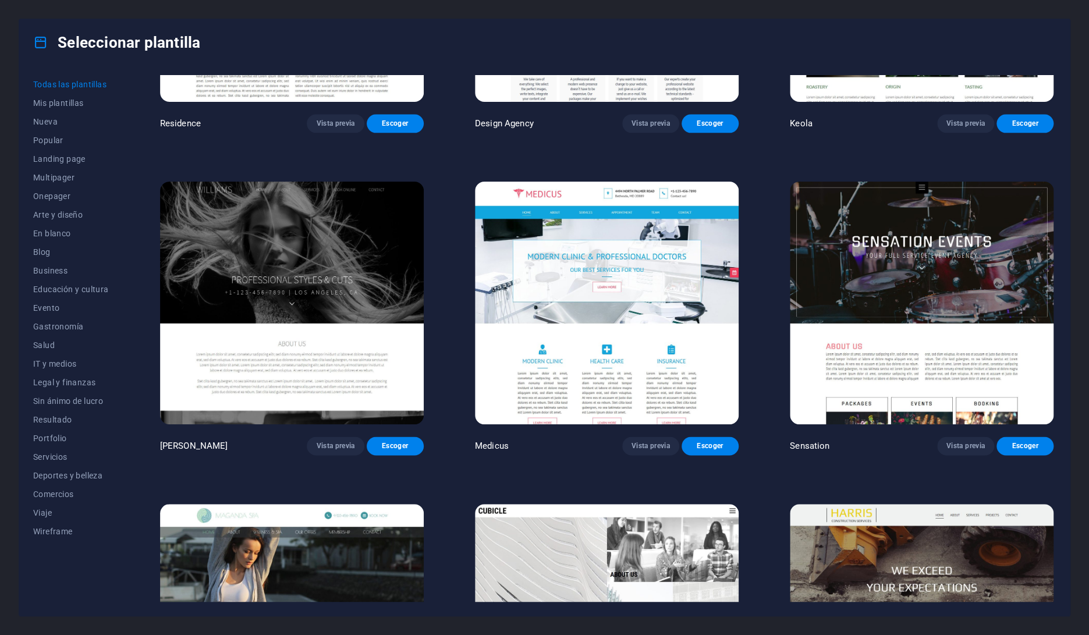
click at [944, 504] on img at bounding box center [922, 625] width 264 height 243
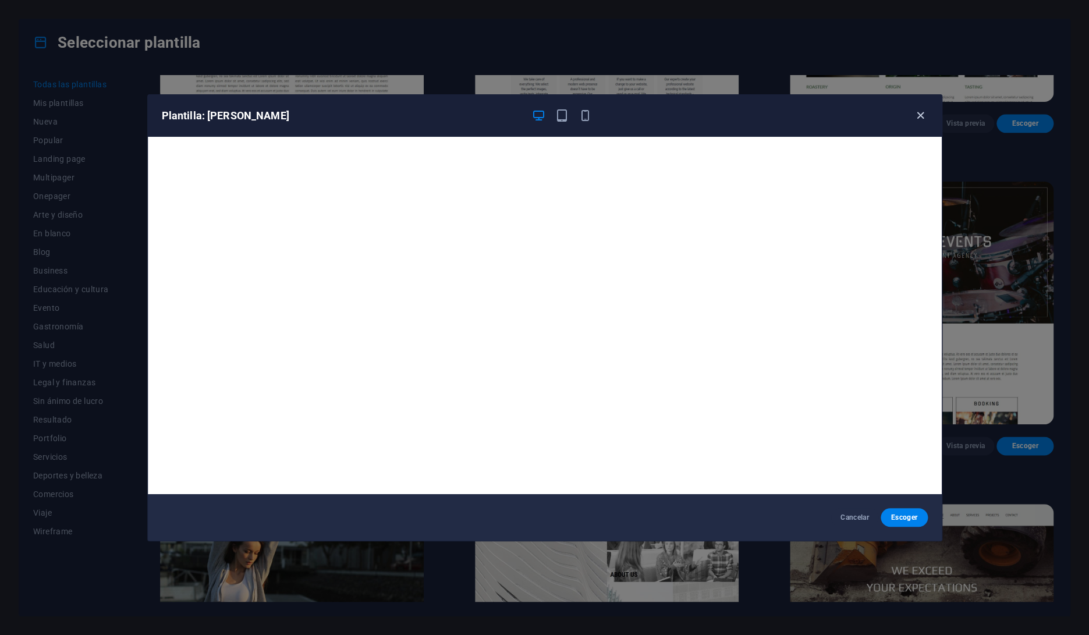
click at [919, 114] on icon "button" at bounding box center [920, 115] width 13 height 13
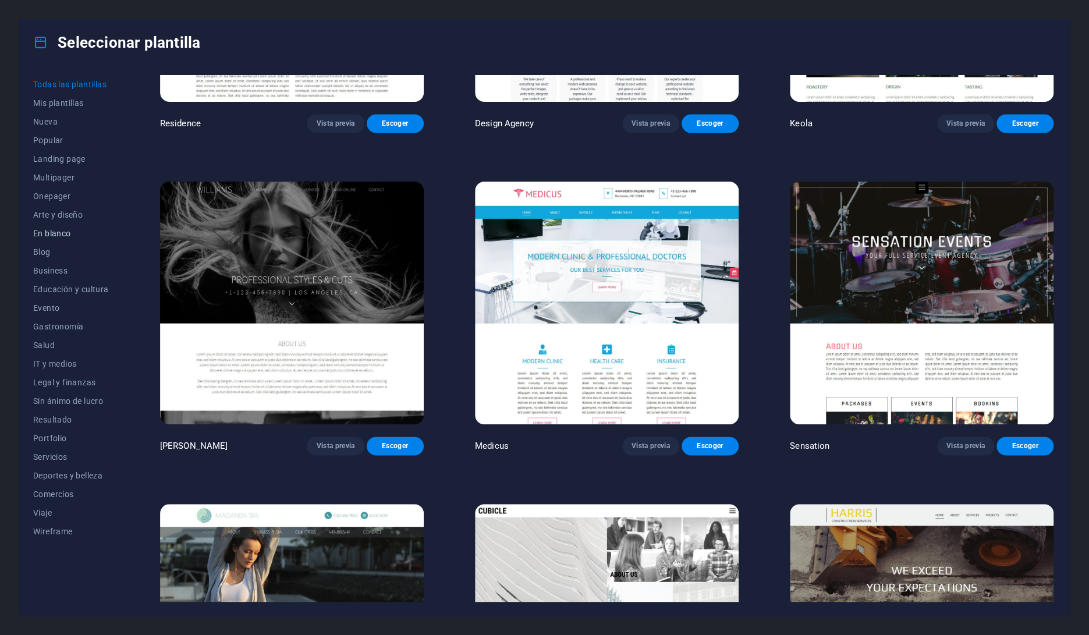
click at [63, 233] on span "En blanco" at bounding box center [71, 233] width 76 height 9
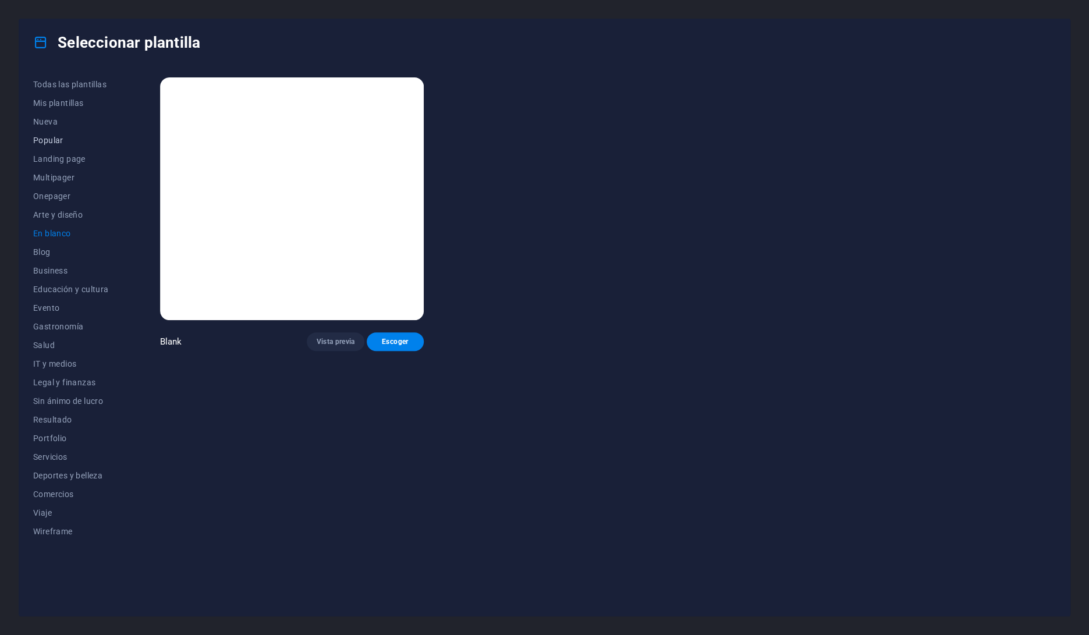
click at [44, 139] on span "Popular" at bounding box center [71, 140] width 76 height 9
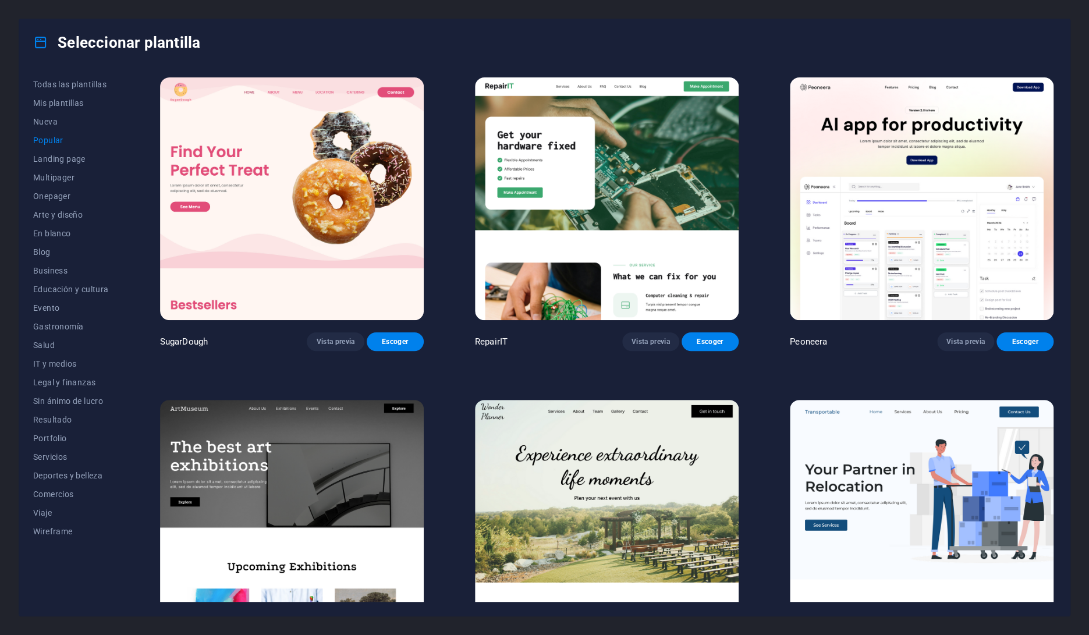
click at [351, 471] on img at bounding box center [292, 521] width 264 height 243
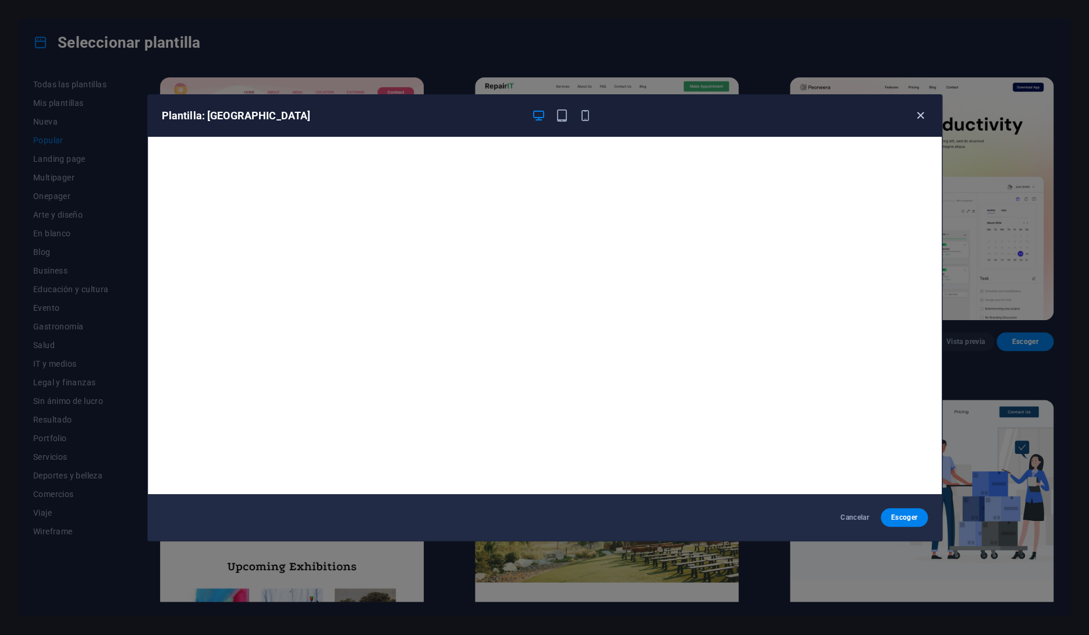
click at [921, 115] on icon "button" at bounding box center [920, 115] width 13 height 13
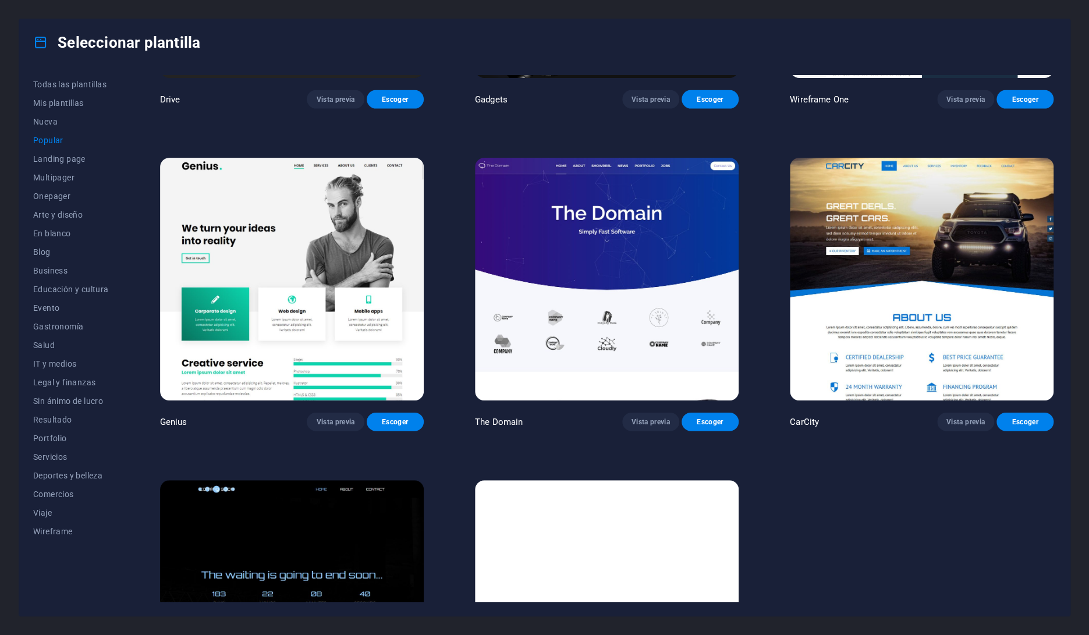
scroll to position [1332, 0]
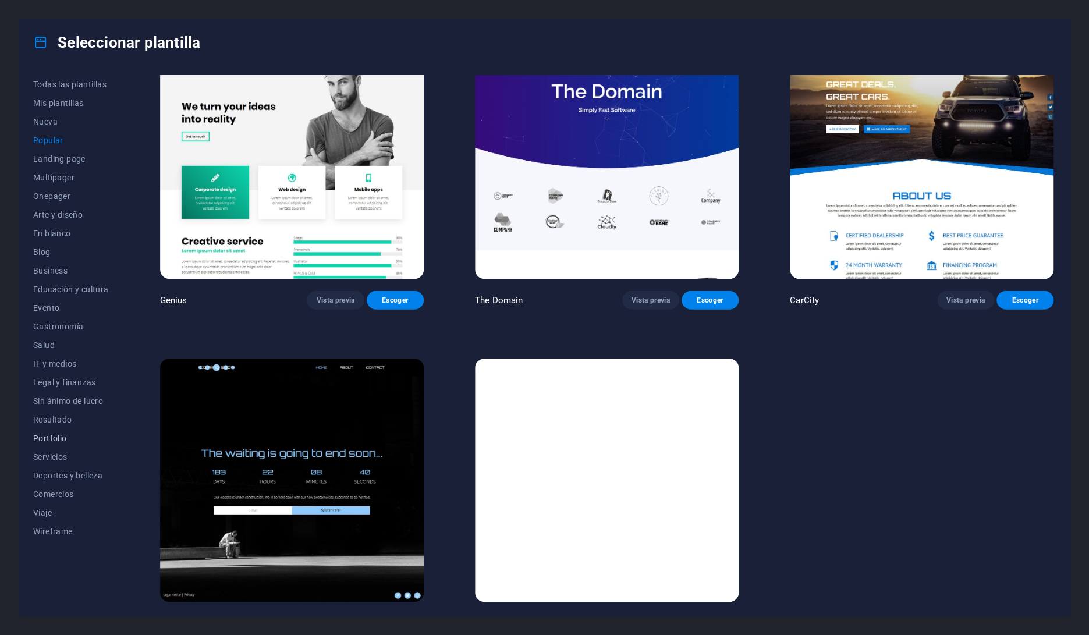
click at [51, 438] on span "Portfolio" at bounding box center [71, 438] width 76 height 9
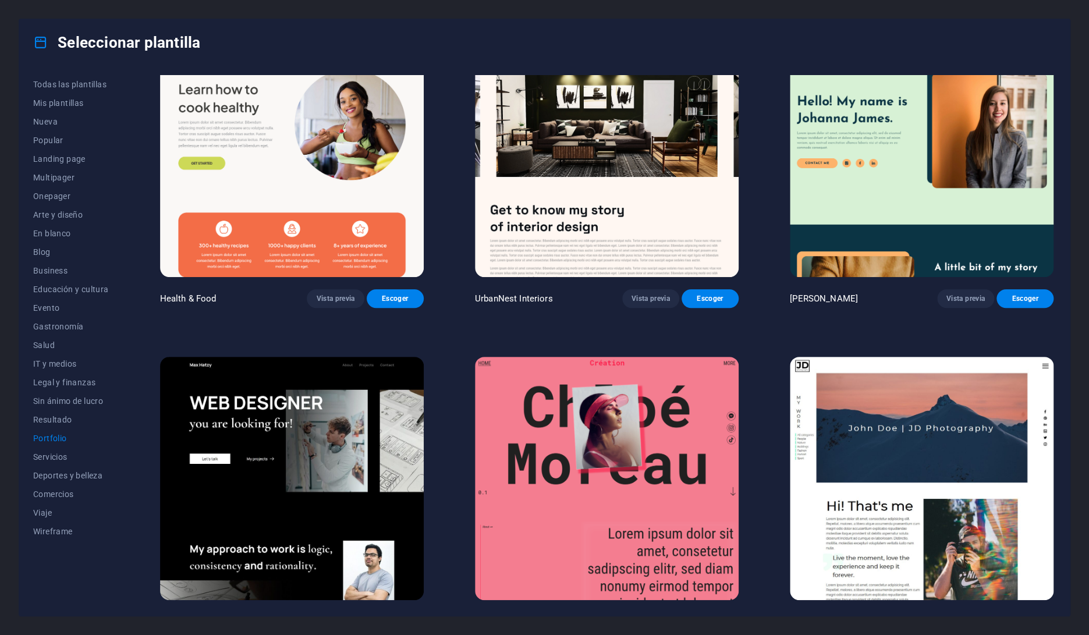
scroll to position [0, 0]
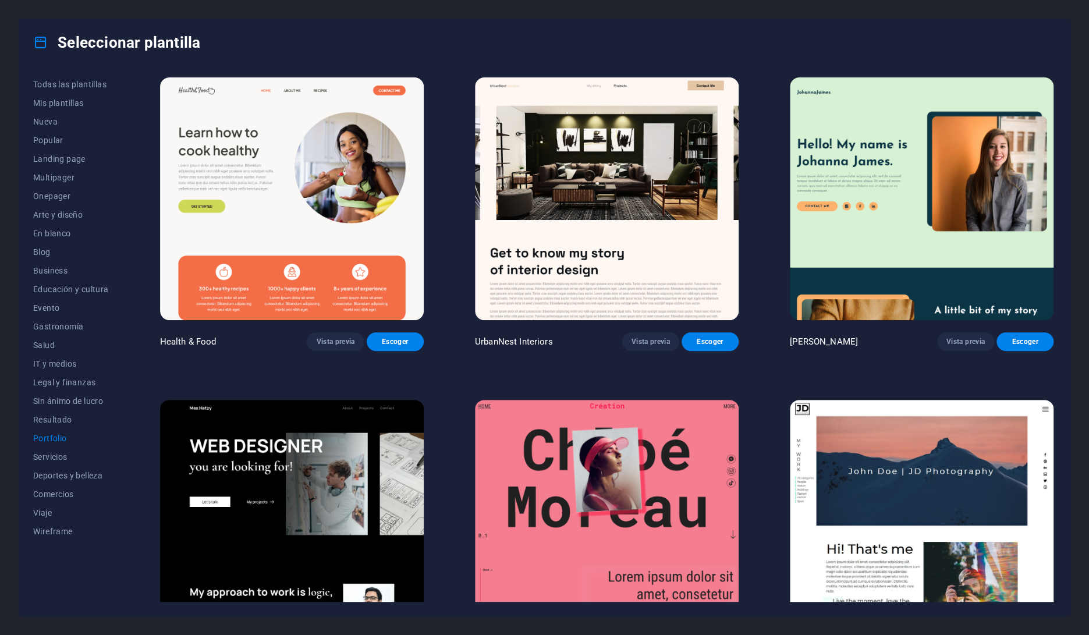
click at [387, 240] on img at bounding box center [292, 198] width 264 height 243
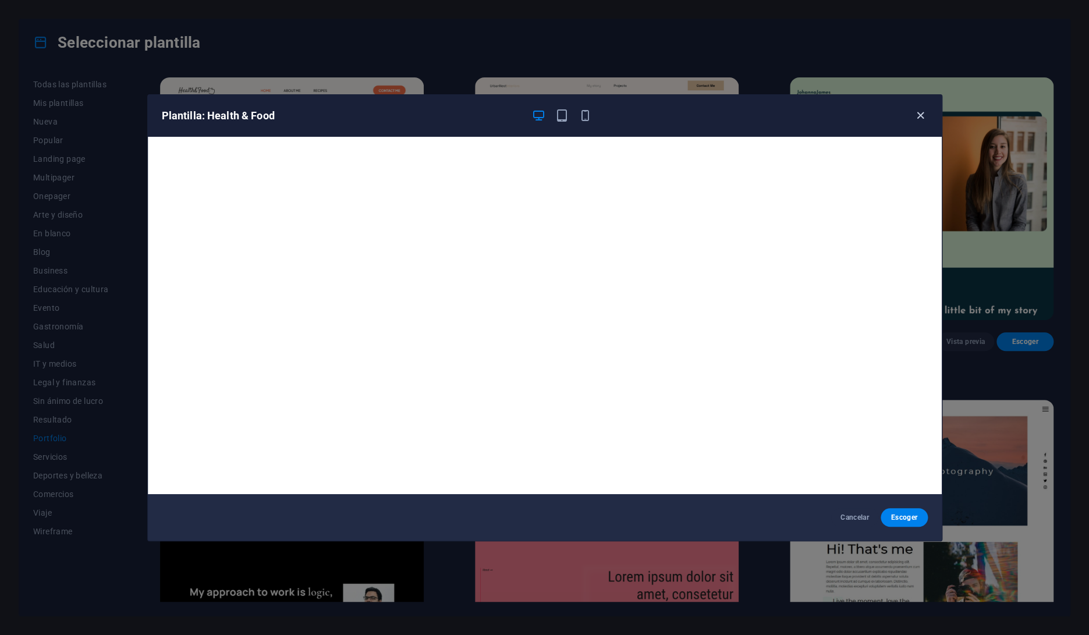
click at [920, 119] on icon "button" at bounding box center [920, 115] width 13 height 13
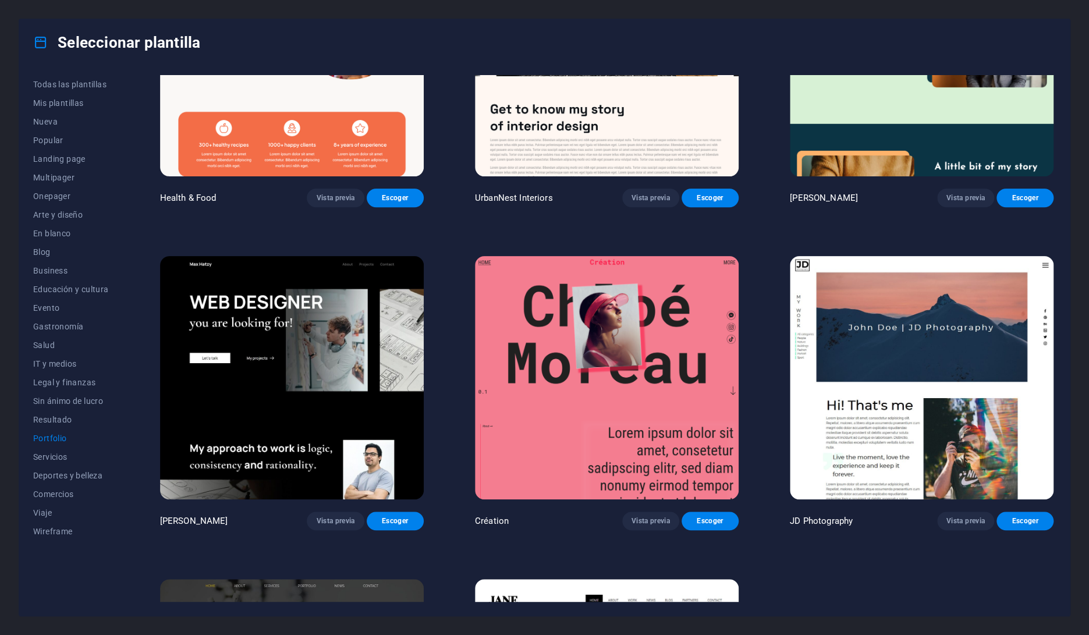
scroll to position [149, 0]
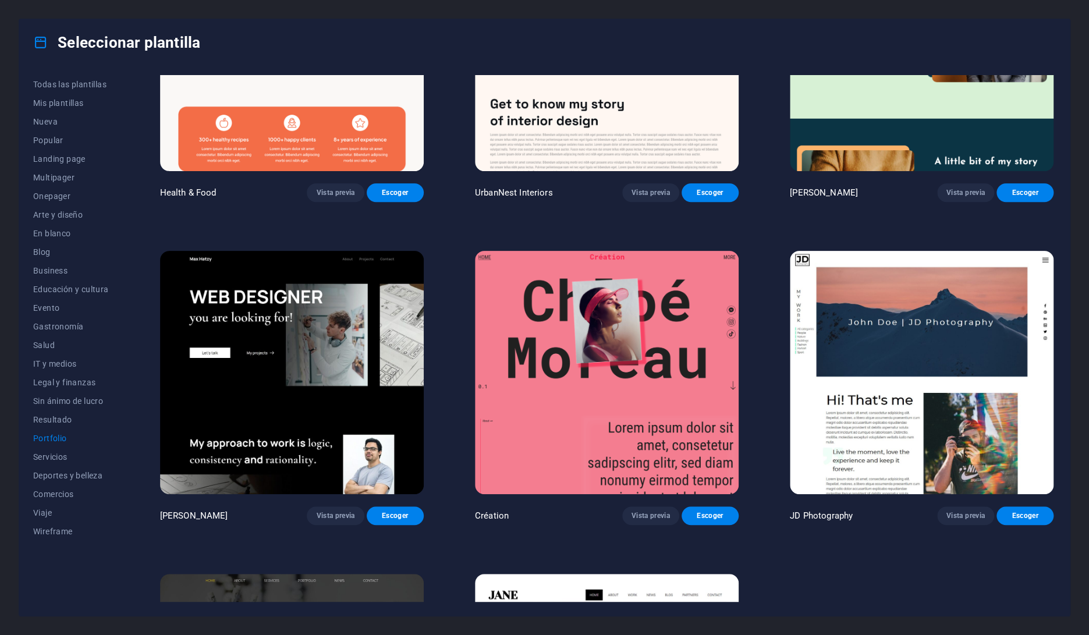
click at [280, 389] on img at bounding box center [292, 372] width 264 height 243
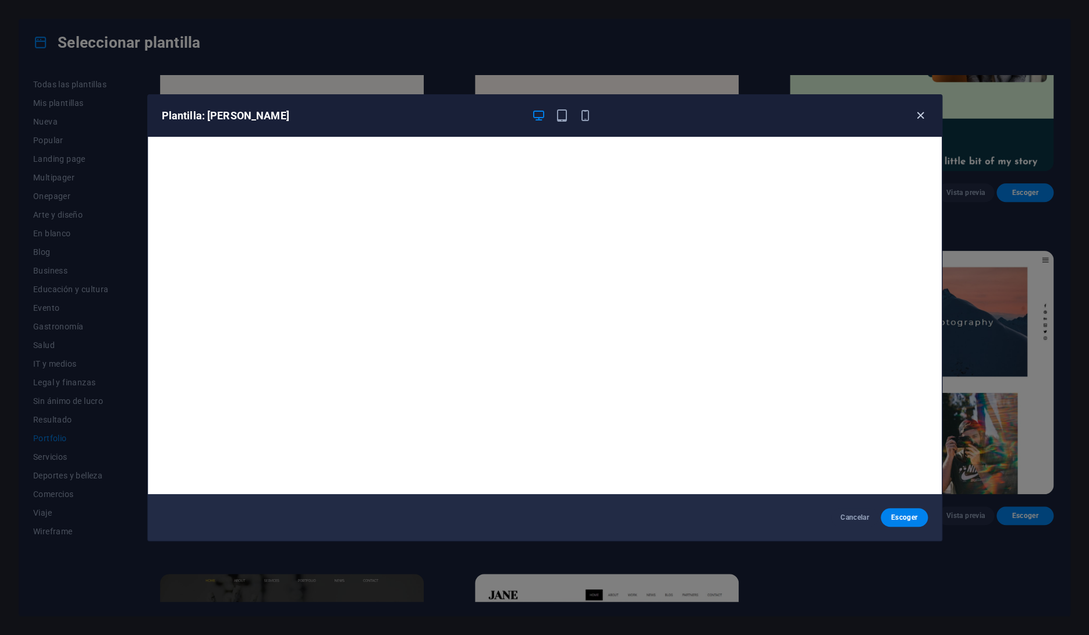
click at [925, 114] on icon "button" at bounding box center [920, 115] width 13 height 13
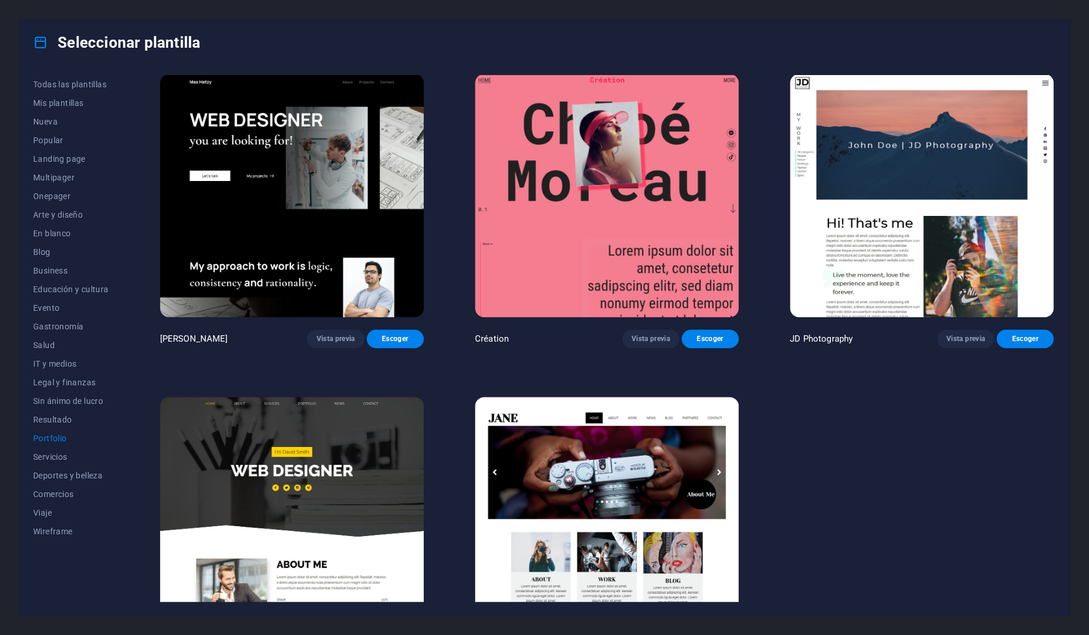
scroll to position [380, 0]
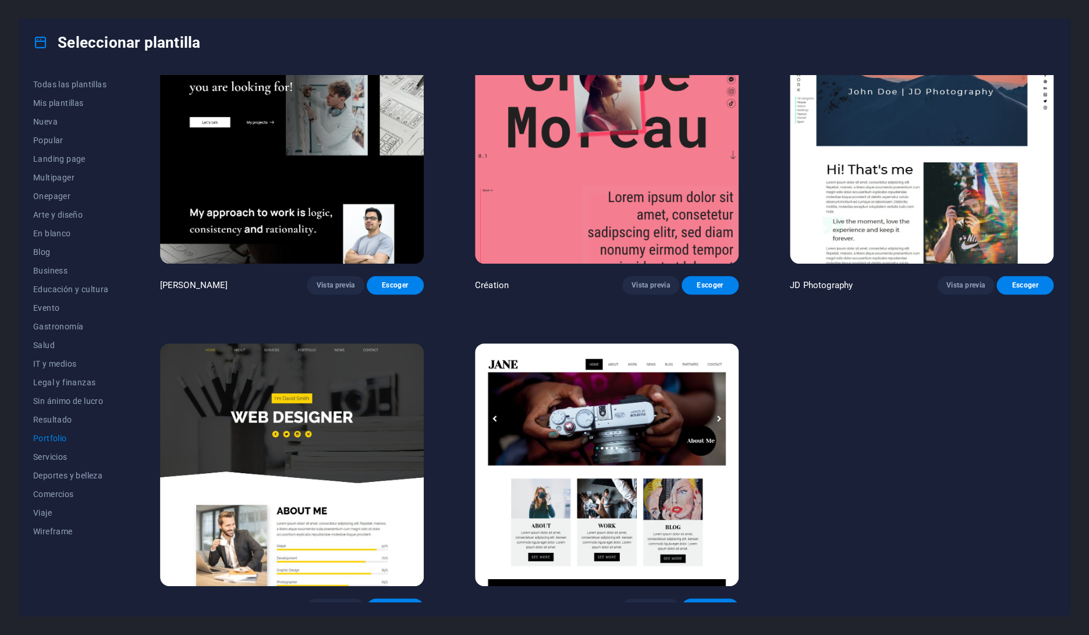
click at [640, 414] on img at bounding box center [607, 464] width 264 height 243
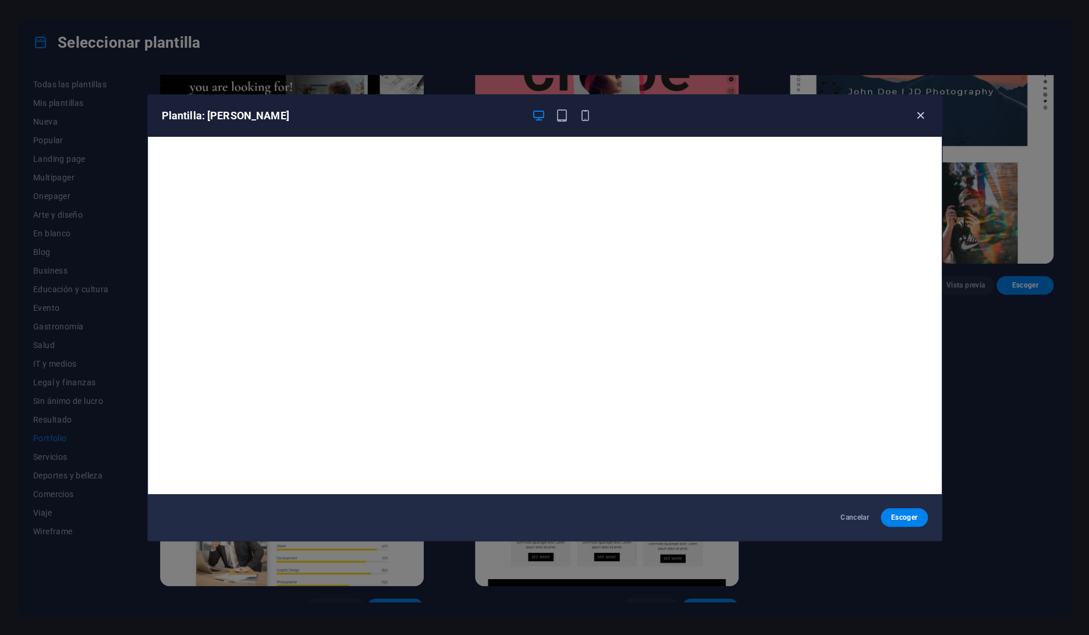
click at [918, 114] on icon "button" at bounding box center [920, 115] width 13 height 13
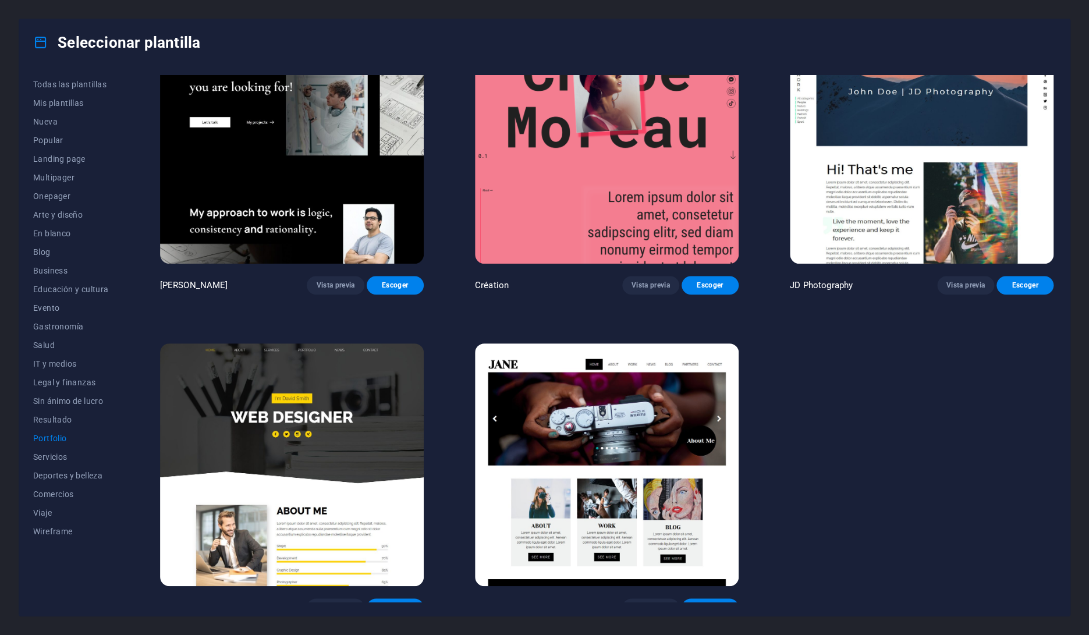
click at [350, 442] on img at bounding box center [292, 464] width 264 height 243
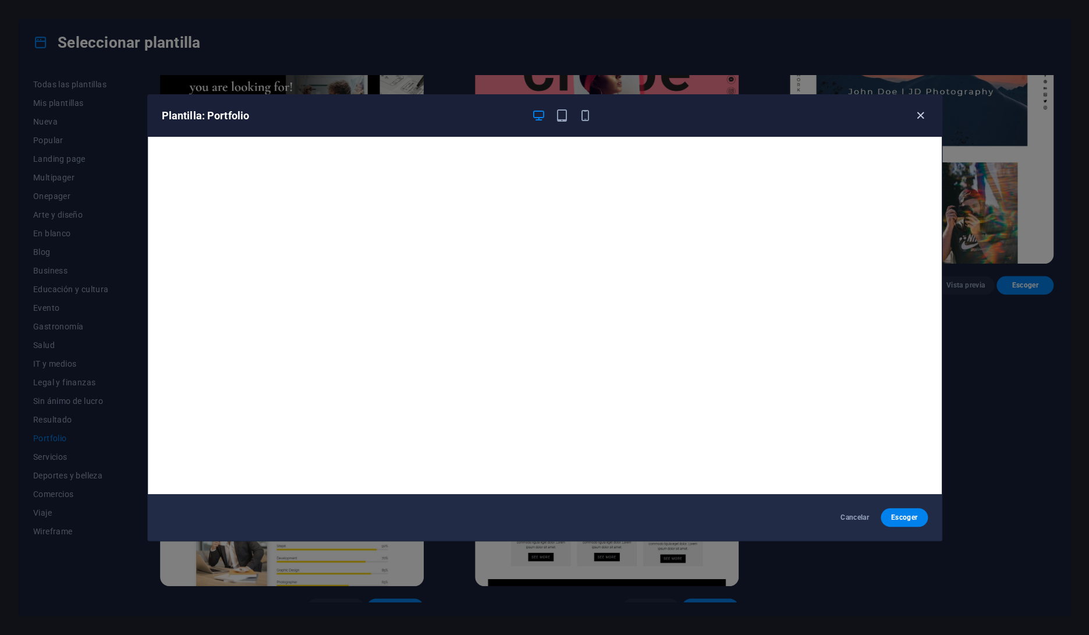
click at [921, 114] on icon "button" at bounding box center [920, 115] width 13 height 13
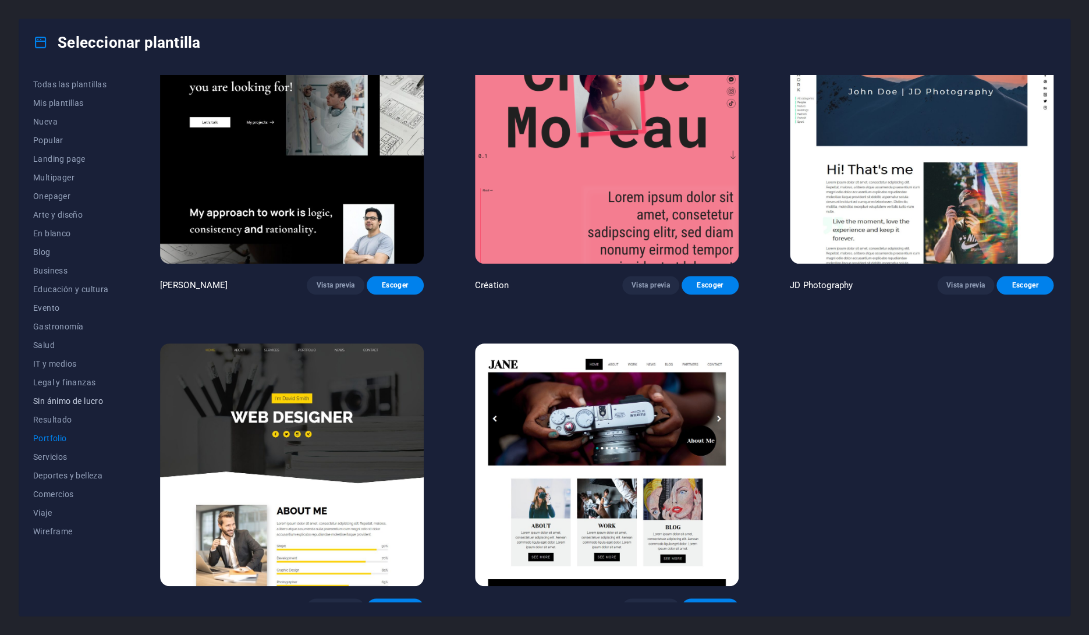
click at [78, 402] on span "Sin ánimo de lucro" at bounding box center [71, 400] width 76 height 9
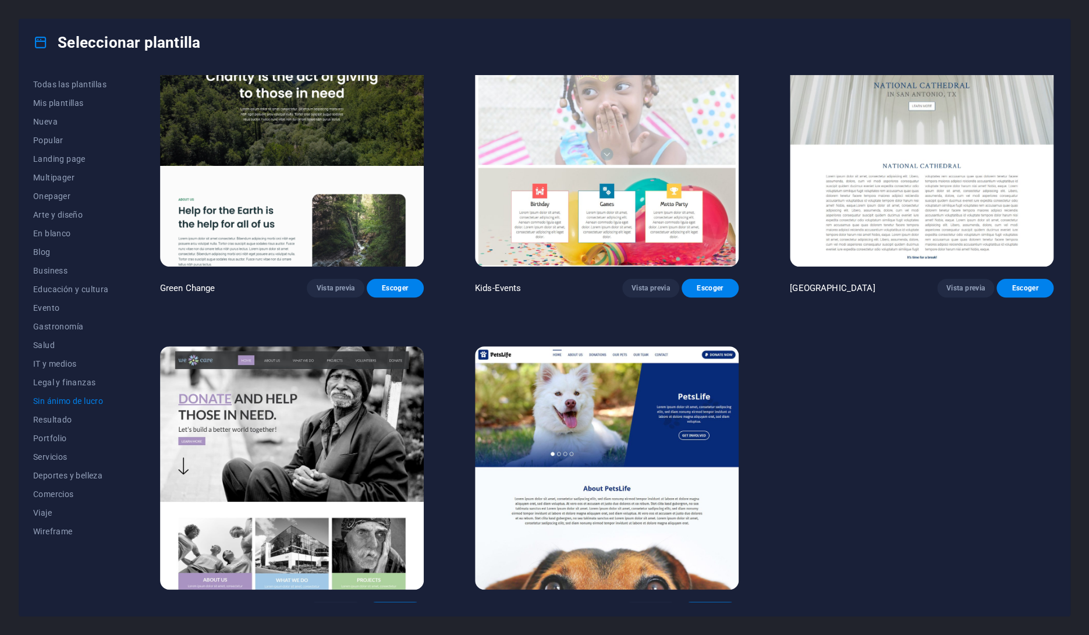
scroll to position [62, 0]
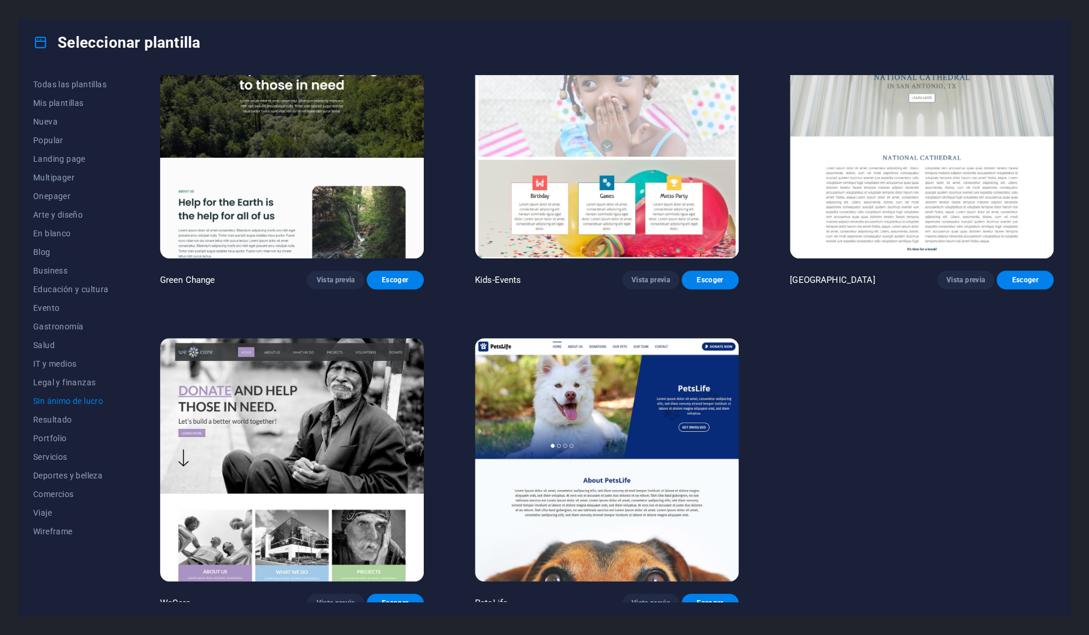
click at [341, 427] on img at bounding box center [292, 459] width 264 height 243
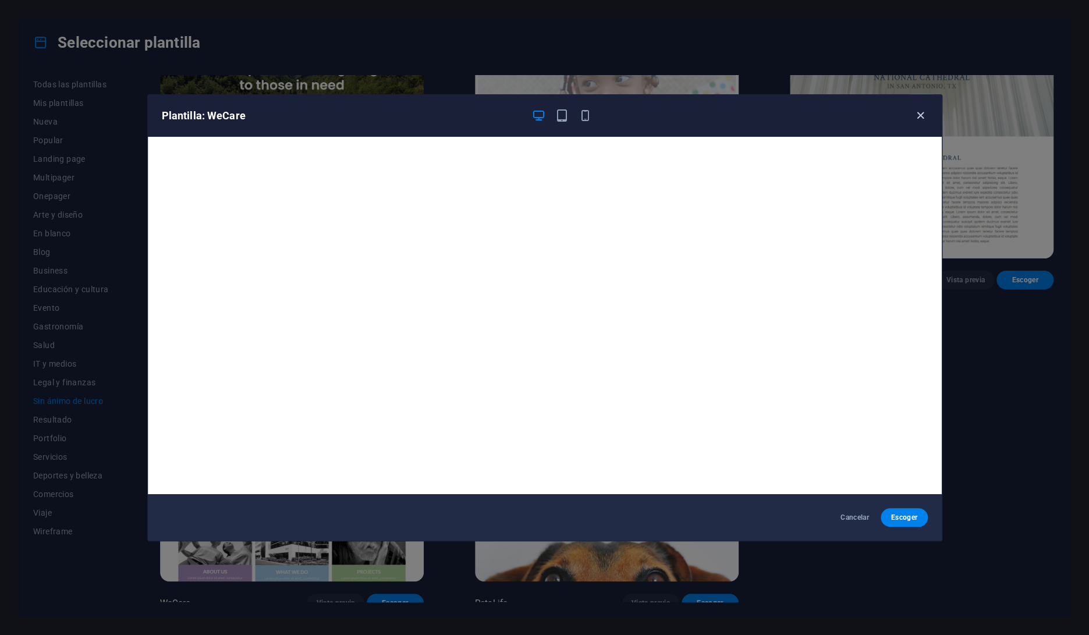
click at [921, 118] on icon "button" at bounding box center [920, 115] width 13 height 13
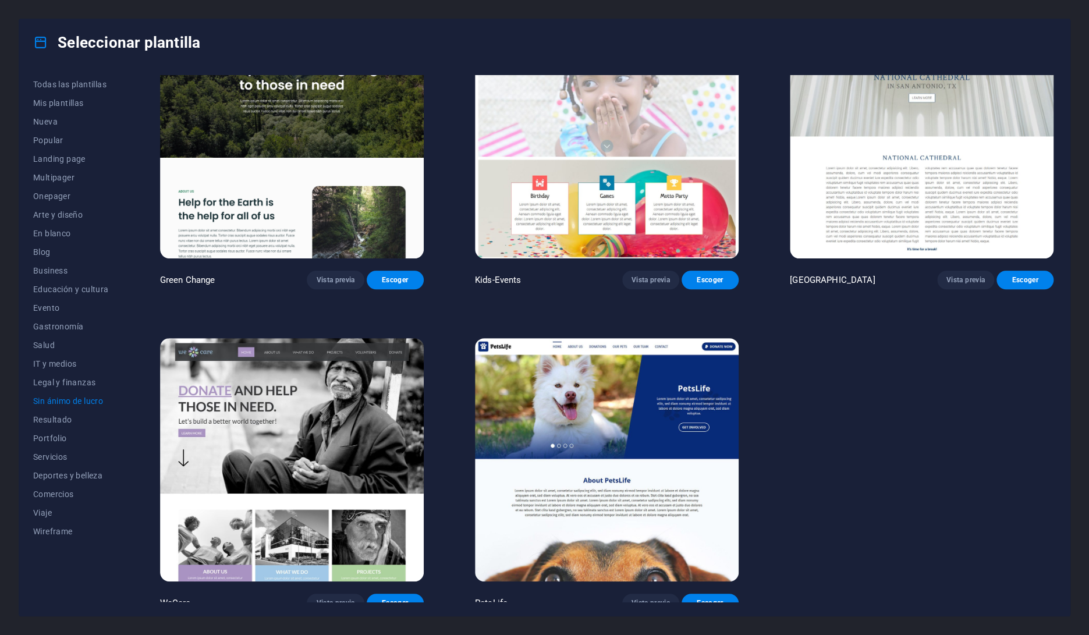
click at [646, 438] on img at bounding box center [607, 459] width 264 height 243
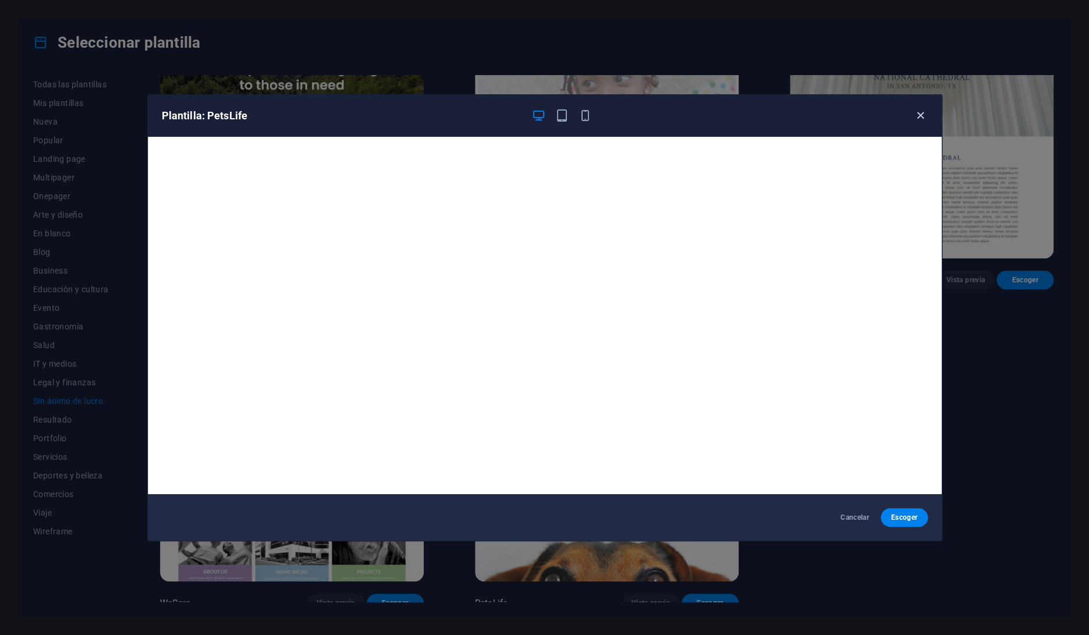
click at [916, 117] on icon "button" at bounding box center [920, 115] width 13 height 13
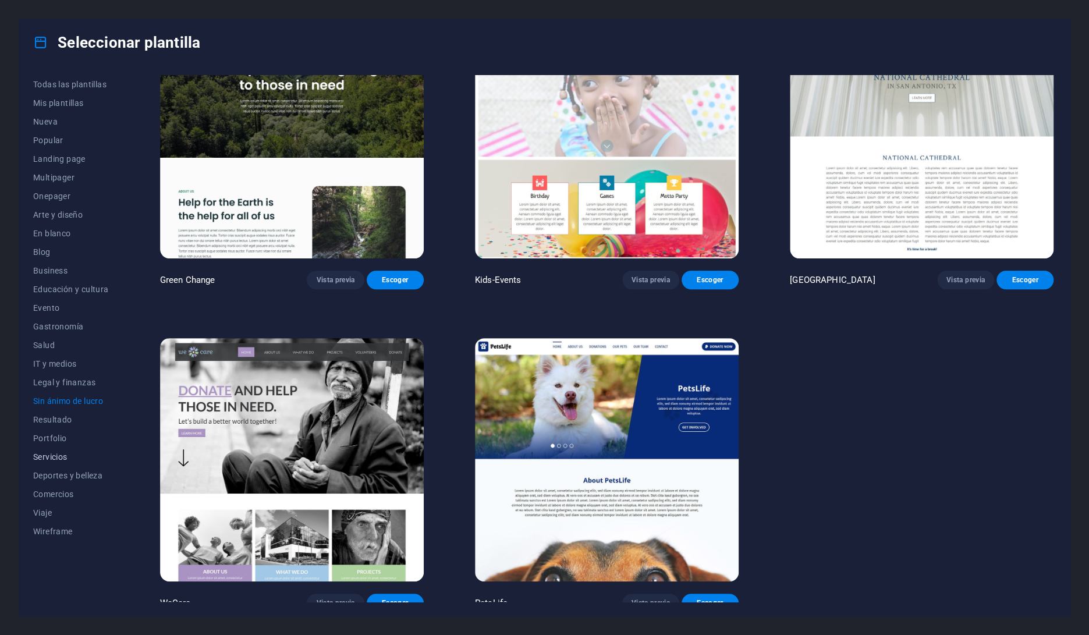
click at [49, 460] on span "Servicios" at bounding box center [71, 456] width 76 height 9
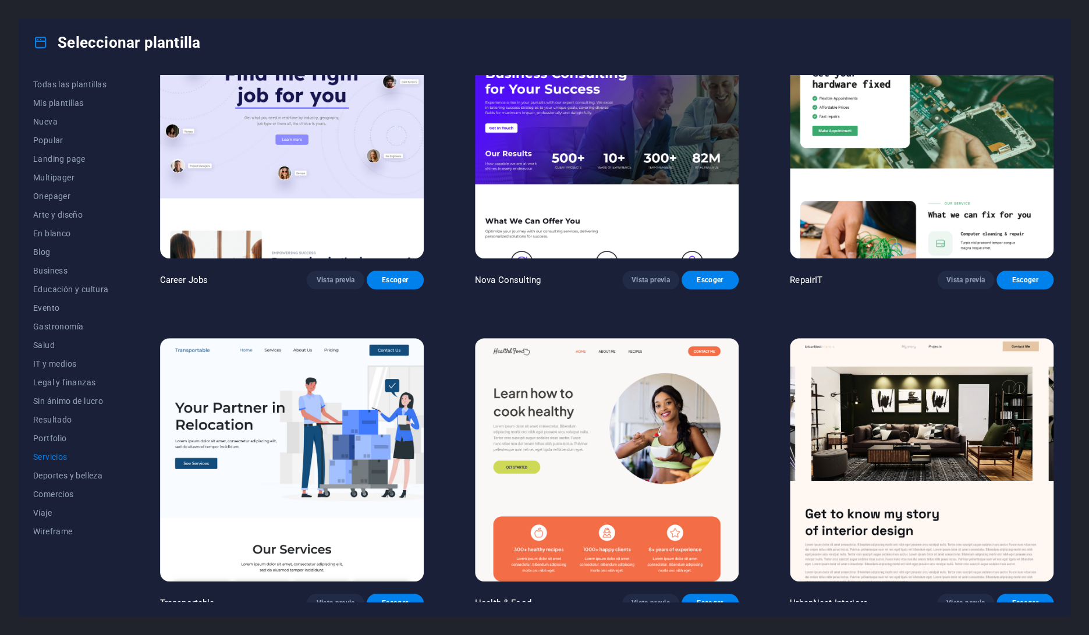
scroll to position [0, 0]
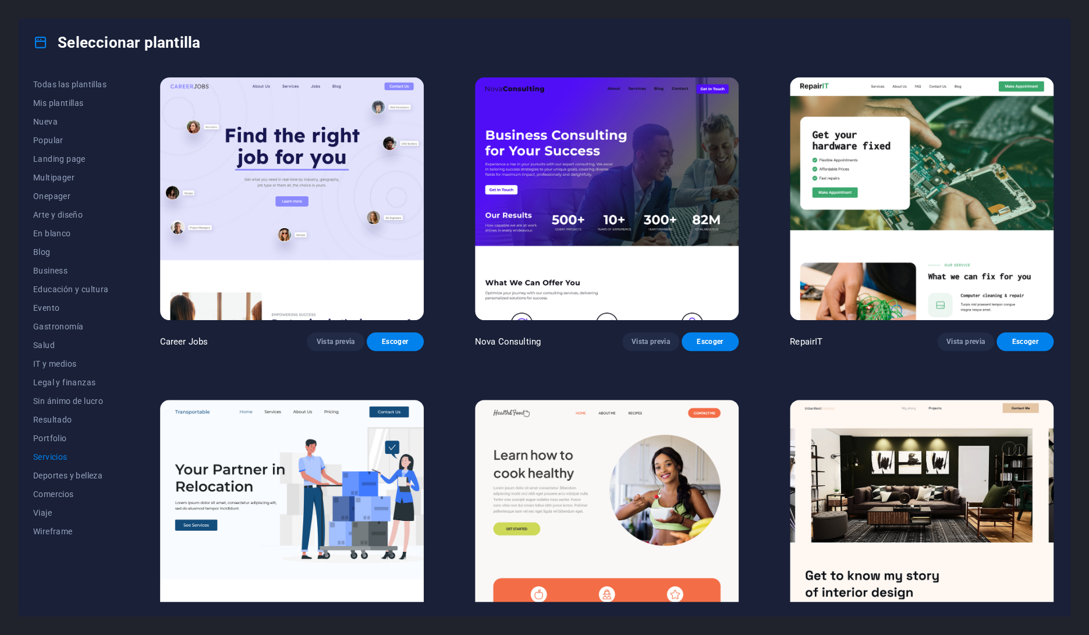
click at [942, 184] on img at bounding box center [922, 198] width 264 height 243
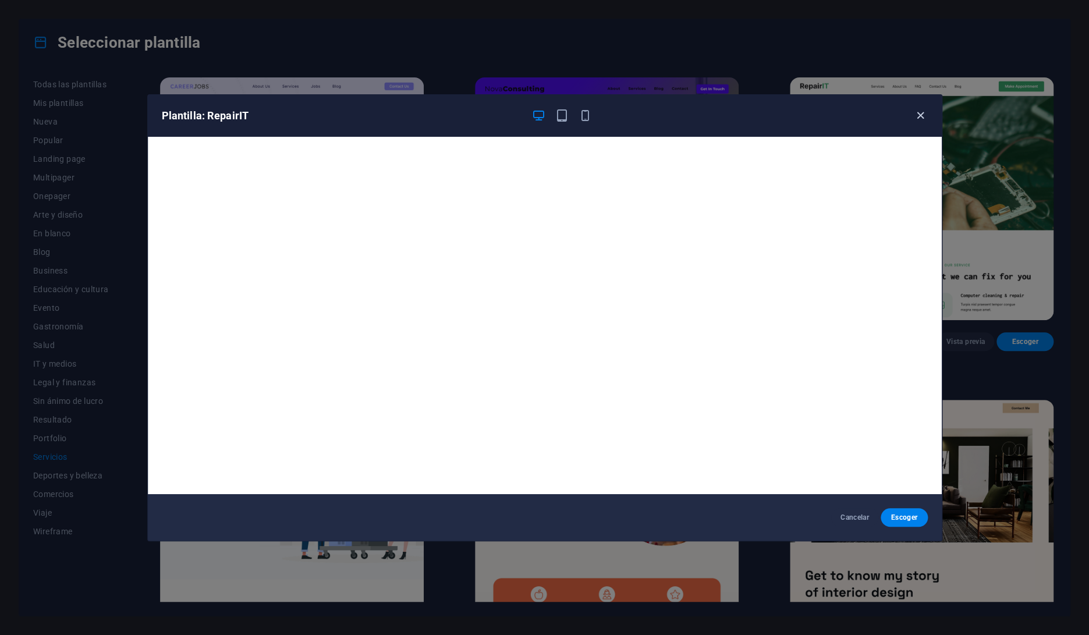
click at [918, 115] on icon "button" at bounding box center [920, 115] width 13 height 13
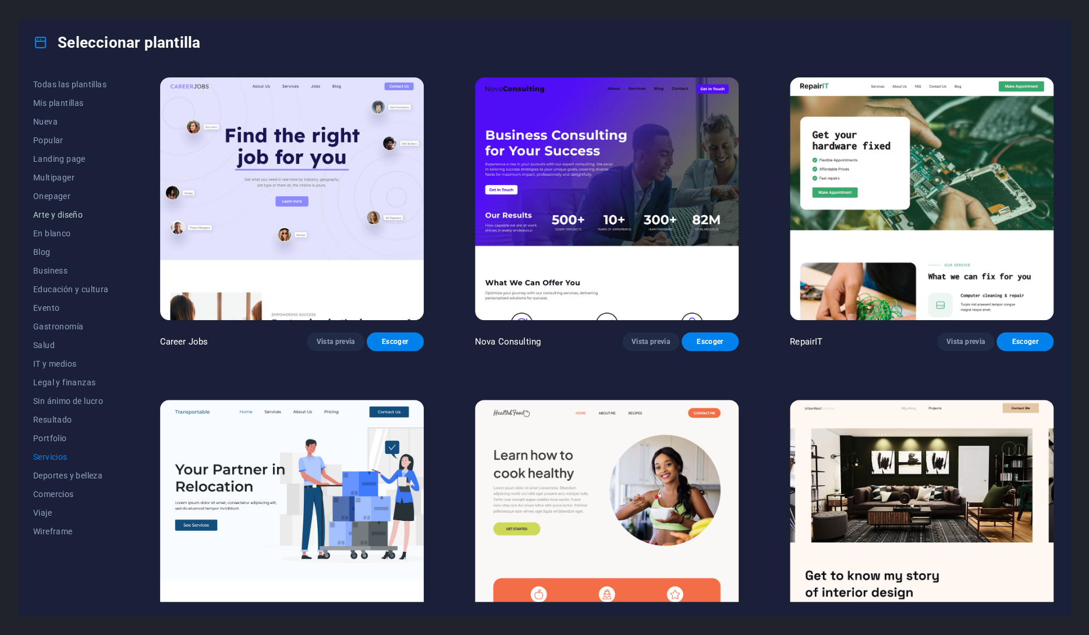
click at [73, 217] on span "Arte y diseño" at bounding box center [71, 214] width 76 height 9
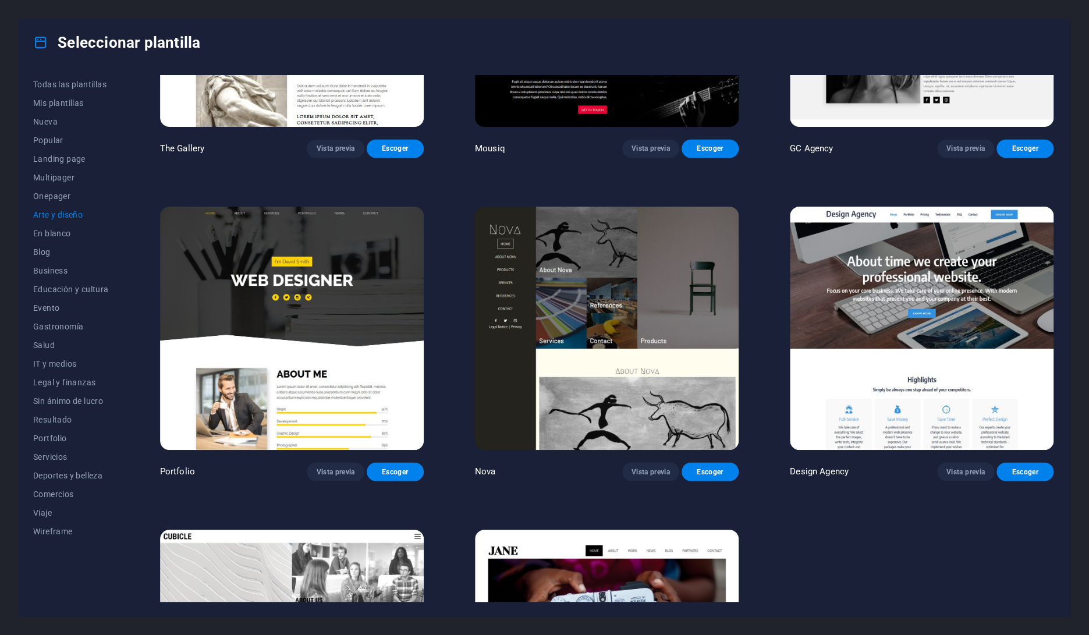
scroll to position [838, 0]
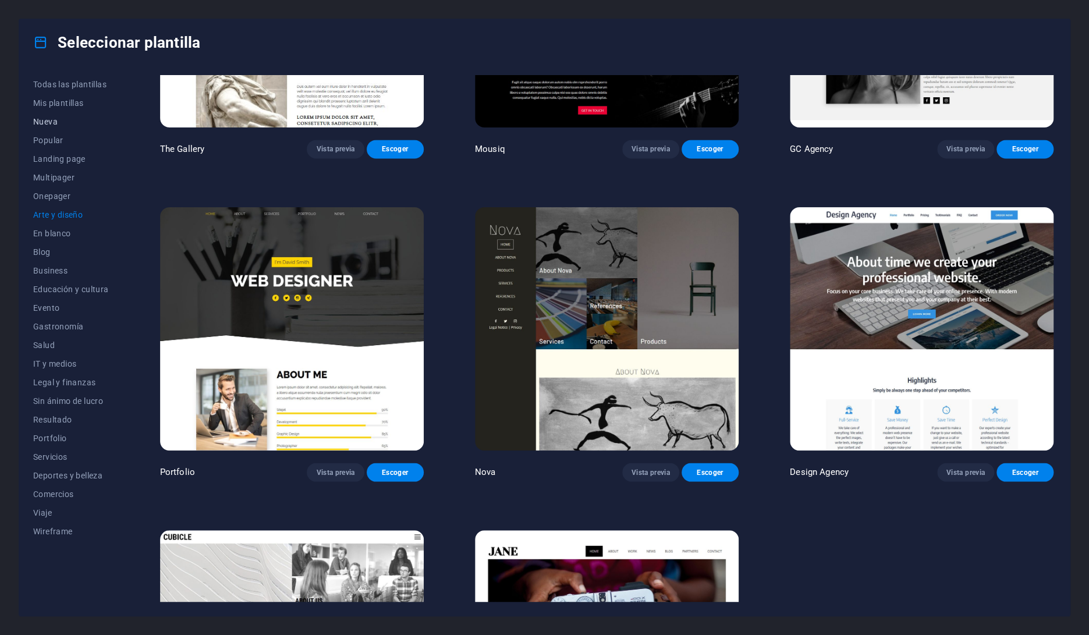
click at [45, 123] on span "Nueva" at bounding box center [71, 121] width 76 height 9
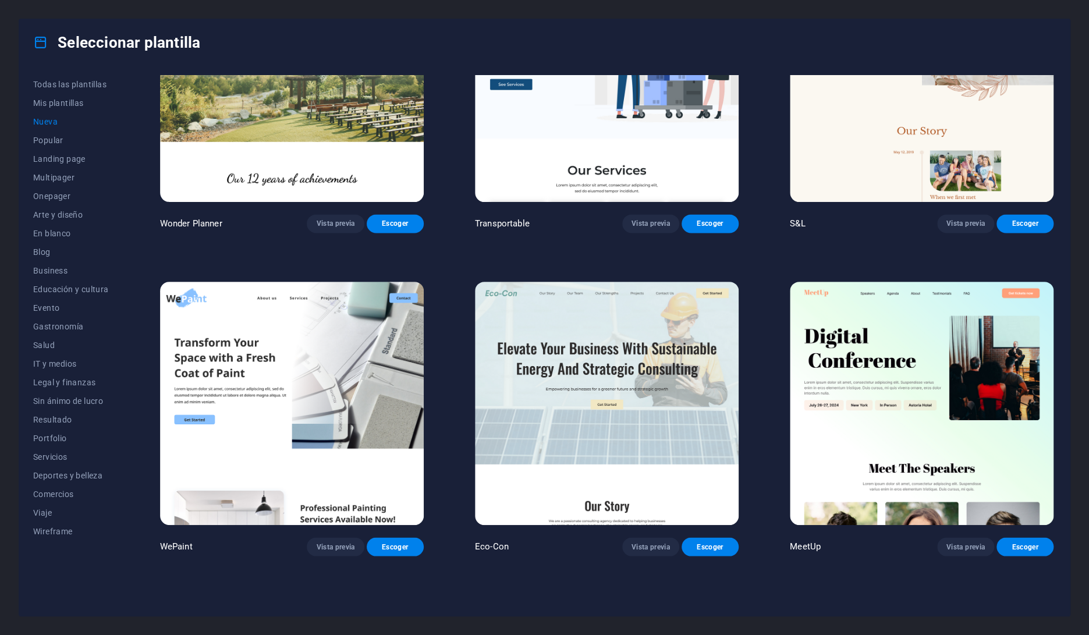
scroll to position [512, 0]
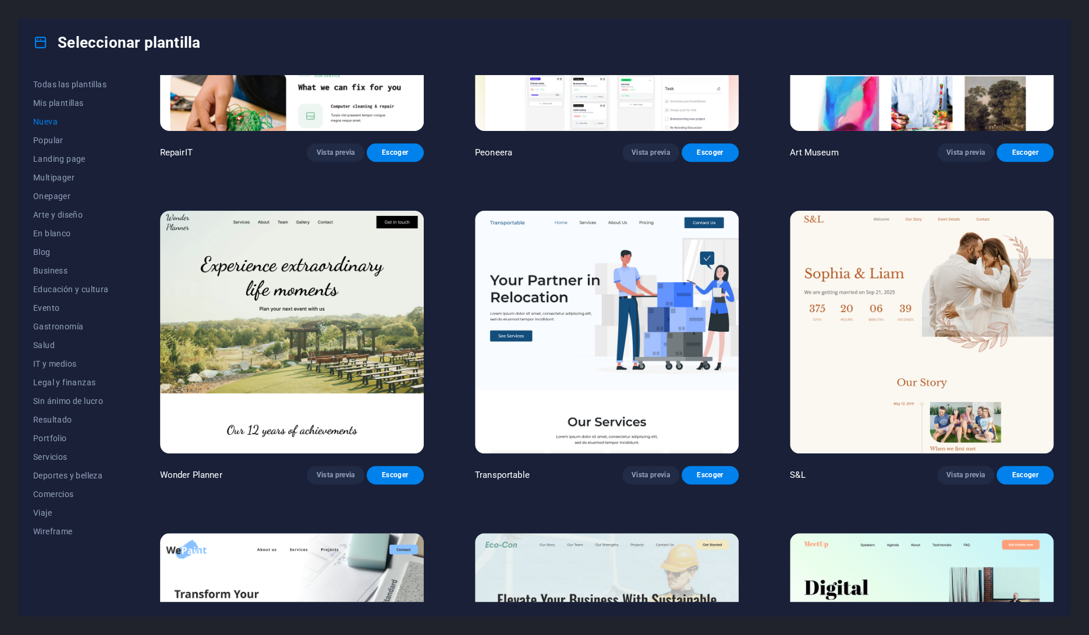
click at [316, 326] on img at bounding box center [292, 332] width 264 height 243
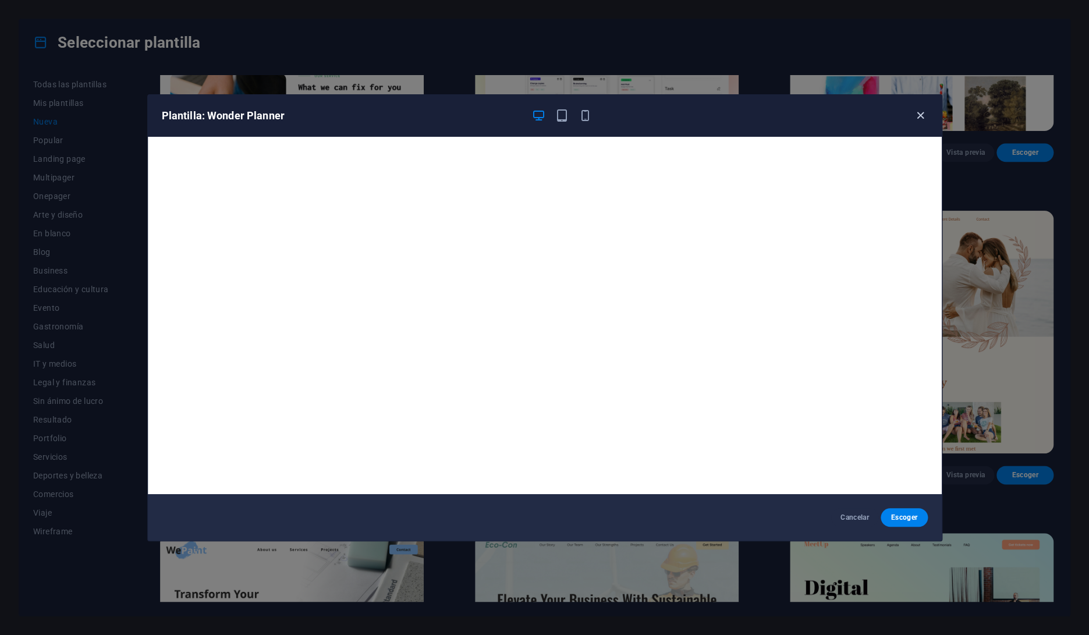
click at [917, 114] on icon "button" at bounding box center [920, 115] width 13 height 13
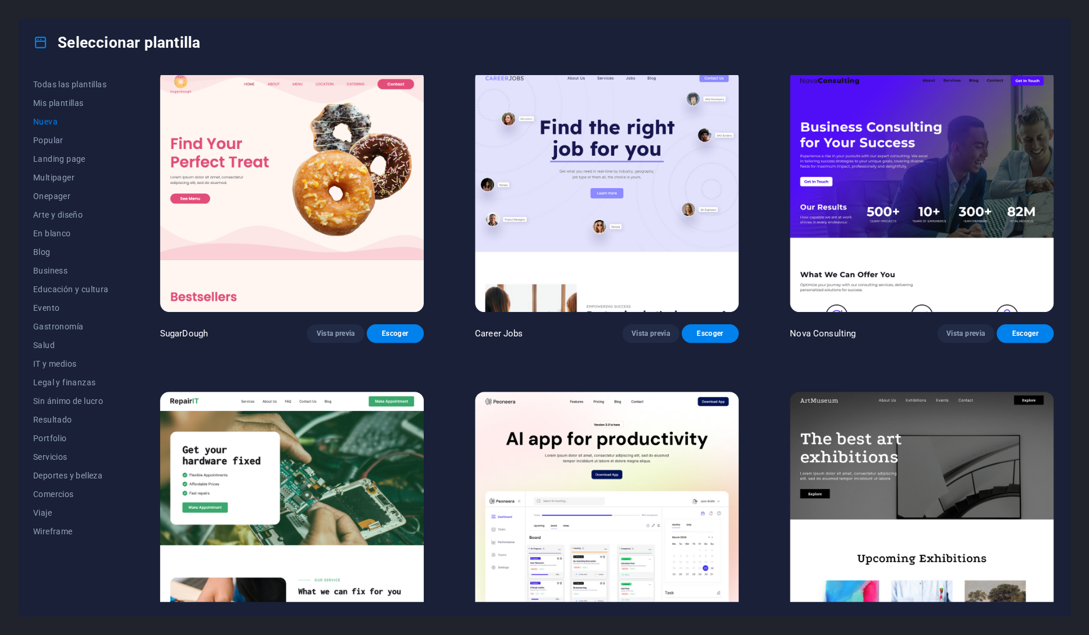
scroll to position [0, 0]
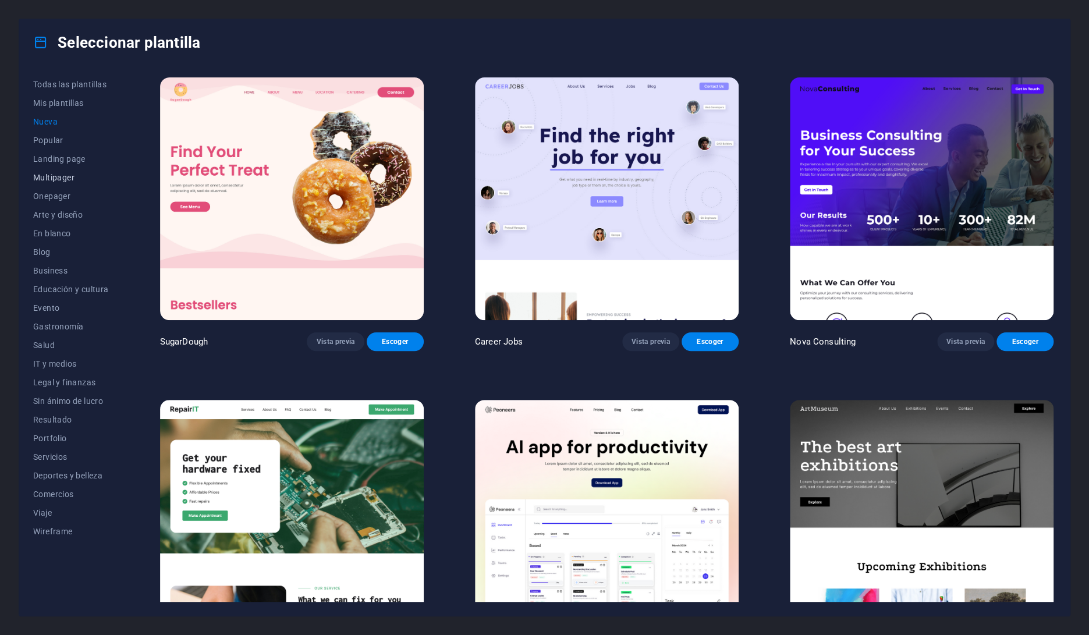
click at [63, 178] on span "Multipager" at bounding box center [71, 177] width 76 height 9
click at [62, 178] on span "Multipager" at bounding box center [71, 177] width 76 height 9
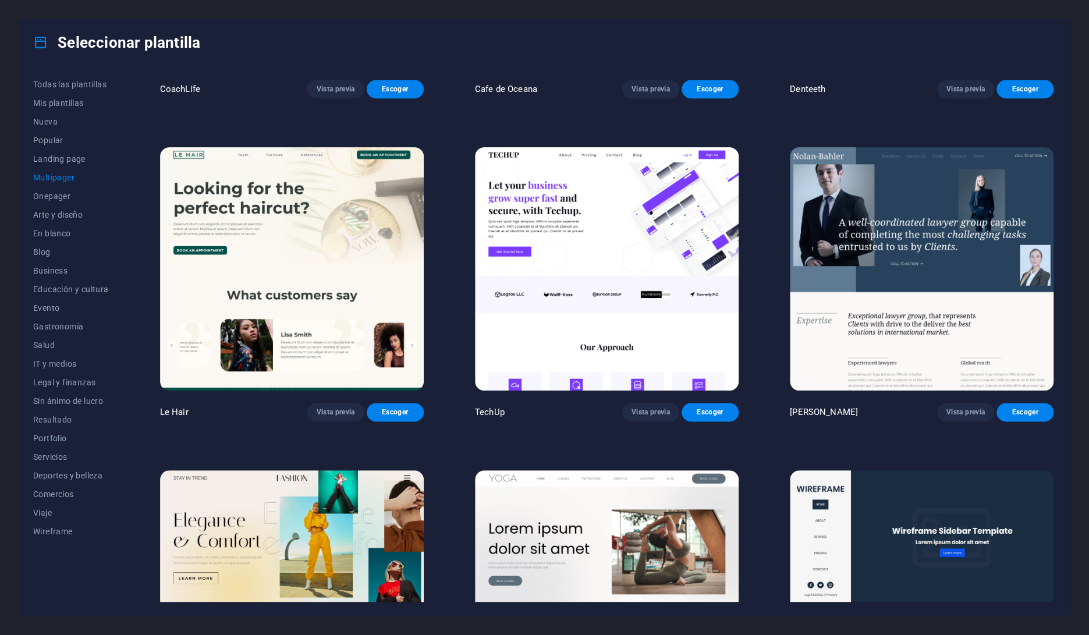
scroll to position [2841, 0]
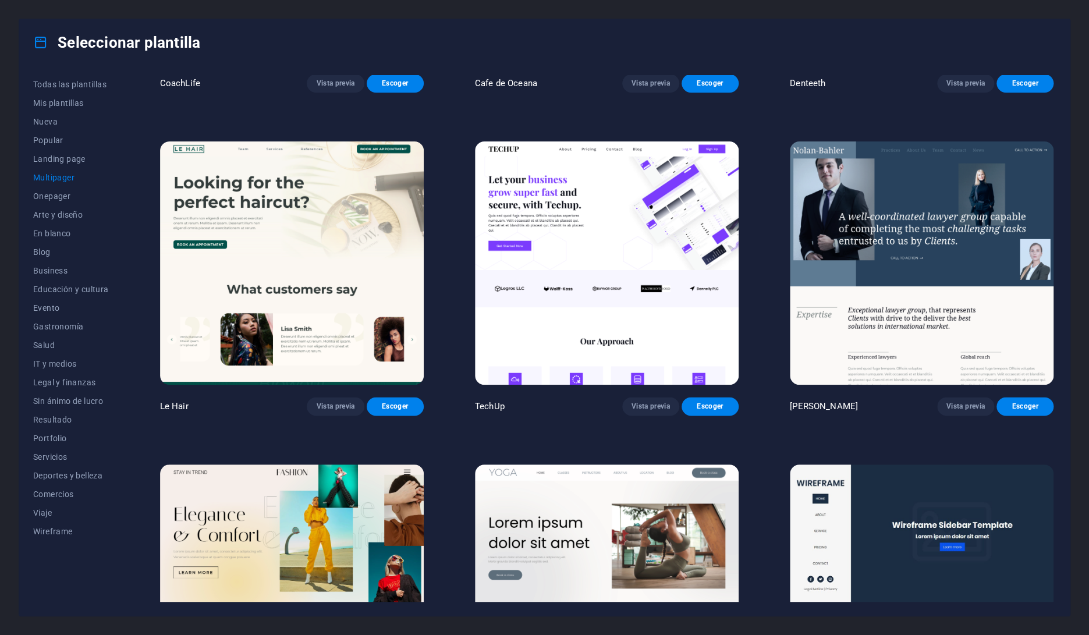
click at [927, 223] on img at bounding box center [922, 262] width 264 height 243
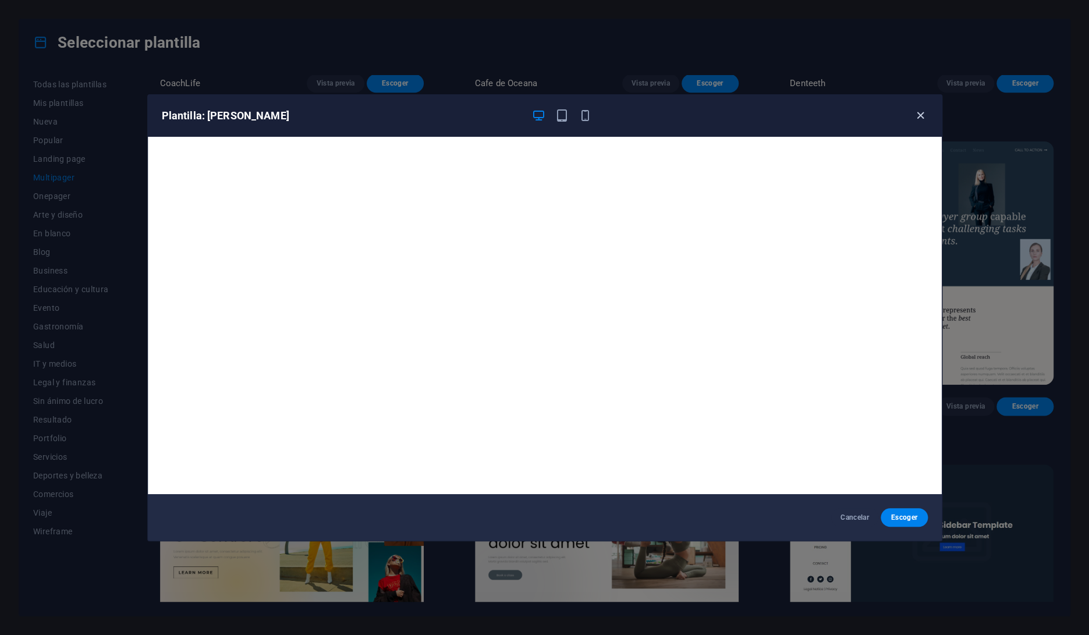
click at [923, 118] on icon "button" at bounding box center [920, 115] width 13 height 13
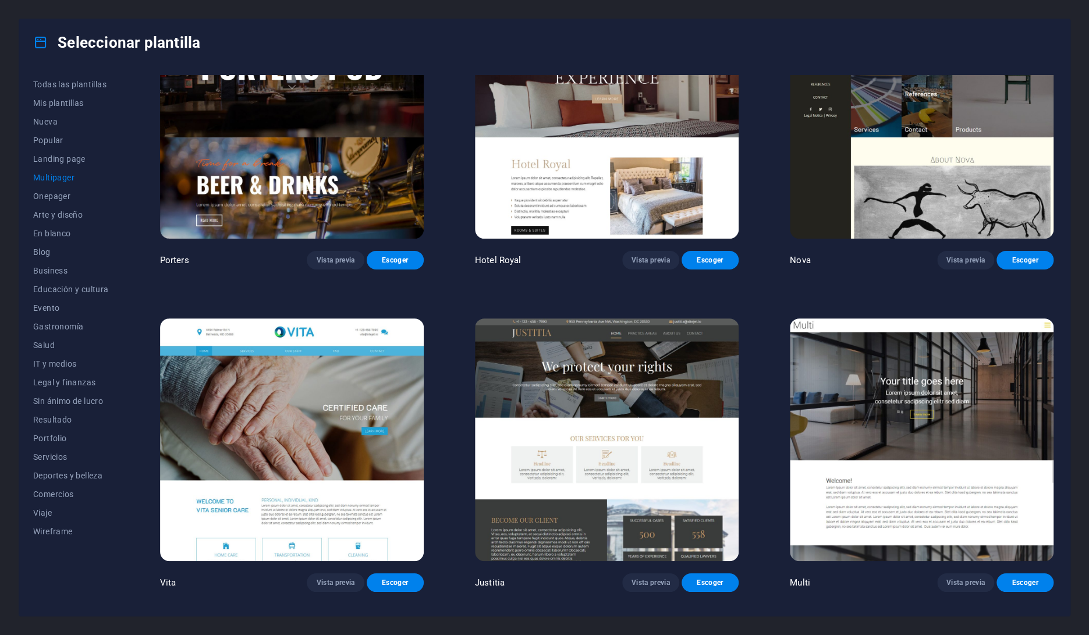
scroll to position [6231, 0]
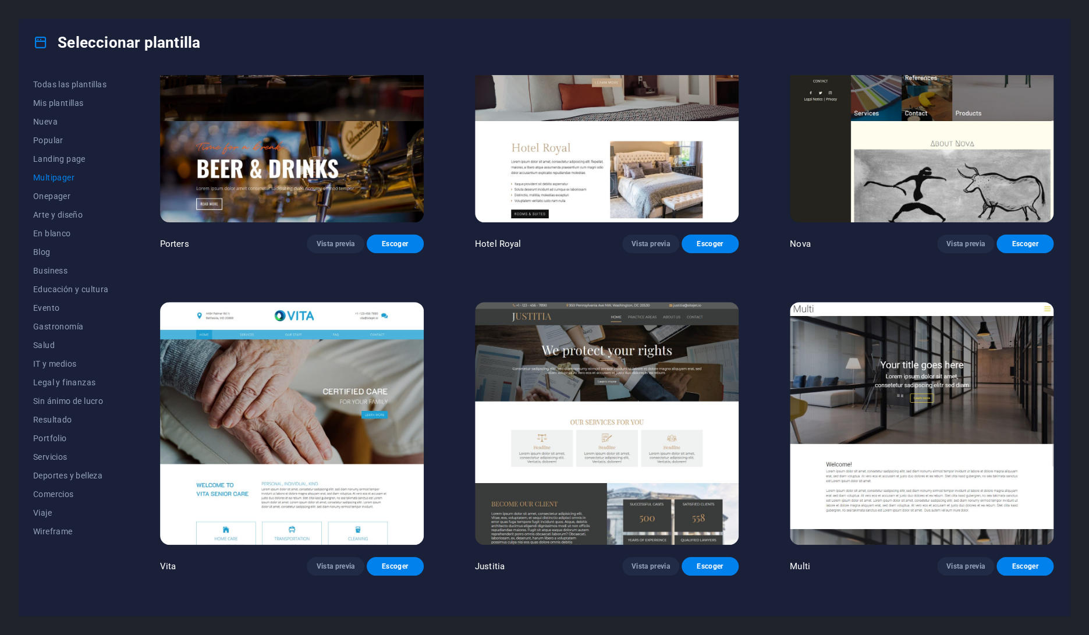
click at [682, 346] on img at bounding box center [607, 423] width 264 height 243
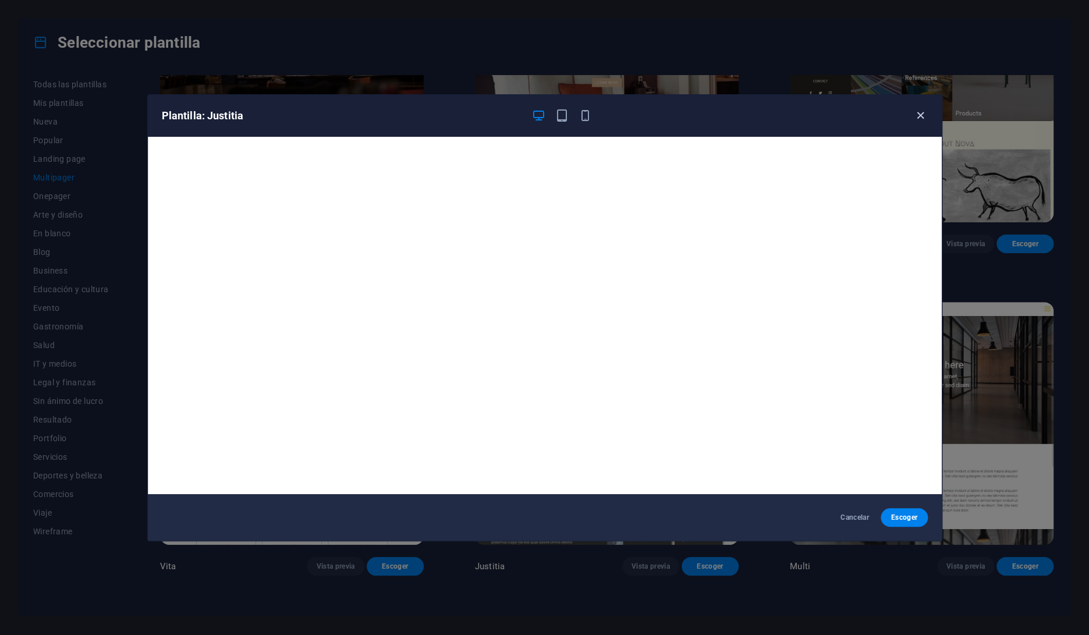
click at [920, 116] on icon "button" at bounding box center [920, 115] width 13 height 13
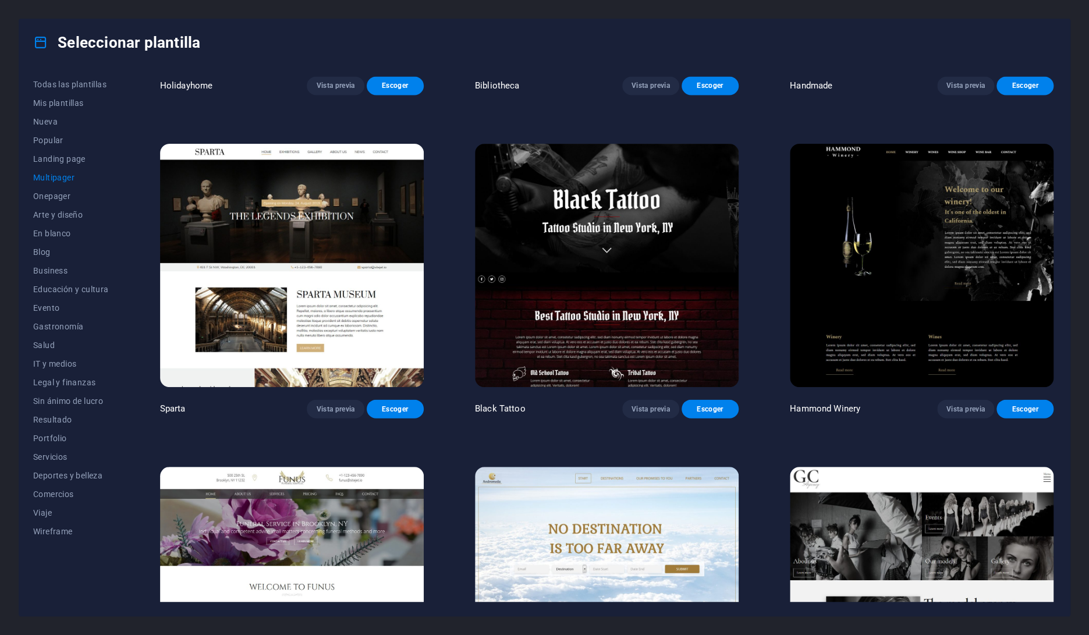
scroll to position [5253, 0]
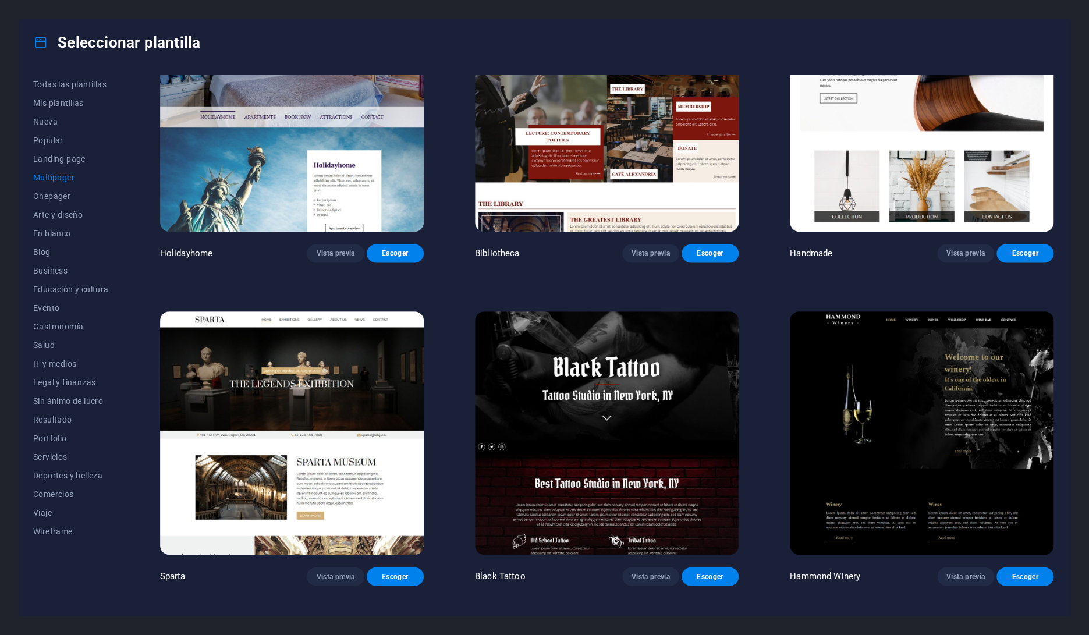
click at [293, 311] on img at bounding box center [292, 432] width 264 height 243
